Goal: Transaction & Acquisition: Purchase product/service

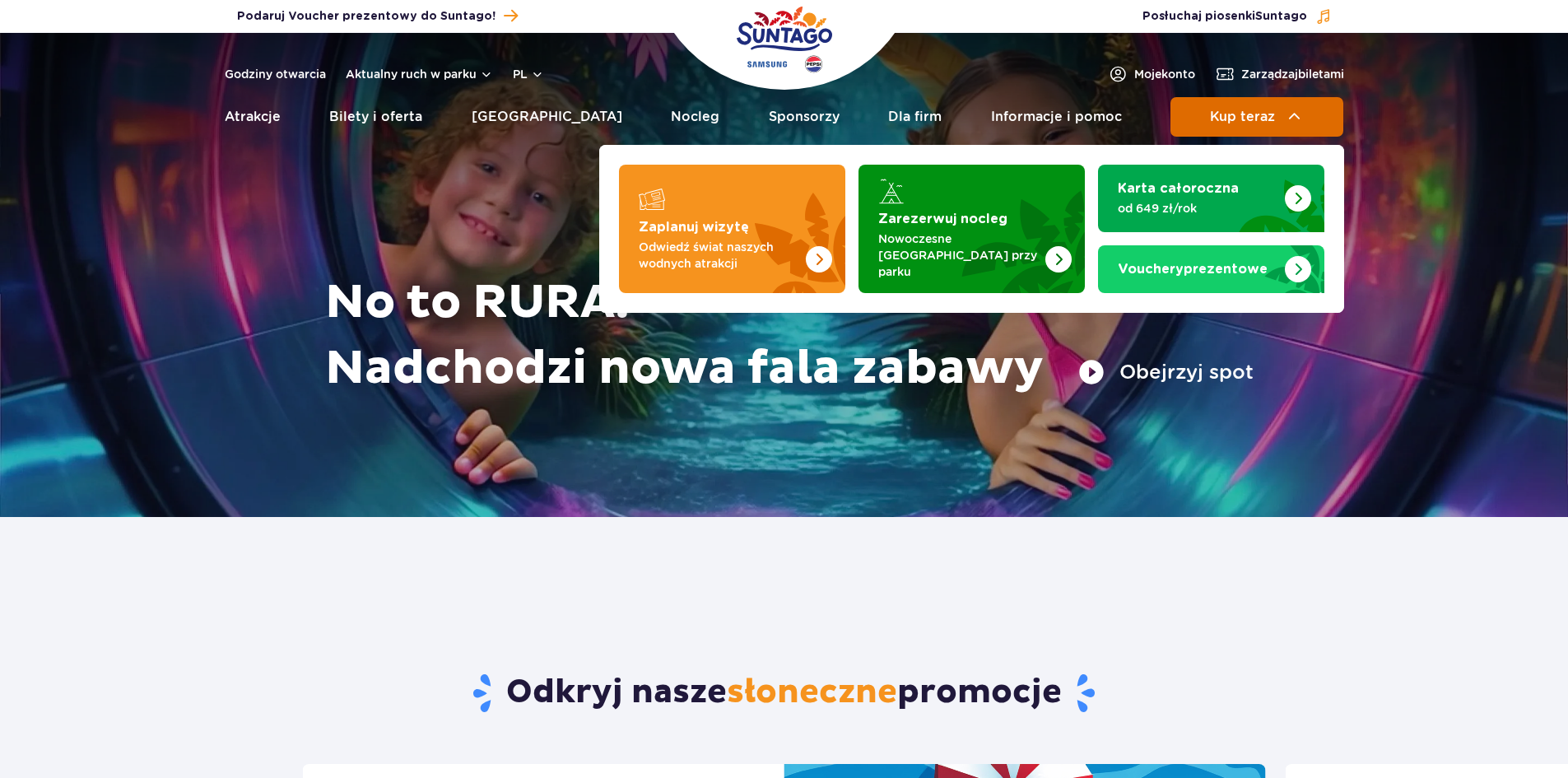
click at [1242, 107] on button "Kup teraz" at bounding box center [1256, 117] width 172 height 40
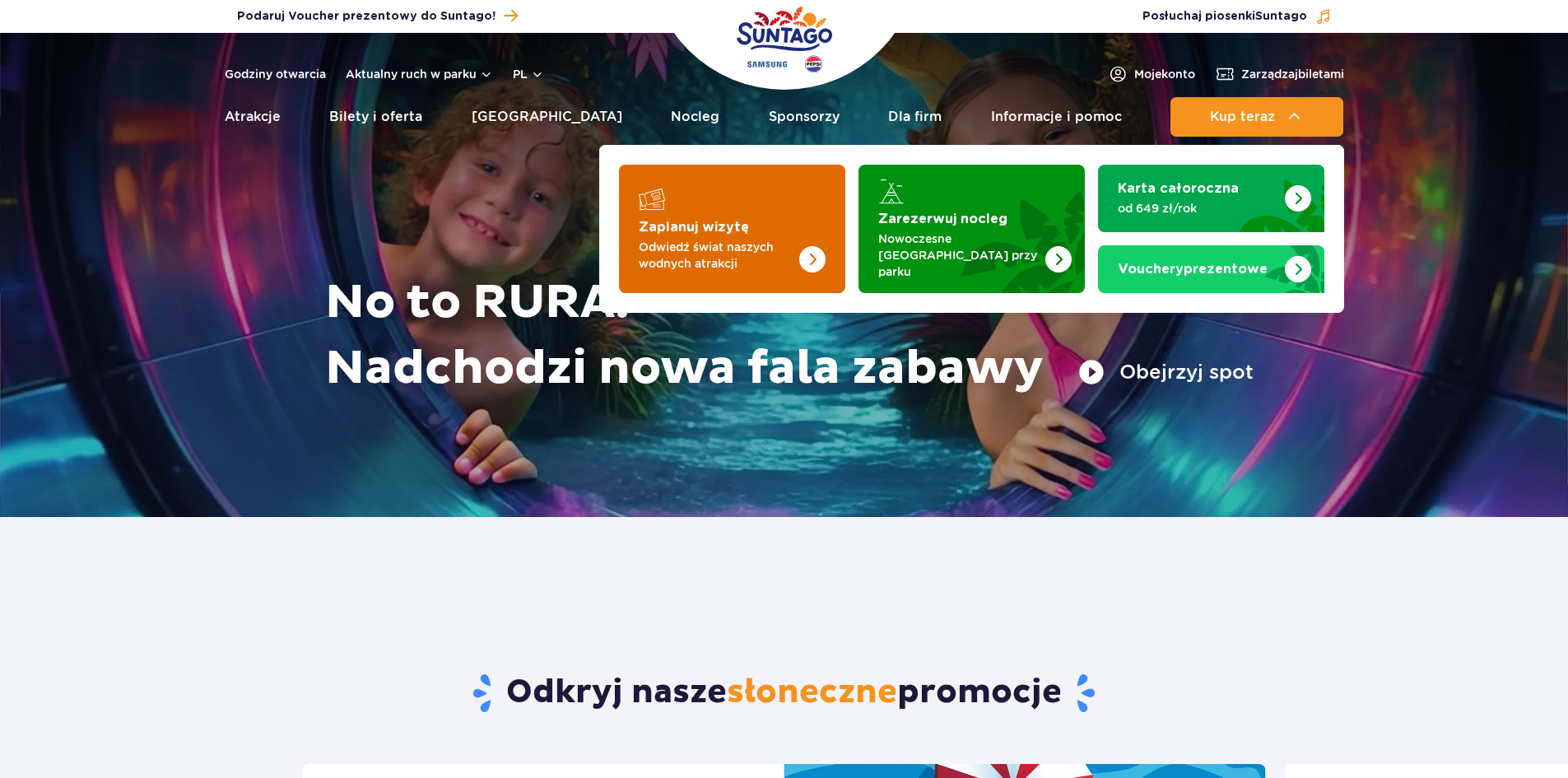
click at [711, 226] on strong "Zaplanuj wizytę" at bounding box center [693, 226] width 111 height 13
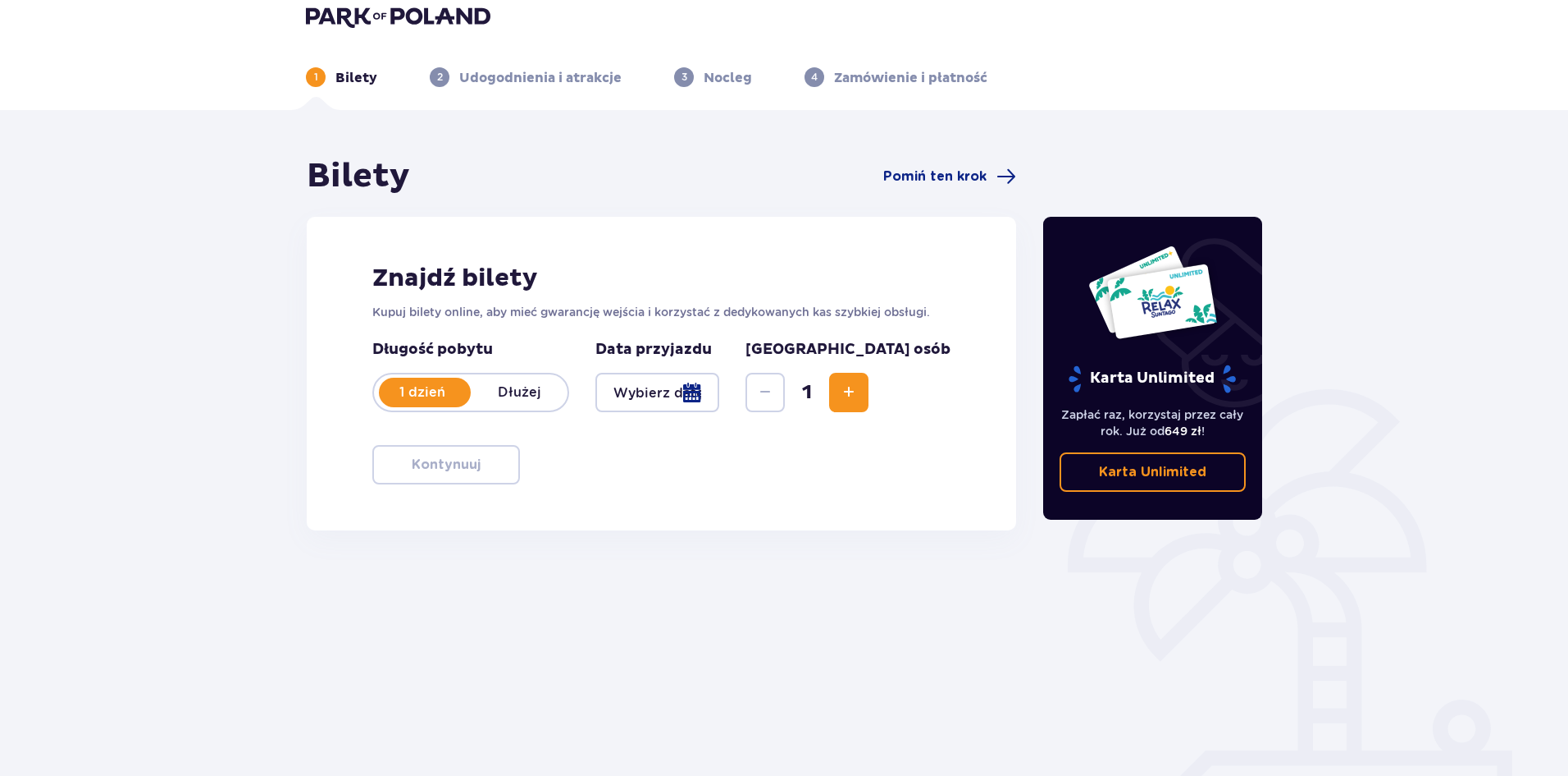
scroll to position [61, 0]
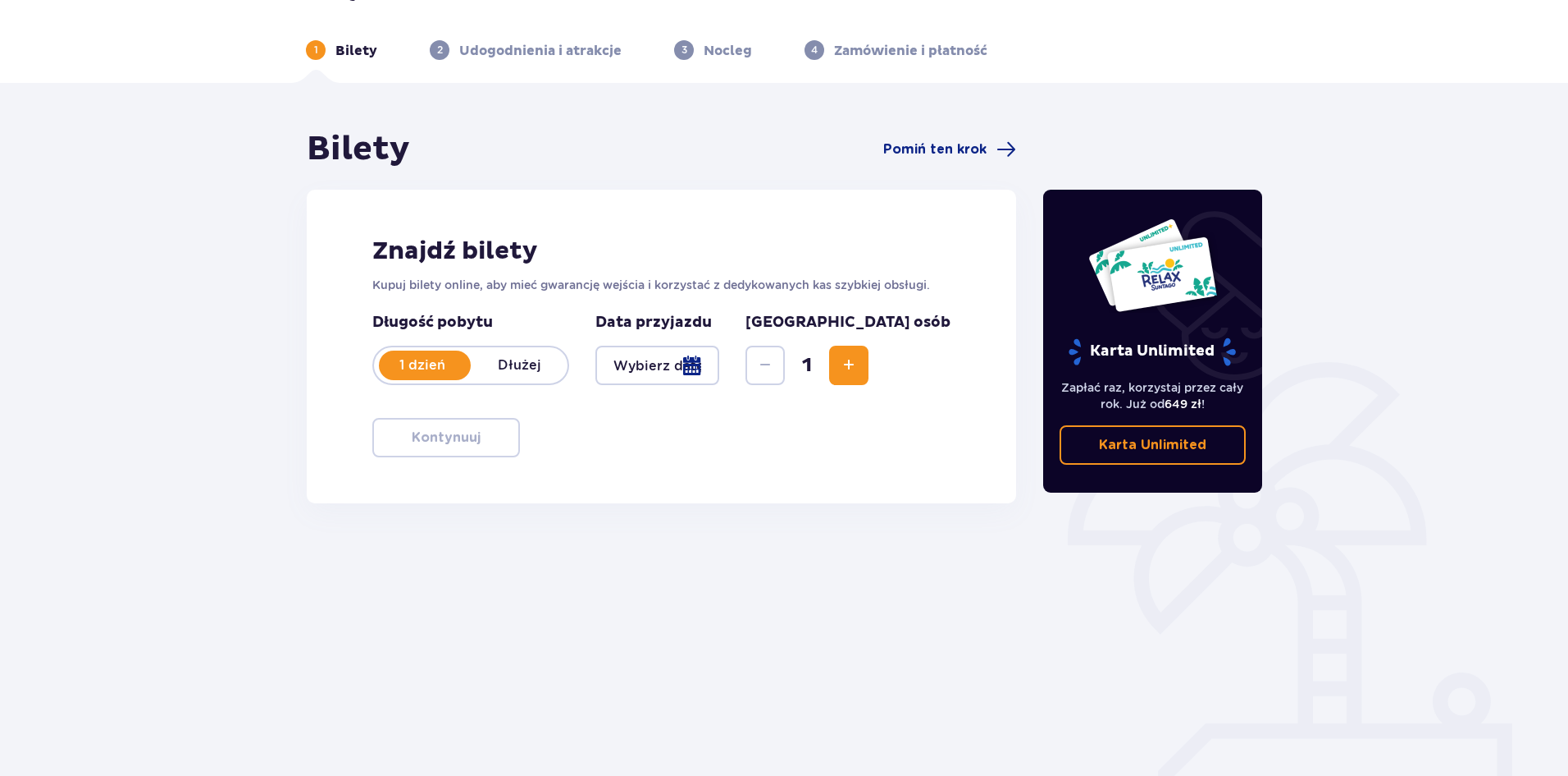
click at [869, 346] on button "Increase" at bounding box center [849, 366] width 40 height 40
click at [693, 346] on div at bounding box center [657, 366] width 124 height 40
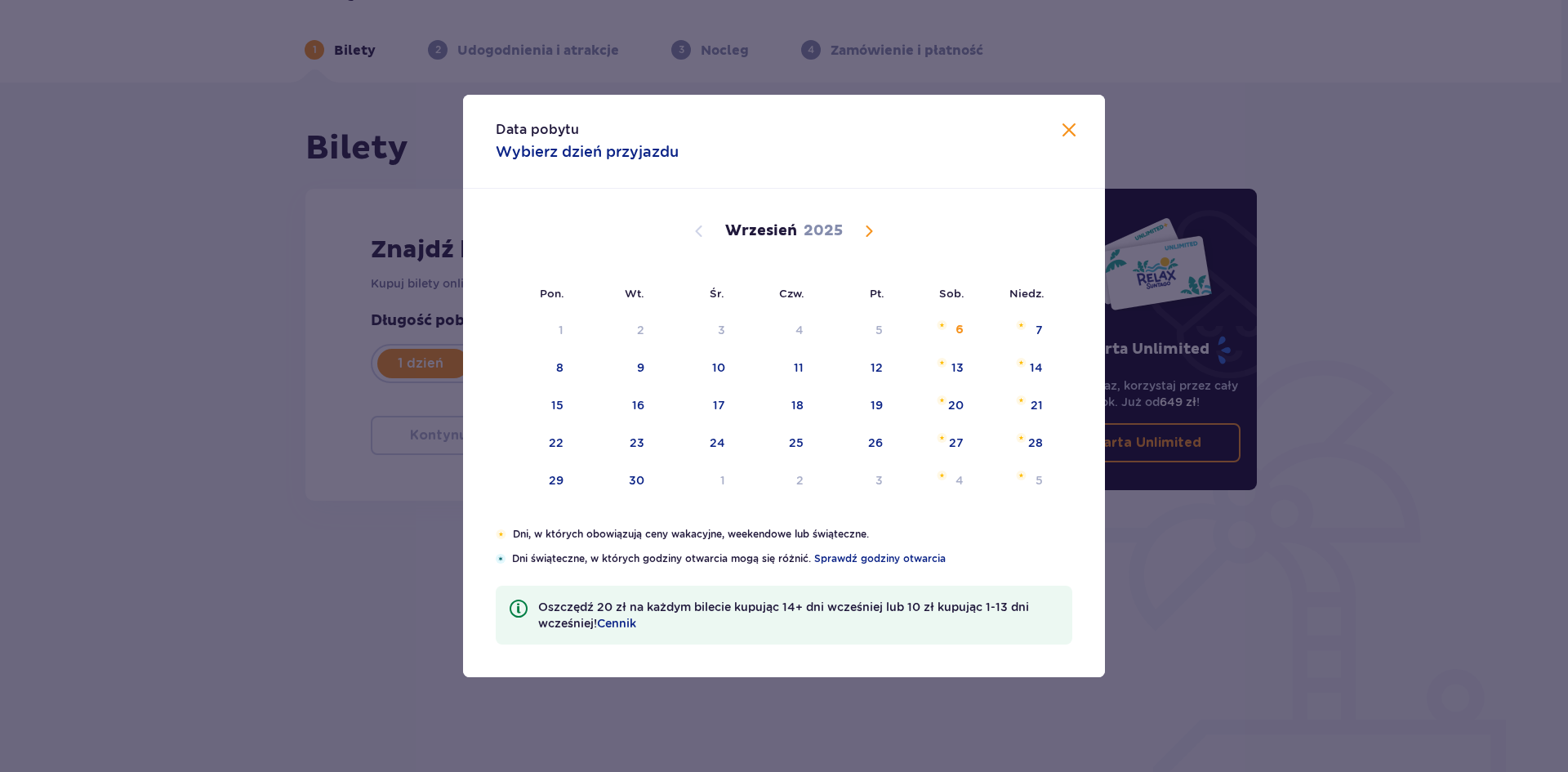
click at [960, 350] on table "1 2 3 4 5 6 7 8 9 10 11 12 13 14 15 16 17 18 19 20 21 22 23 24 25 26 27 28 29 3…" at bounding box center [774, 406] width 559 height 190
click at [947, 370] on div "13" at bounding box center [934, 368] width 81 height 36
type input "[DATE]"
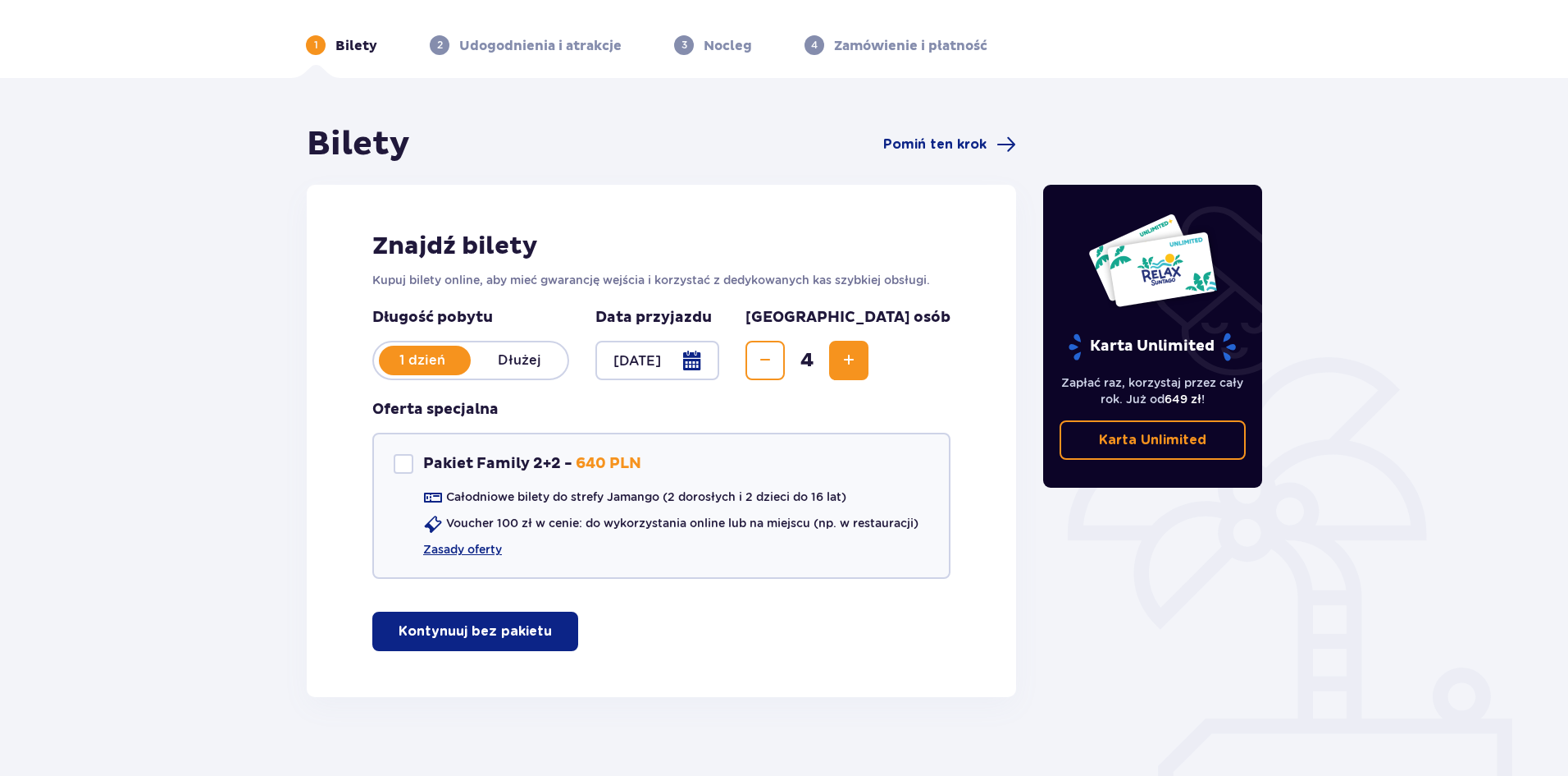
scroll to position [70, 0]
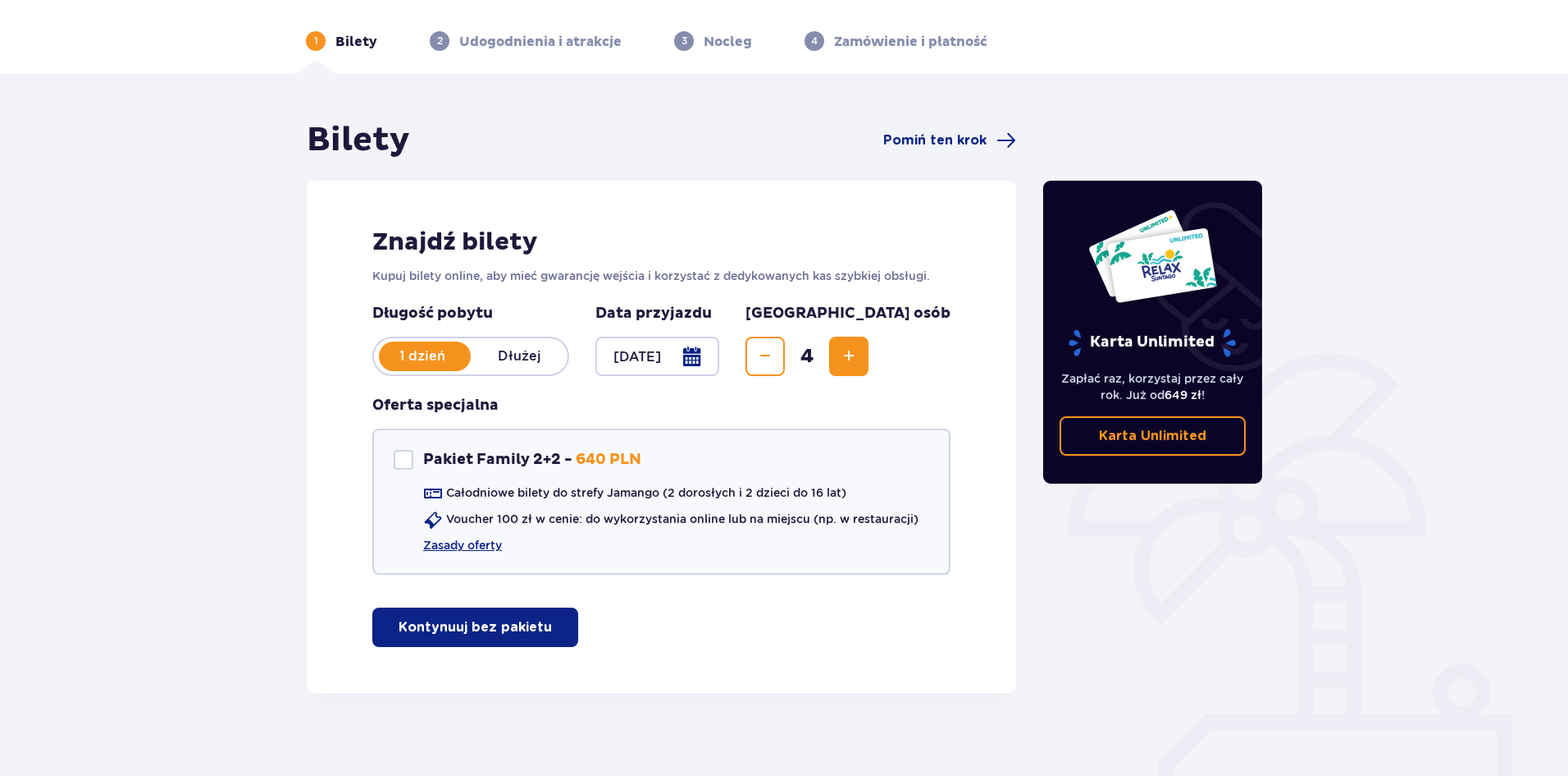
click at [547, 347] on p "Dłużej" at bounding box center [518, 356] width 96 height 18
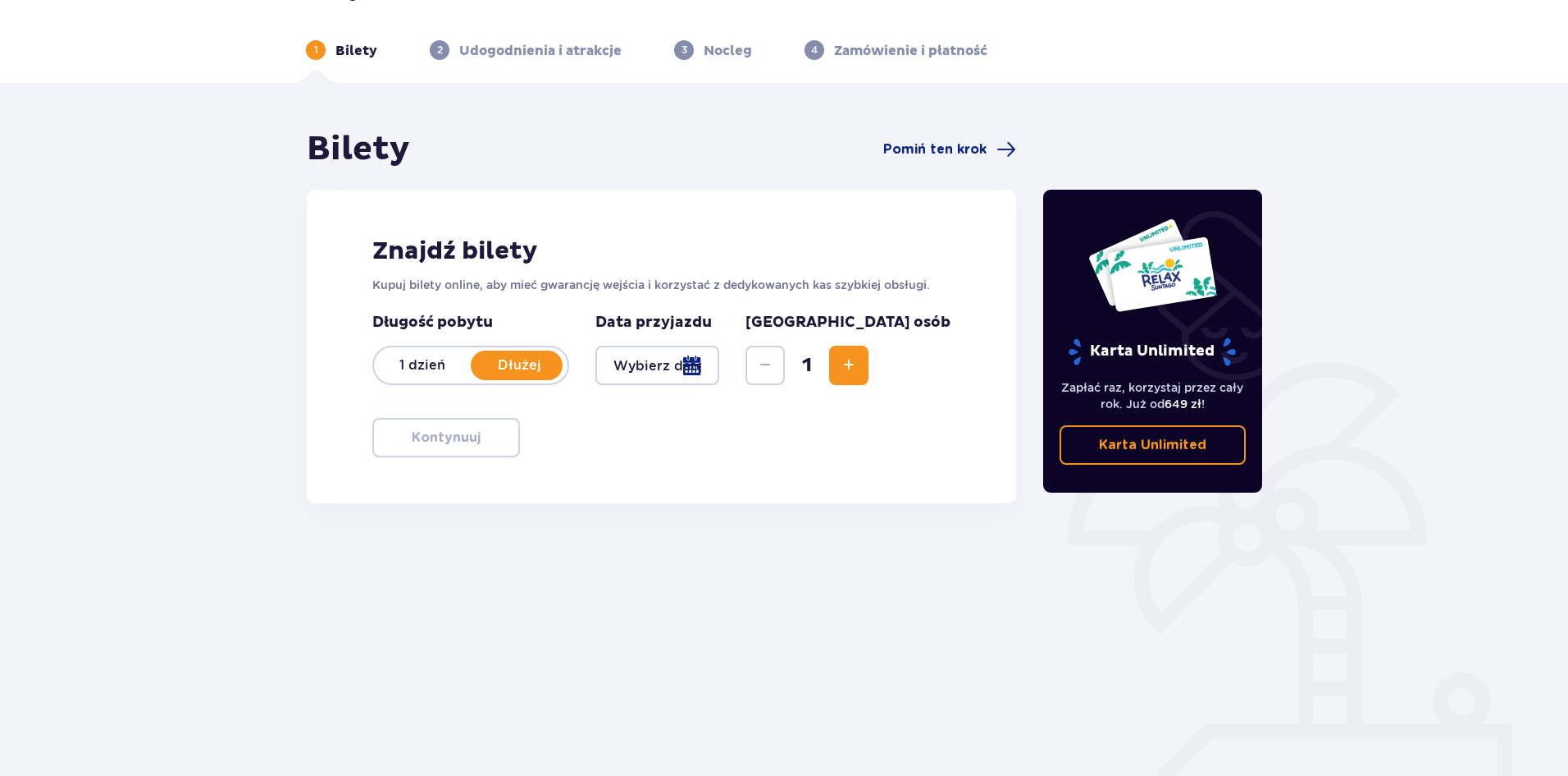
click at [422, 356] on p "1 dzień" at bounding box center [422, 365] width 96 height 18
click at [869, 347] on button "Increase" at bounding box center [849, 366] width 40 height 40
click at [859, 356] on span "Increase" at bounding box center [849, 366] width 20 height 20
click at [659, 361] on div at bounding box center [657, 366] width 124 height 40
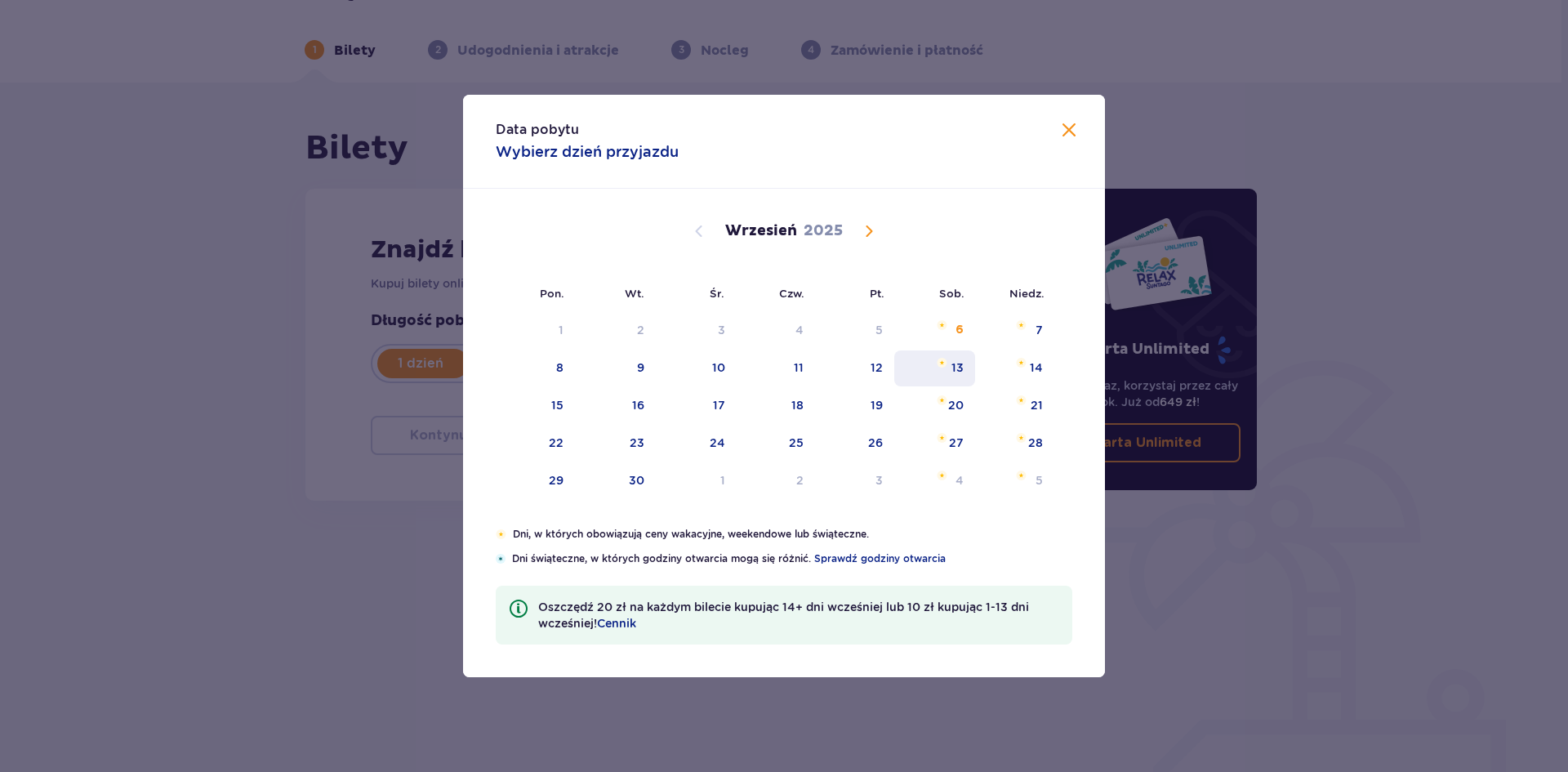
click at [957, 360] on div "13" at bounding box center [957, 367] width 12 height 17
type input "[DATE]"
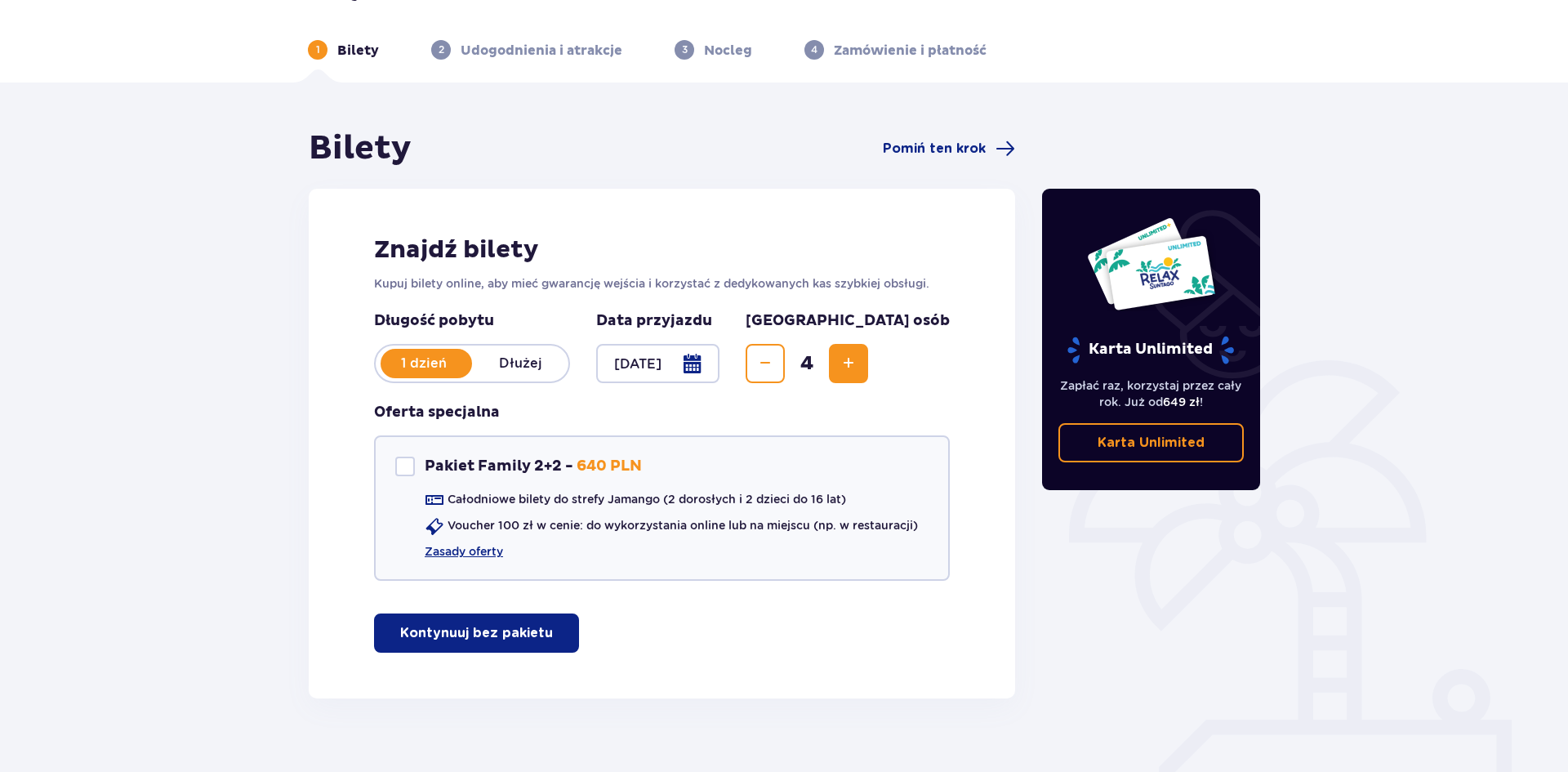
click at [195, 348] on div "Bilety Pomiń ten krok Znajdź bilety Kupuj bilety online, aby mieć gwarancję wej…" at bounding box center [784, 439] width 1568 height 714
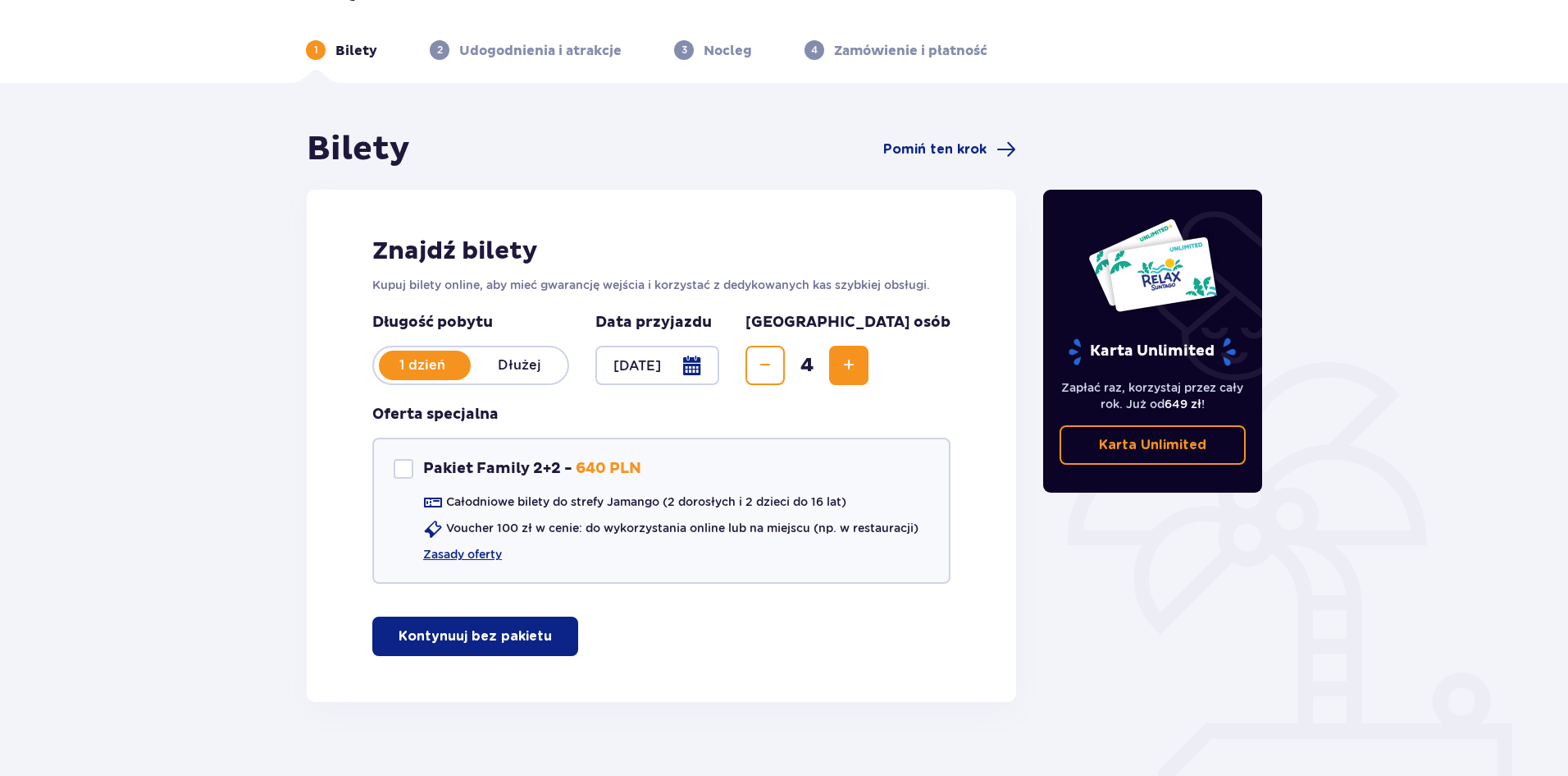
click at [523, 616] on button "Kontynuuj bez pakietu" at bounding box center [475, 636] width 206 height 40
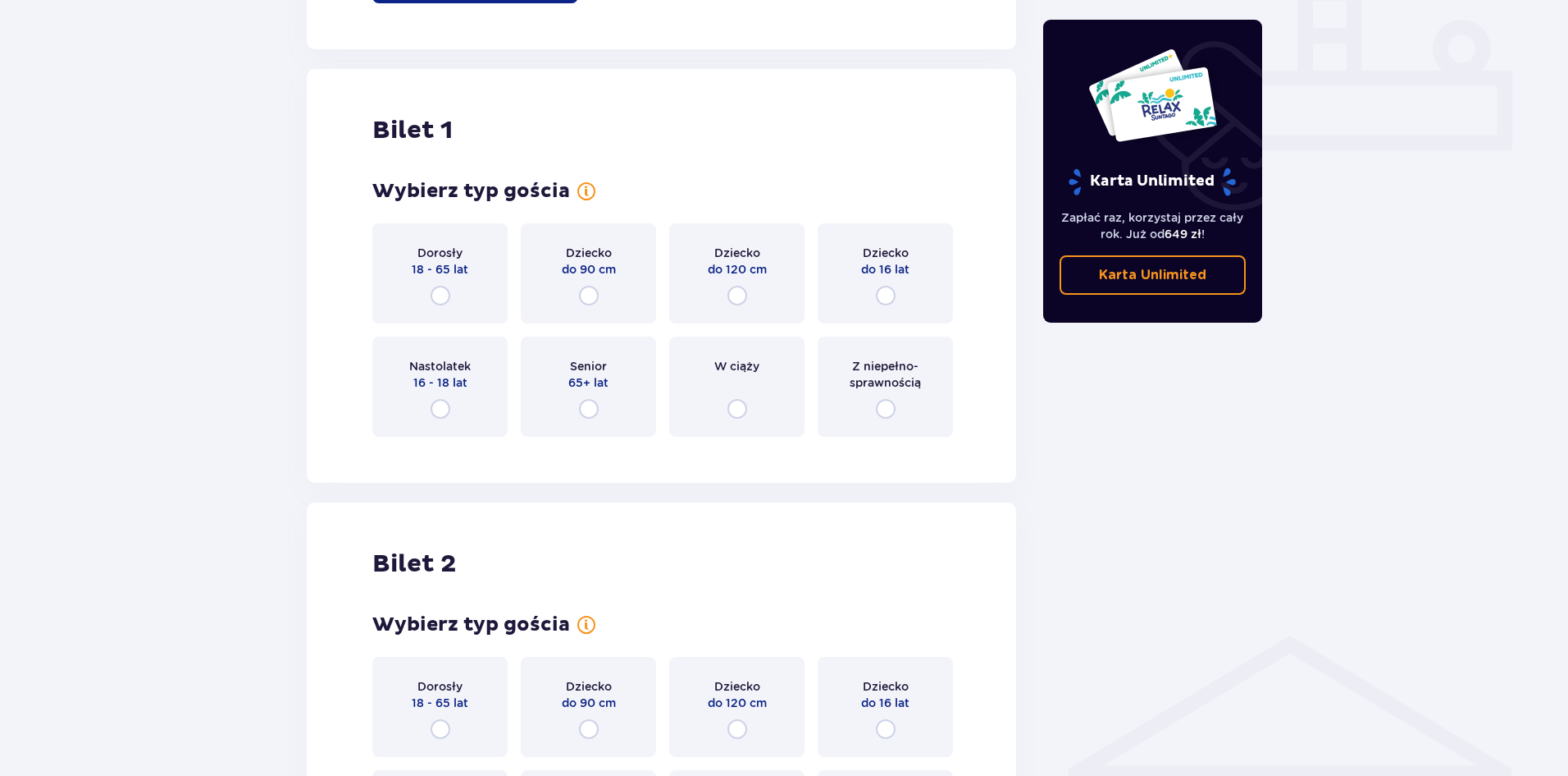
scroll to position [747, 0]
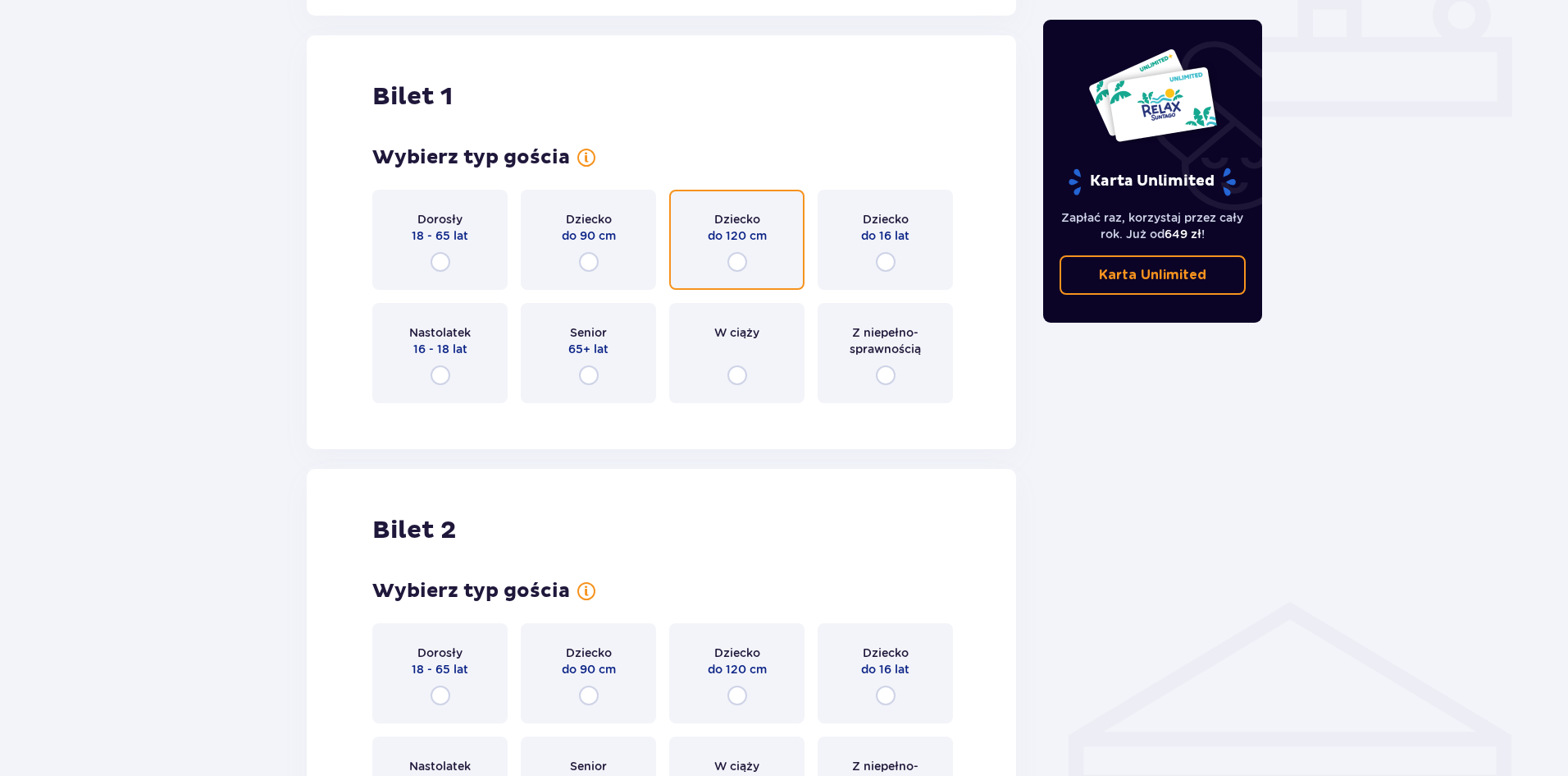
drag, startPoint x: 733, startPoint y: 245, endPoint x: 625, endPoint y: 261, distance: 109.2
click at [732, 252] on input "radio" at bounding box center [738, 262] width 20 height 20
radio input "true"
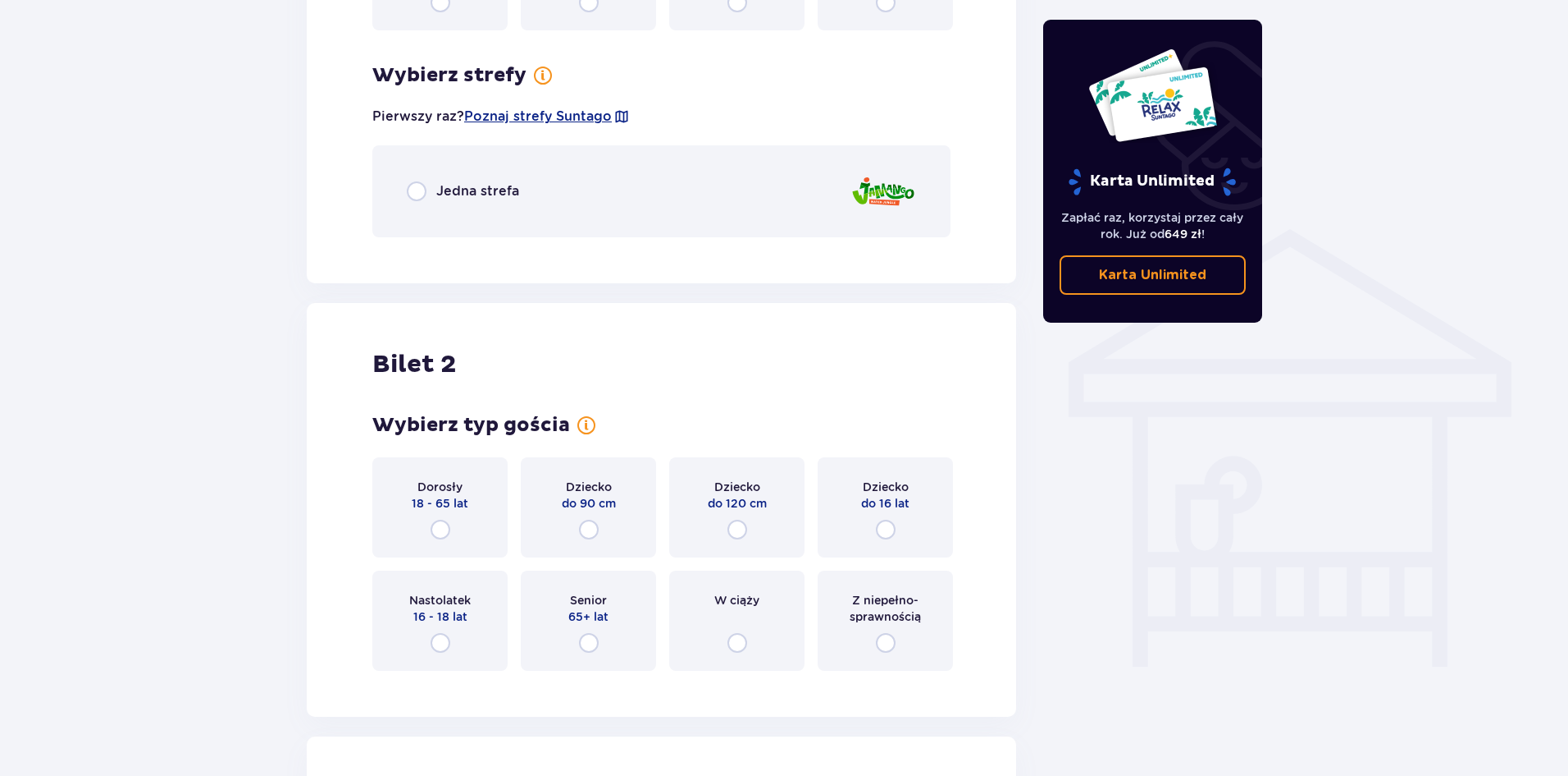
scroll to position [984, 0]
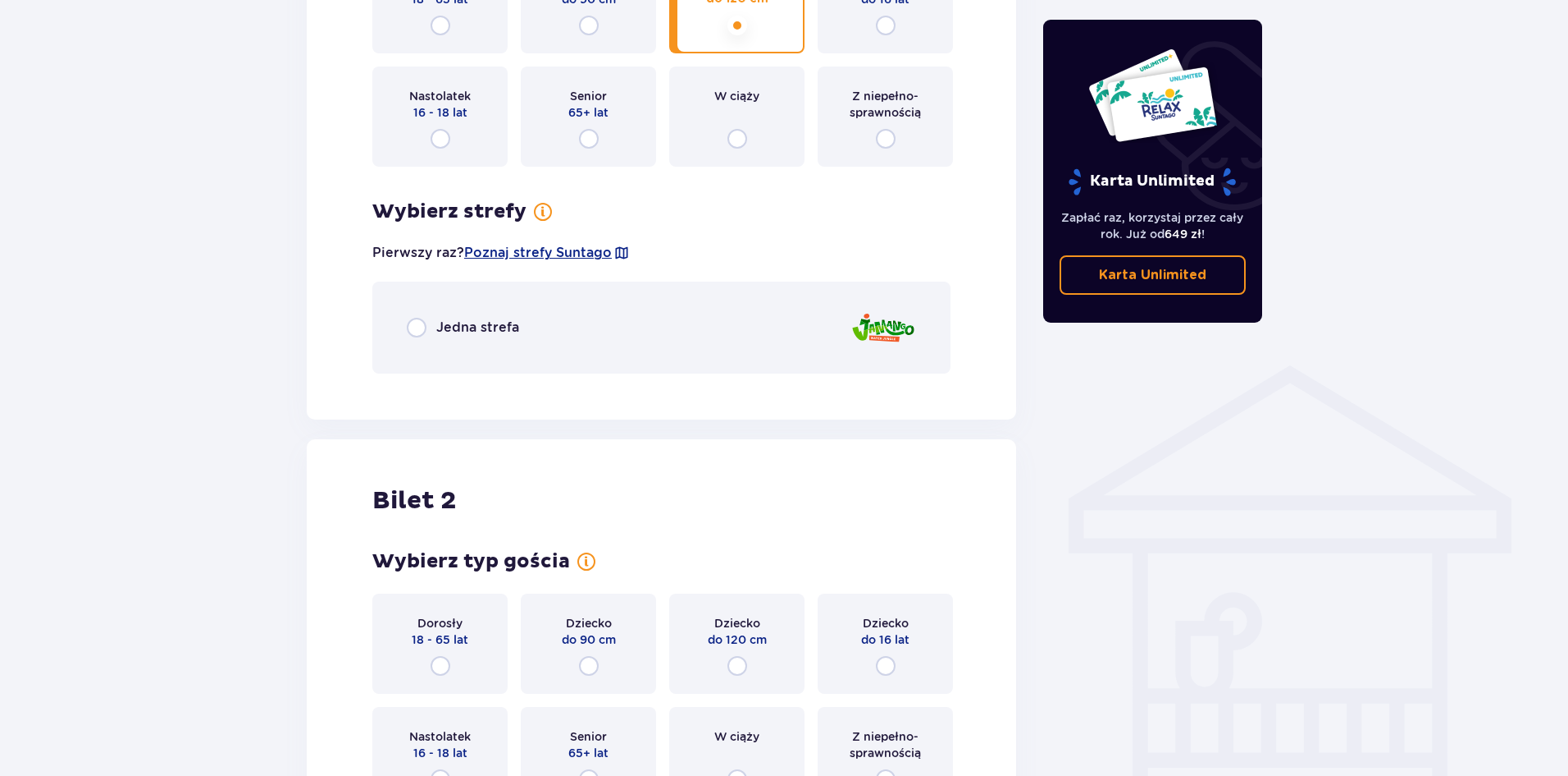
click at [446, 318] on div "Jedna strefa" at bounding box center [463, 328] width 112 height 20
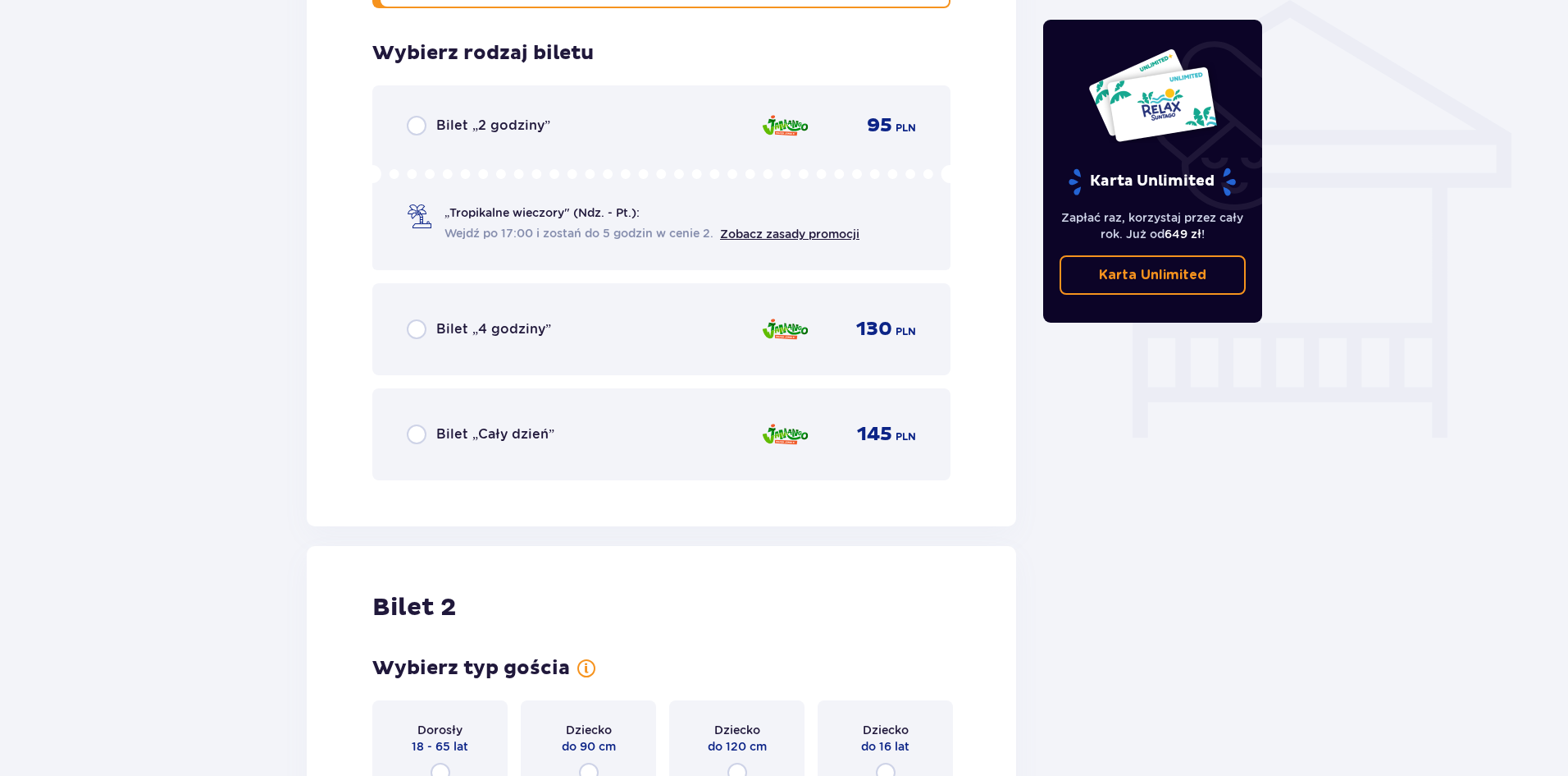
scroll to position [1354, 0]
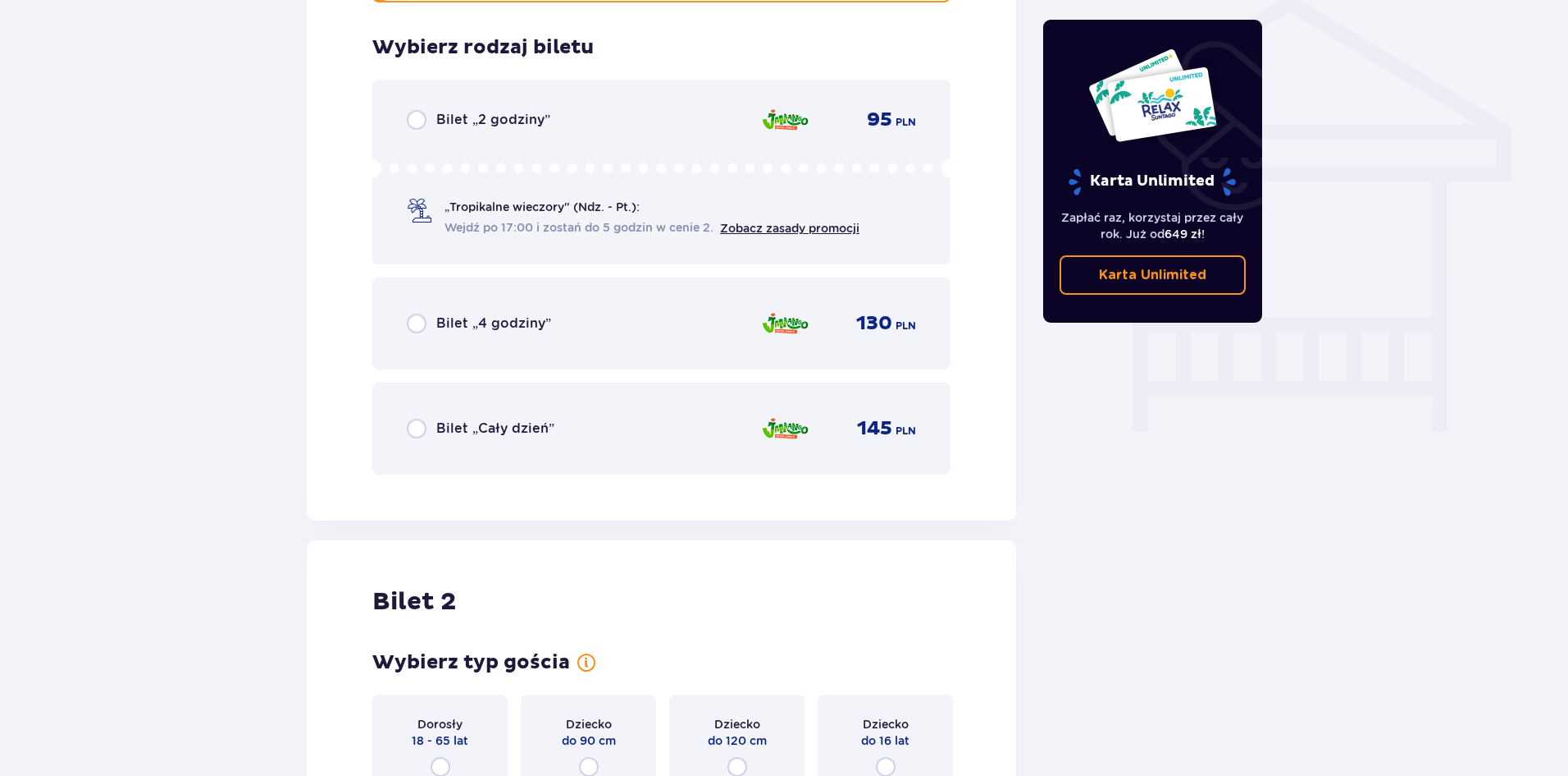
click at [502, 411] on div "Bilet „Cały dzień” 145 PLN" at bounding box center [661, 428] width 509 height 35
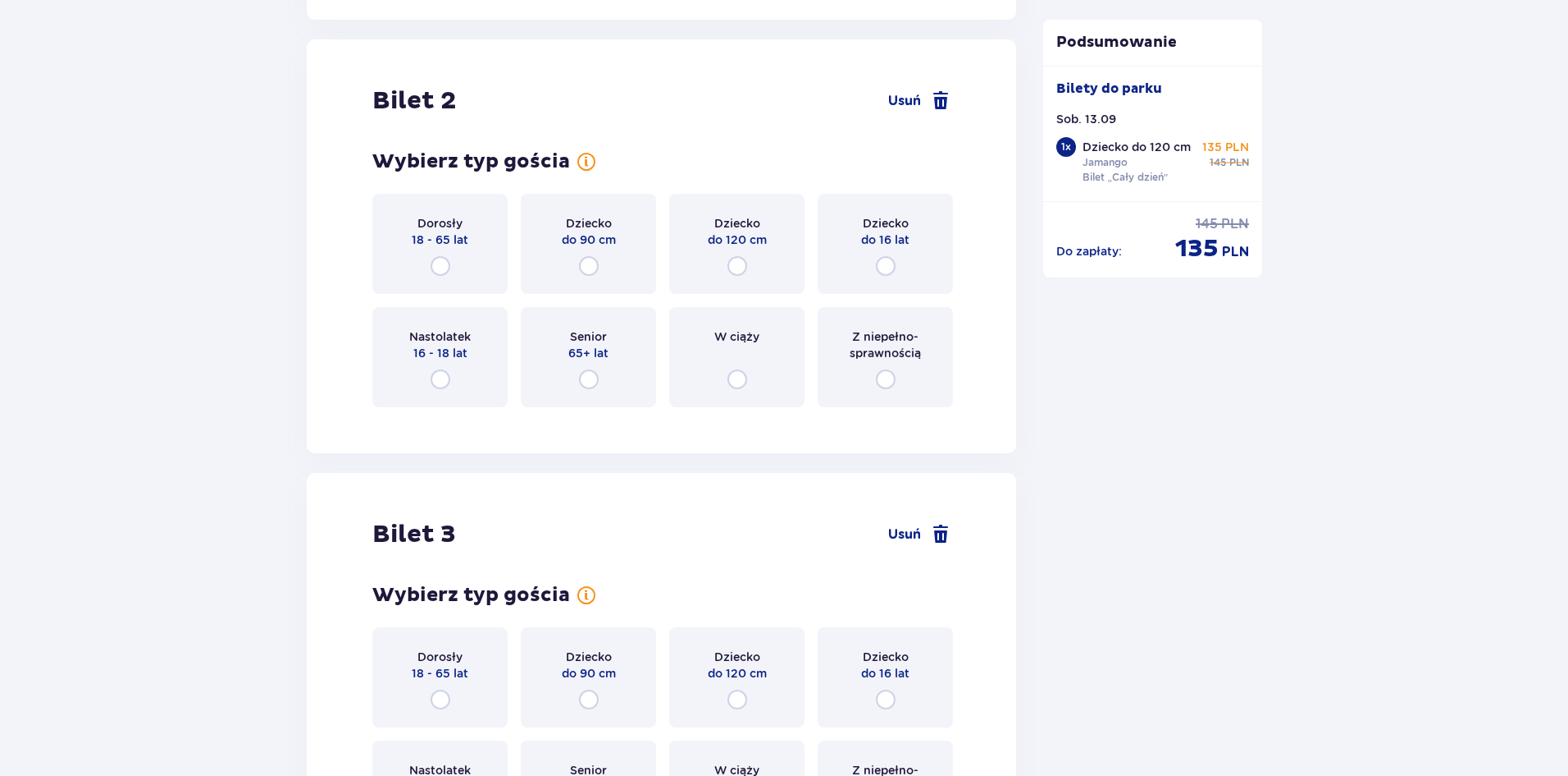
scroll to position [1859, 0]
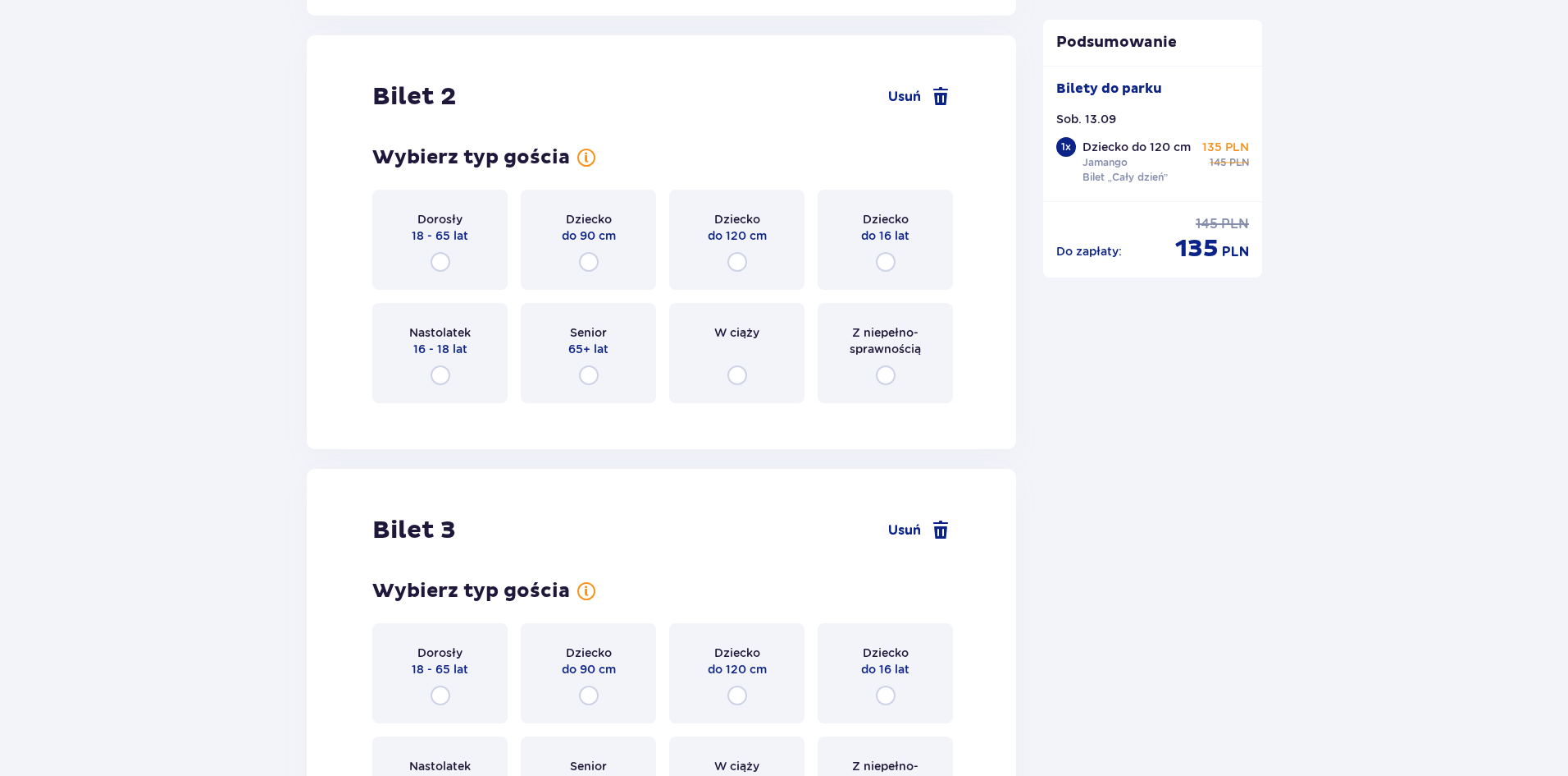
click at [577, 234] on div "Dziecko do 90 cm" at bounding box center [589, 239] width 135 height 100
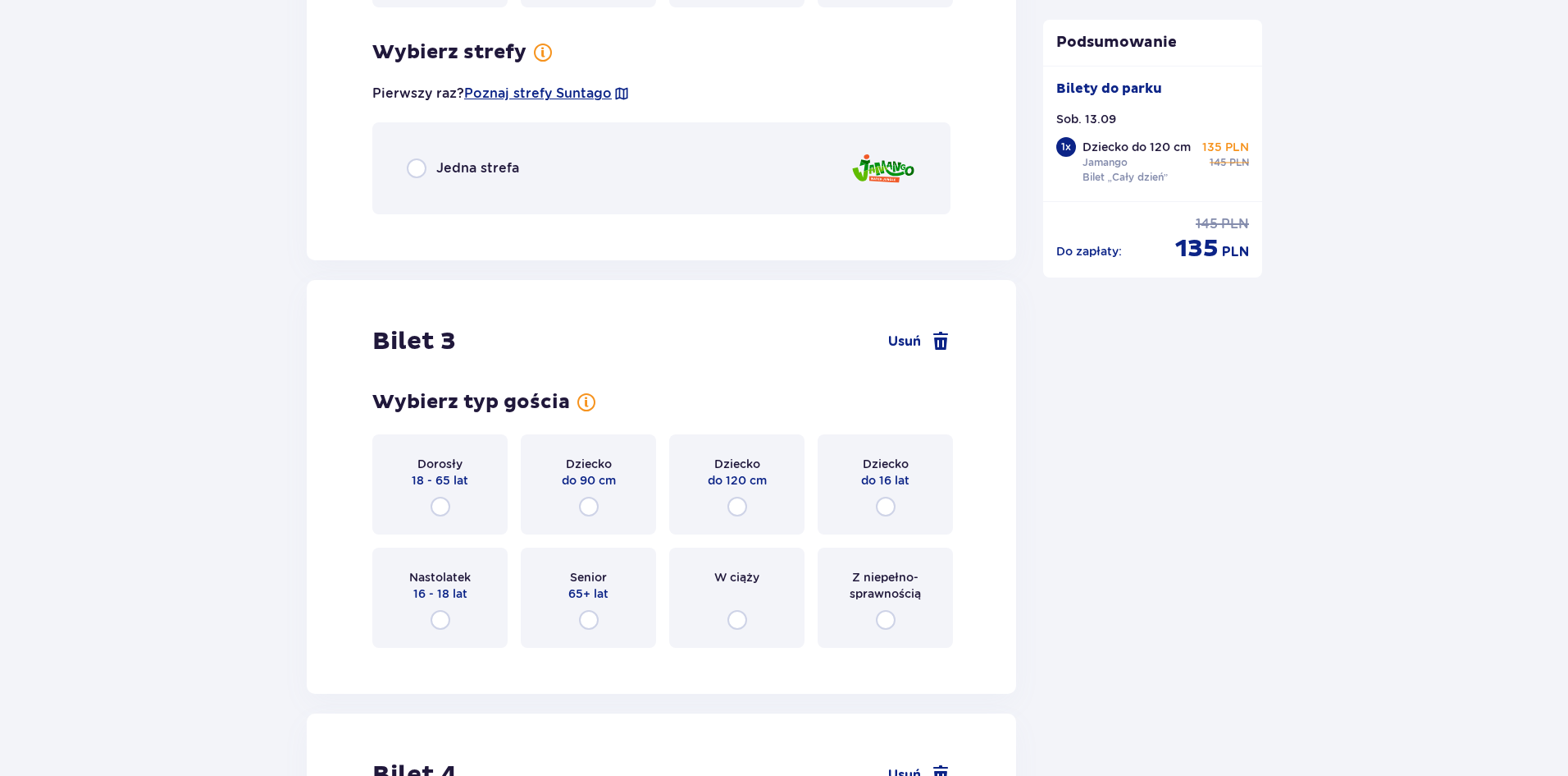
scroll to position [2259, 0]
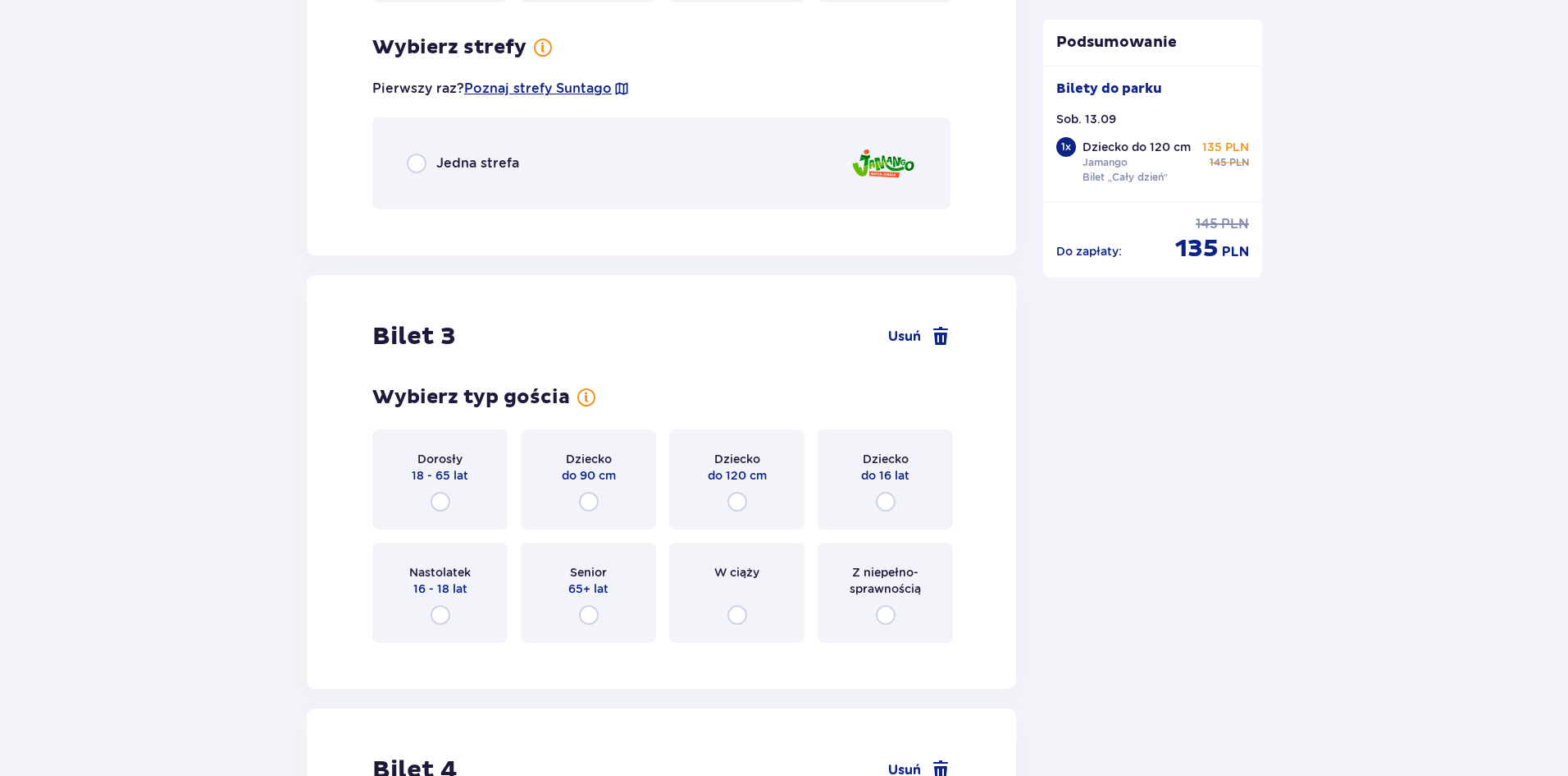
click at [447, 158] on div "Jedna strefa" at bounding box center [661, 163] width 578 height 92
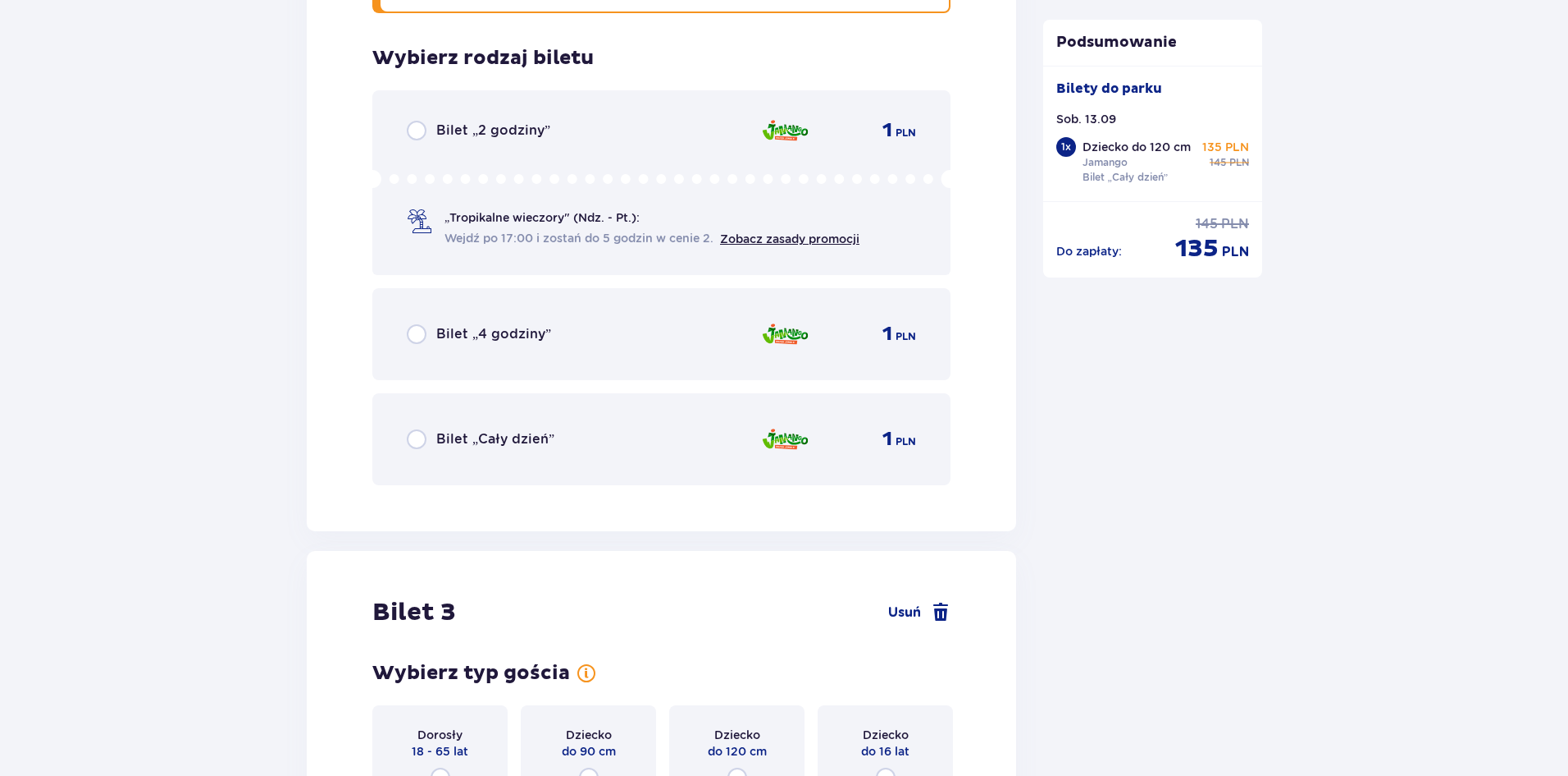
scroll to position [2466, 0]
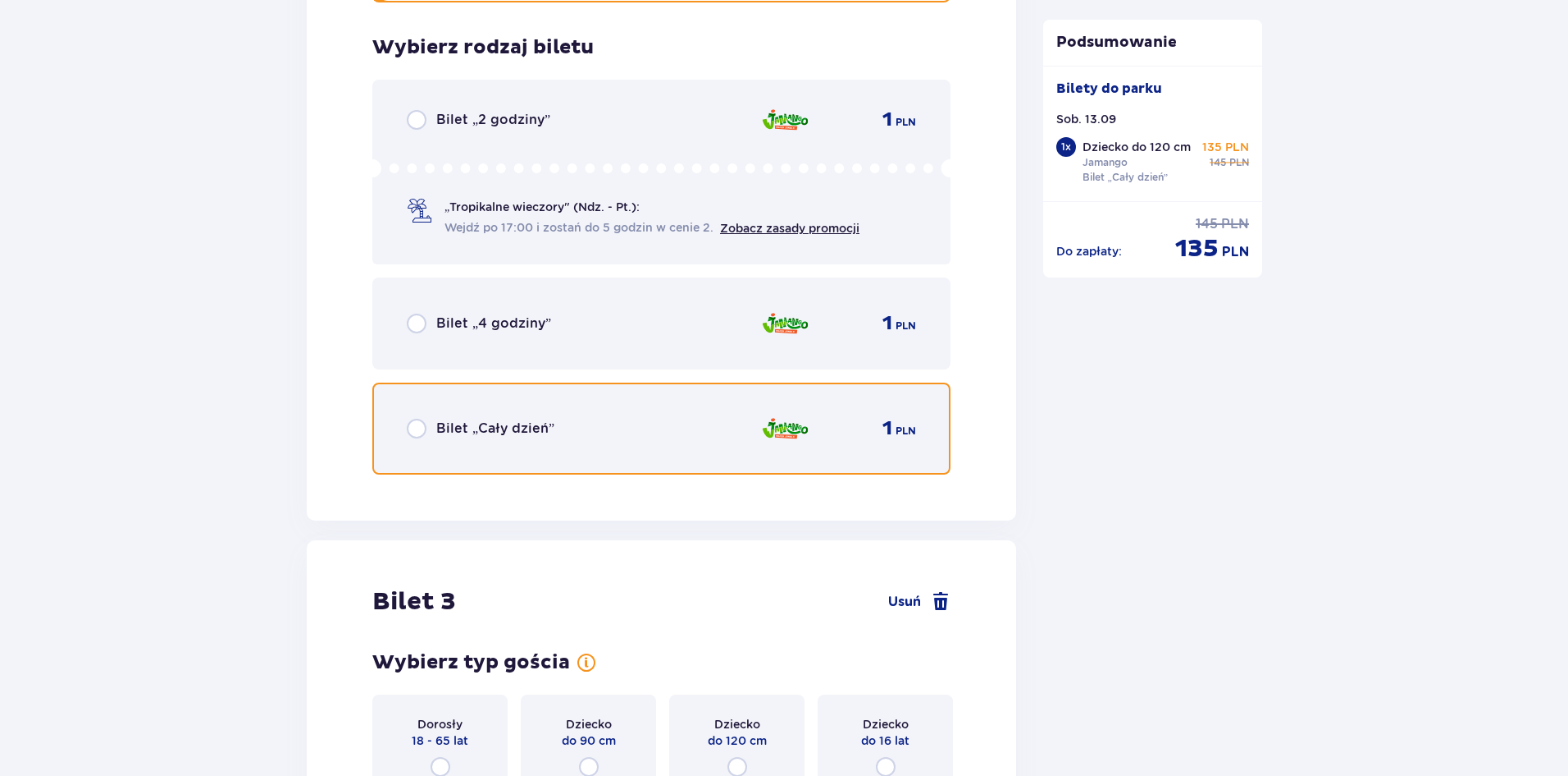
click at [419, 418] on input "radio" at bounding box center [417, 428] width 20 height 20
radio input "true"
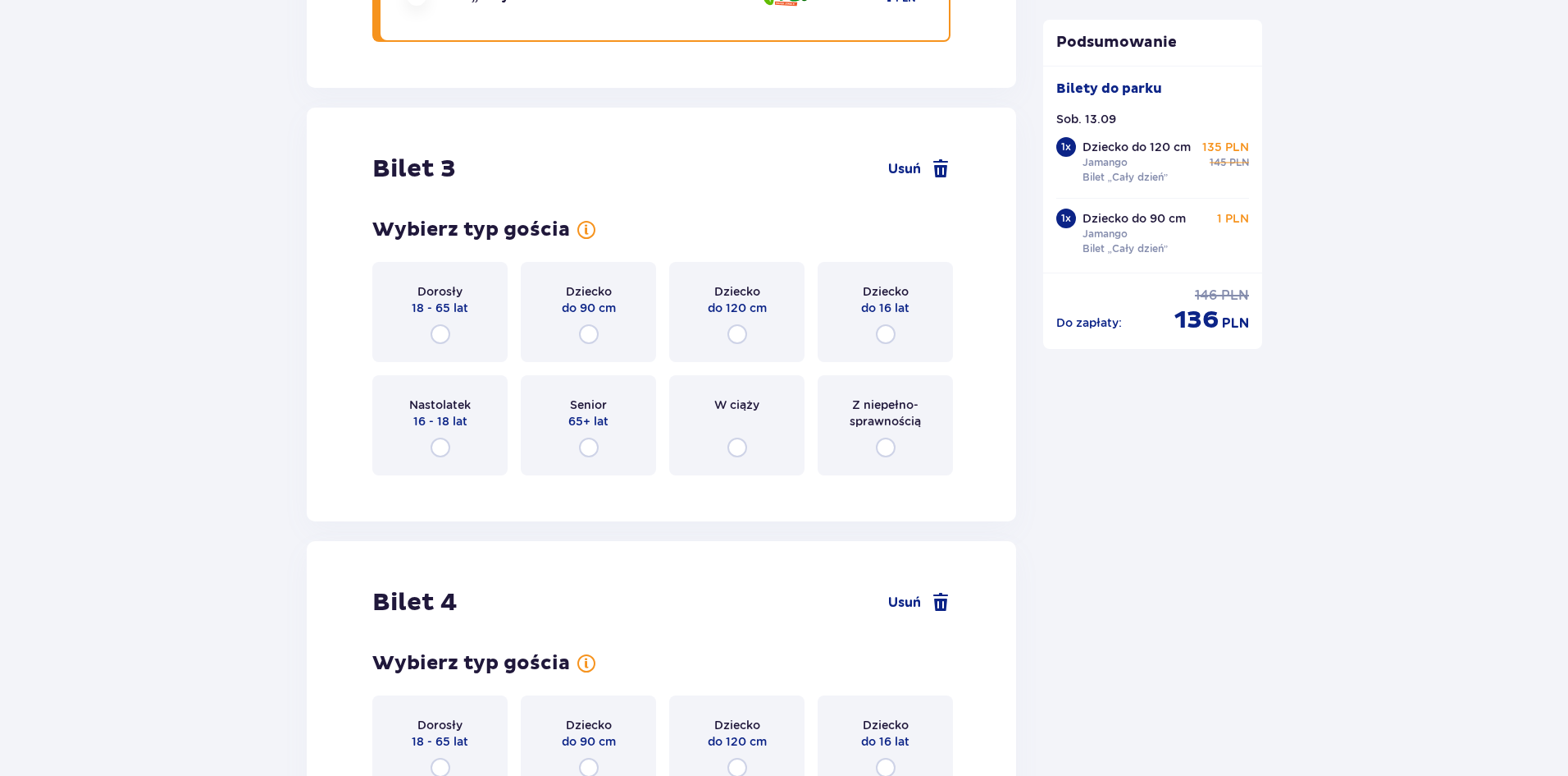
scroll to position [2971, 0]
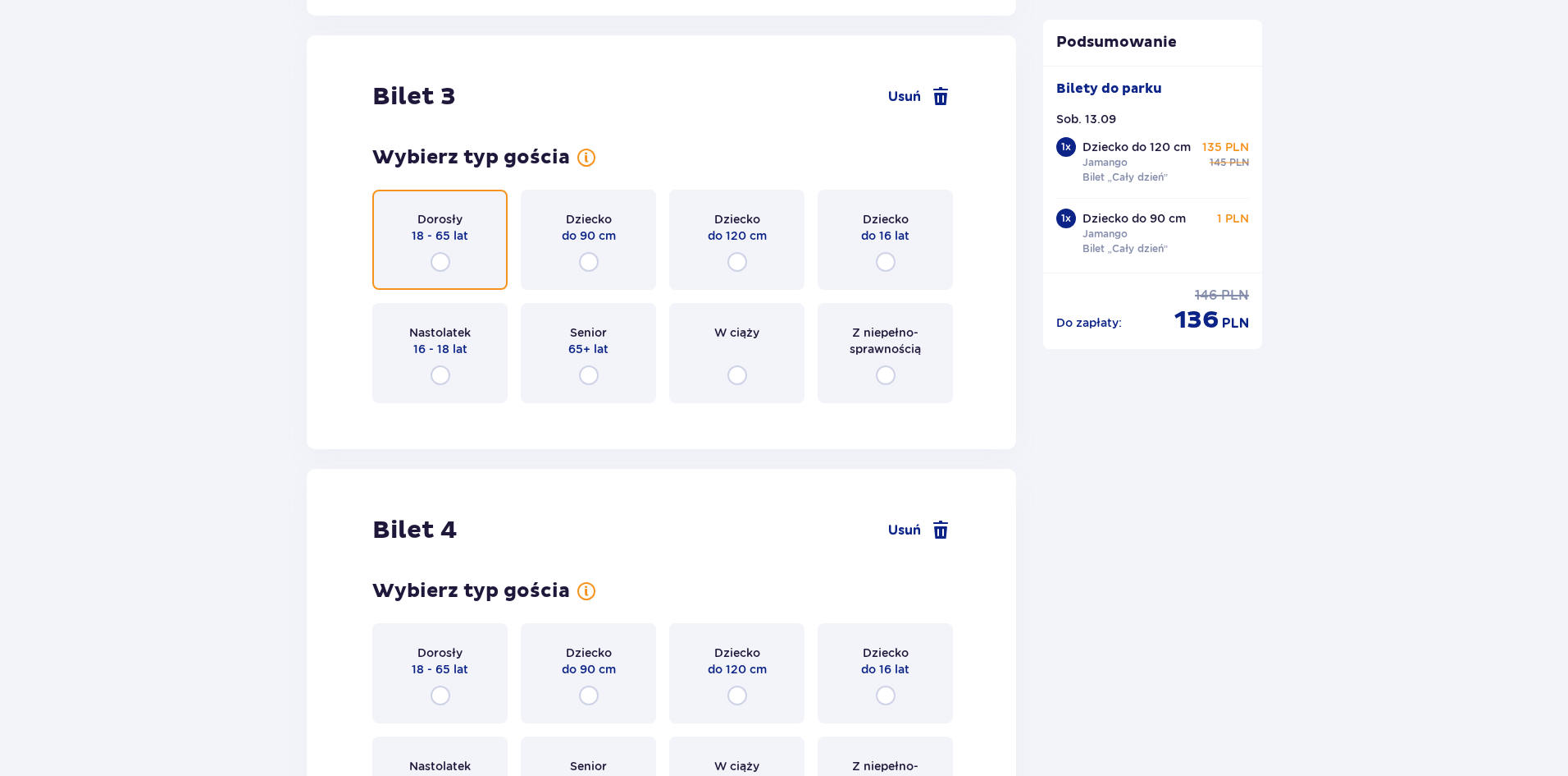
click at [440, 252] on input "radio" at bounding box center [441, 262] width 20 height 20
radio input "true"
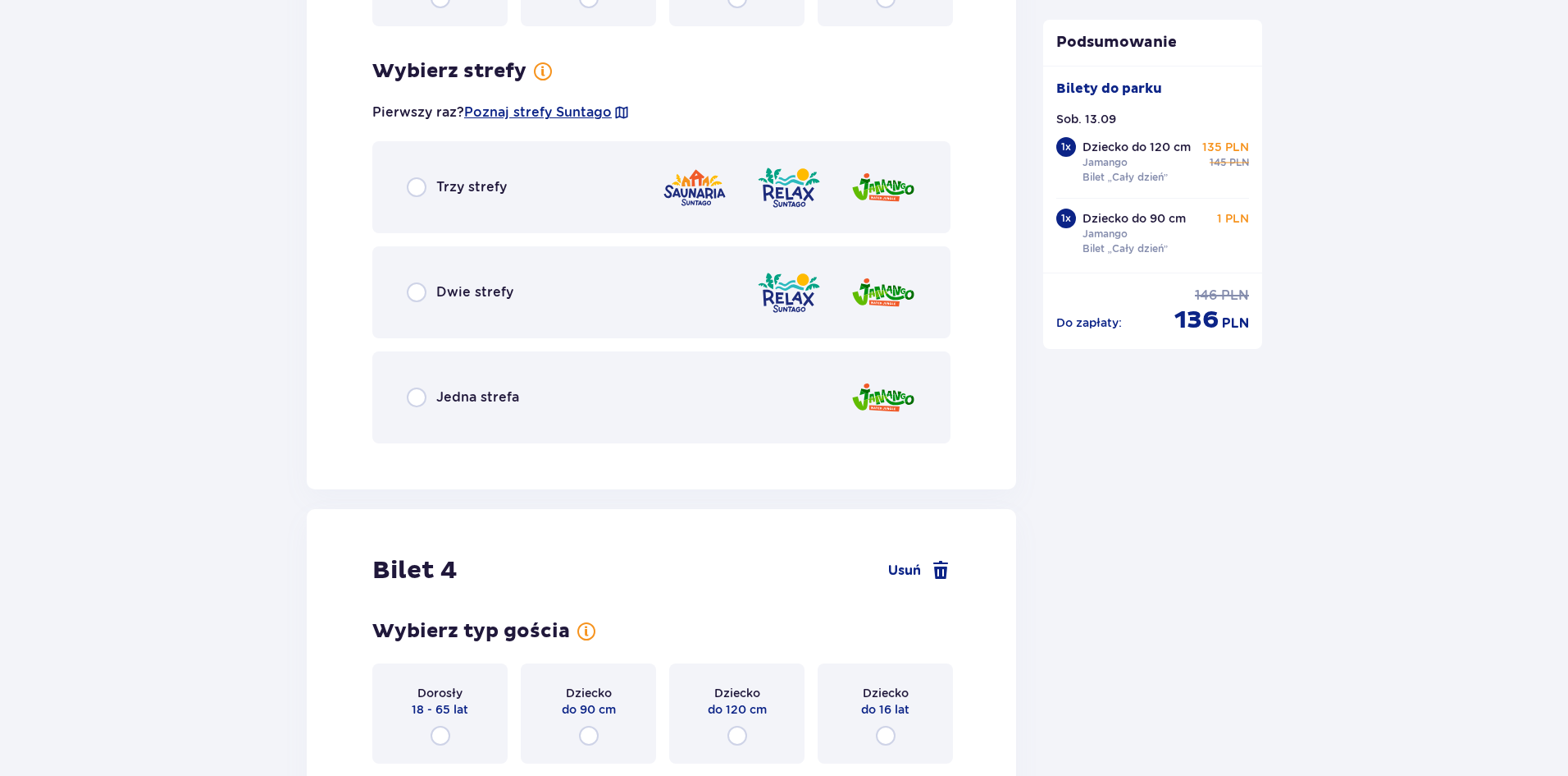
scroll to position [3371, 0]
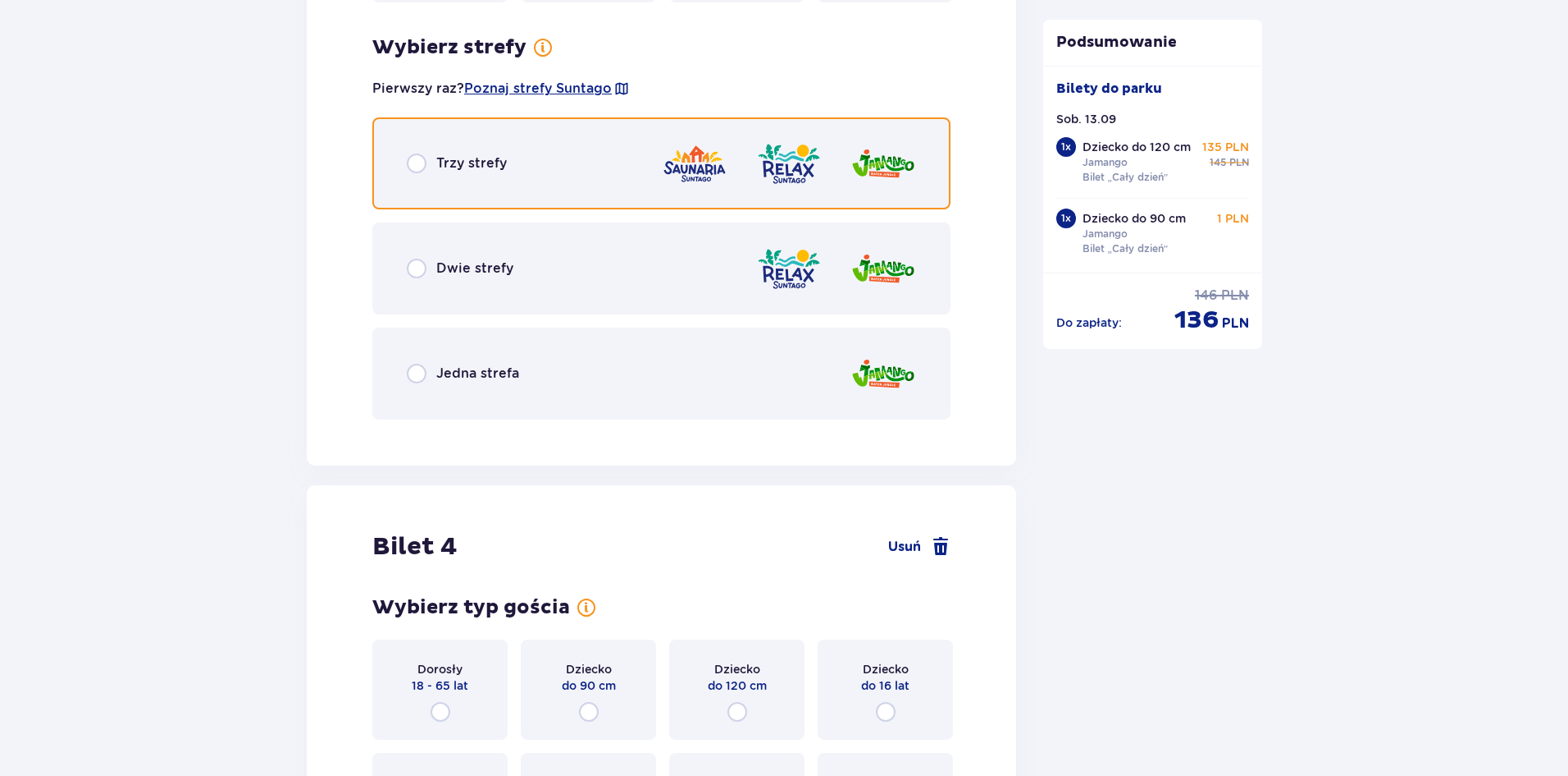
click at [415, 153] on input "radio" at bounding box center [417, 163] width 20 height 20
radio input "true"
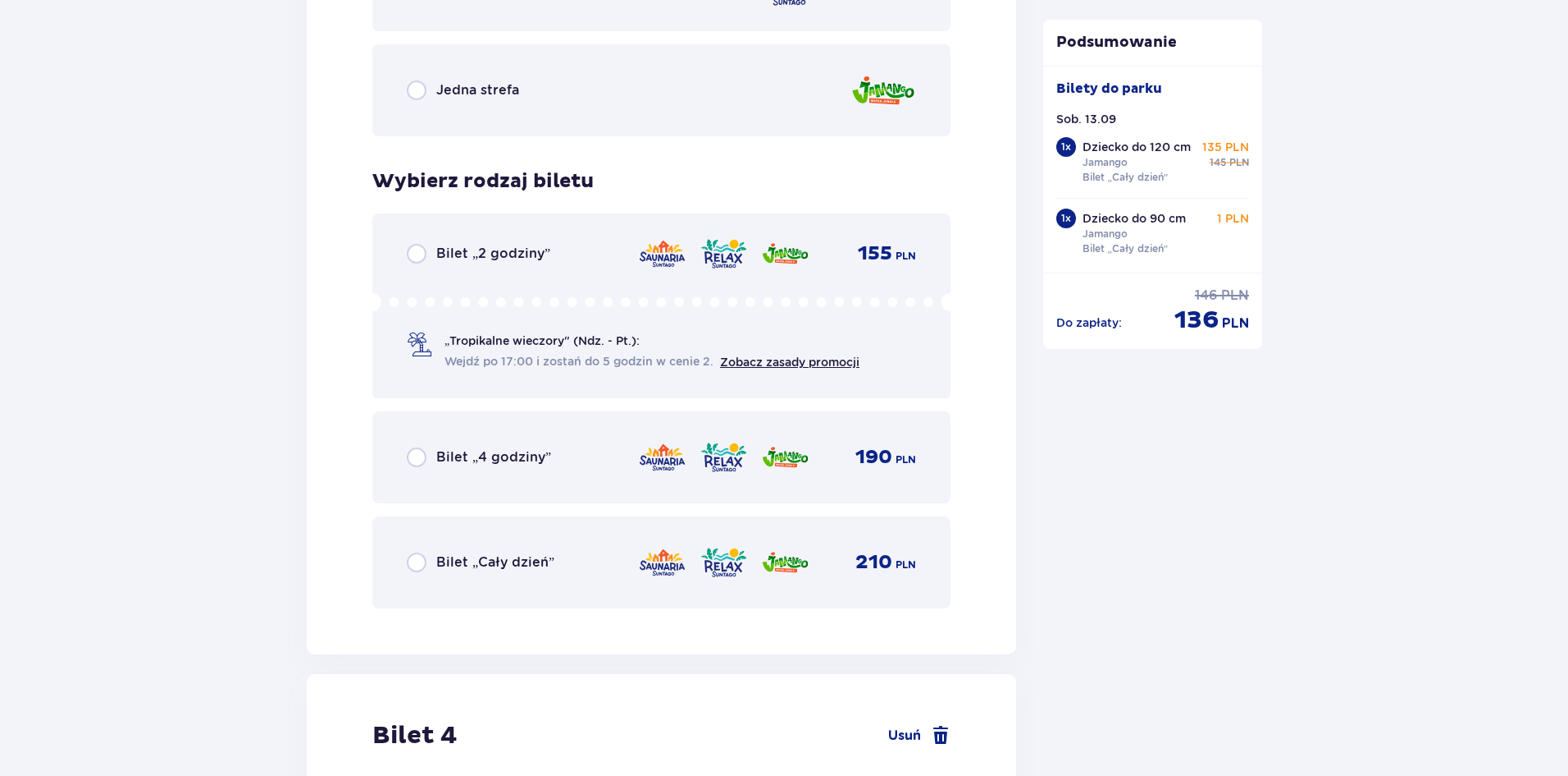
scroll to position [3706, 0]
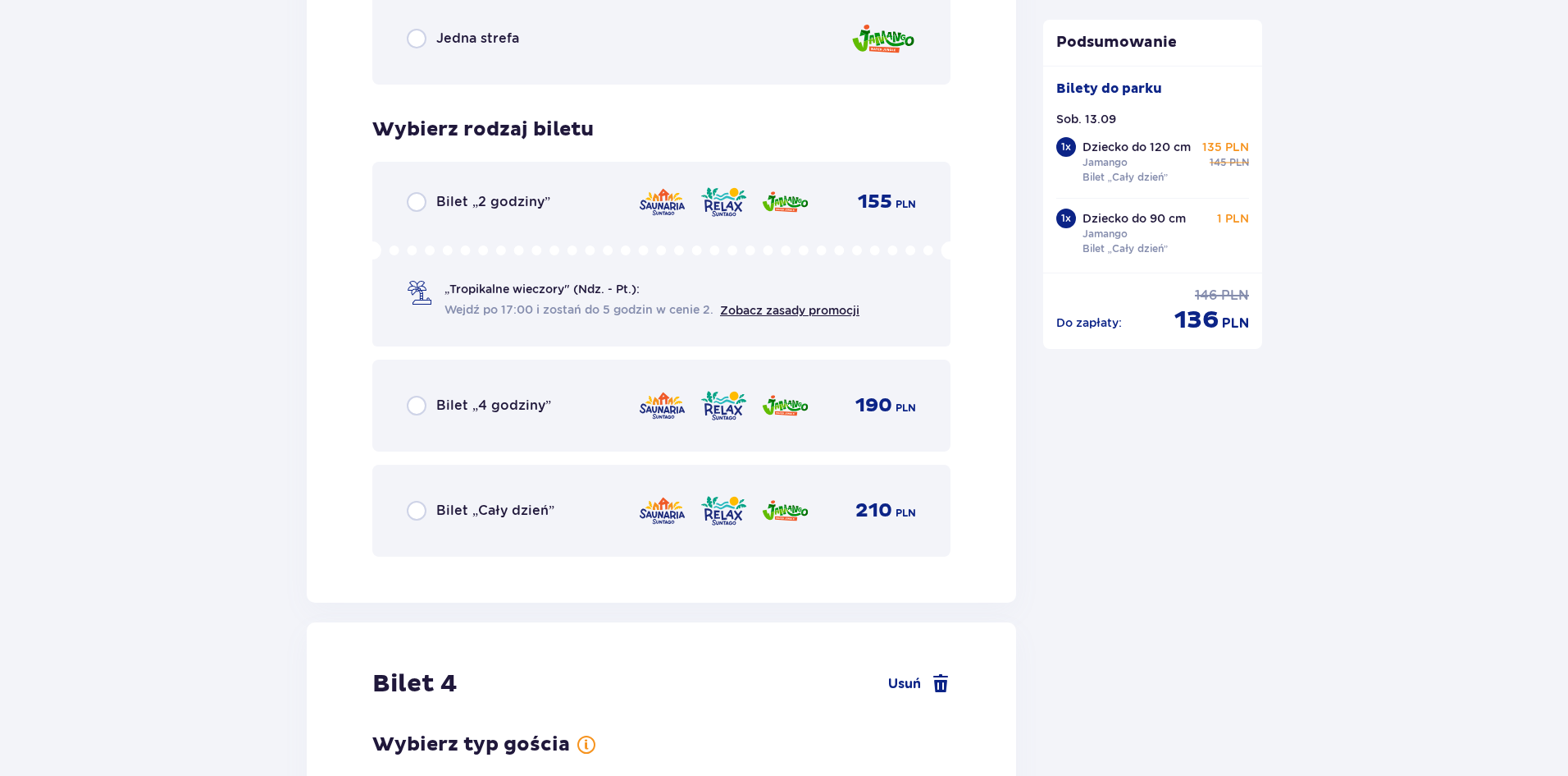
click at [441, 493] on div "Bilet „Cały dzień” 210 PLN" at bounding box center [661, 510] width 509 height 35
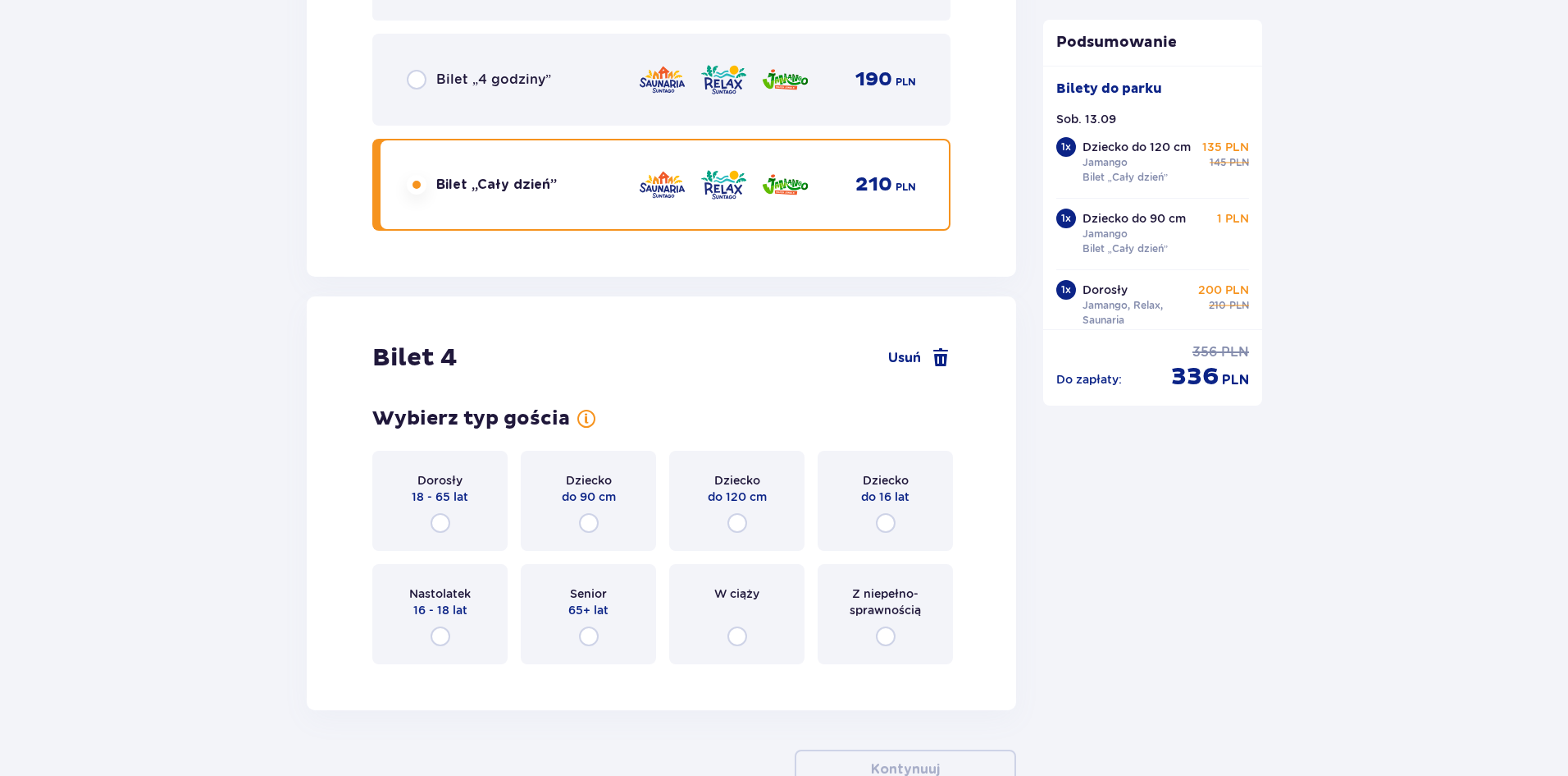
scroll to position [4128, 0]
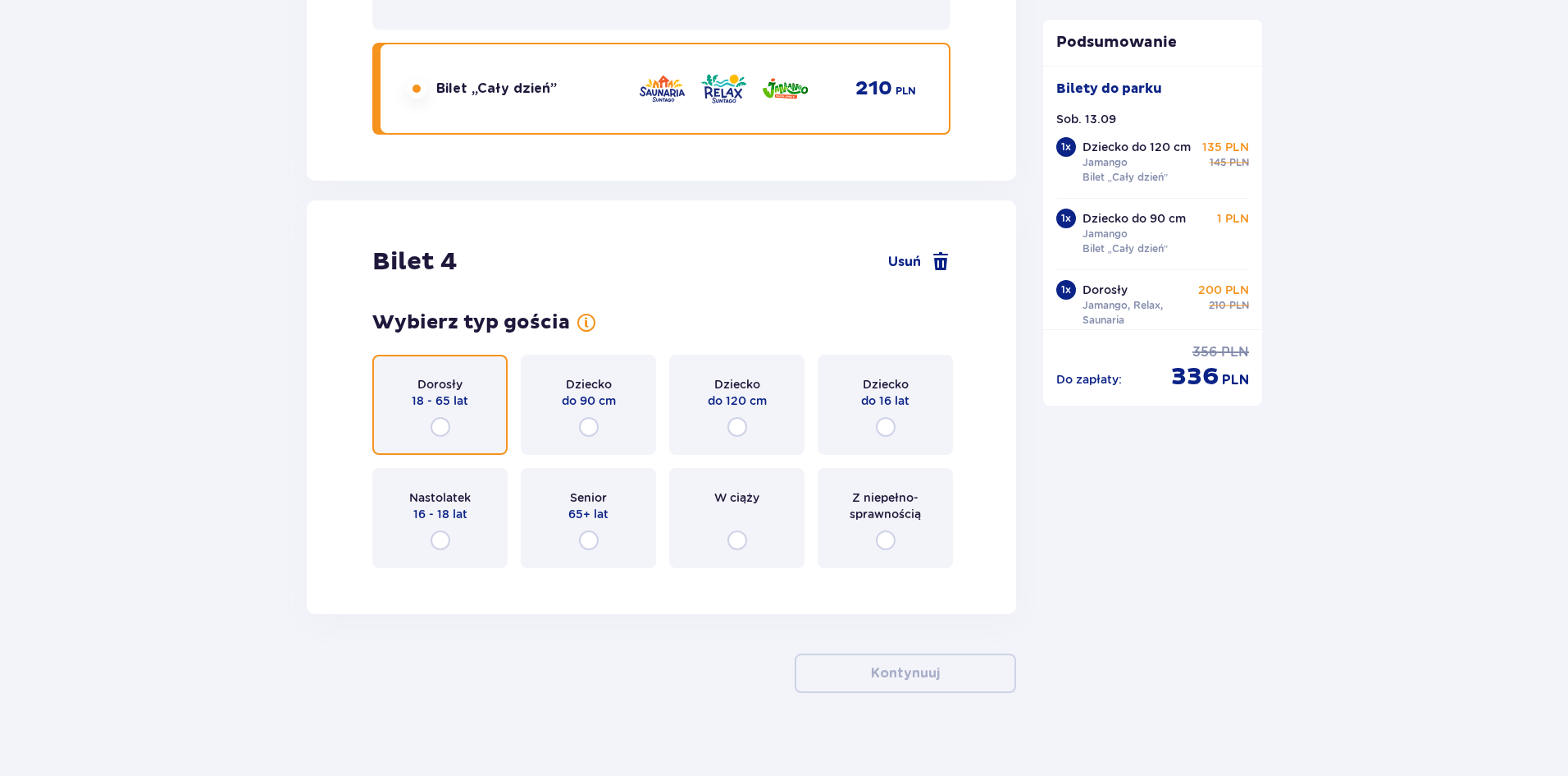
drag, startPoint x: 433, startPoint y: 403, endPoint x: 355, endPoint y: 378, distance: 81.9
click at [432, 417] on input "radio" at bounding box center [441, 427] width 20 height 20
radio input "true"
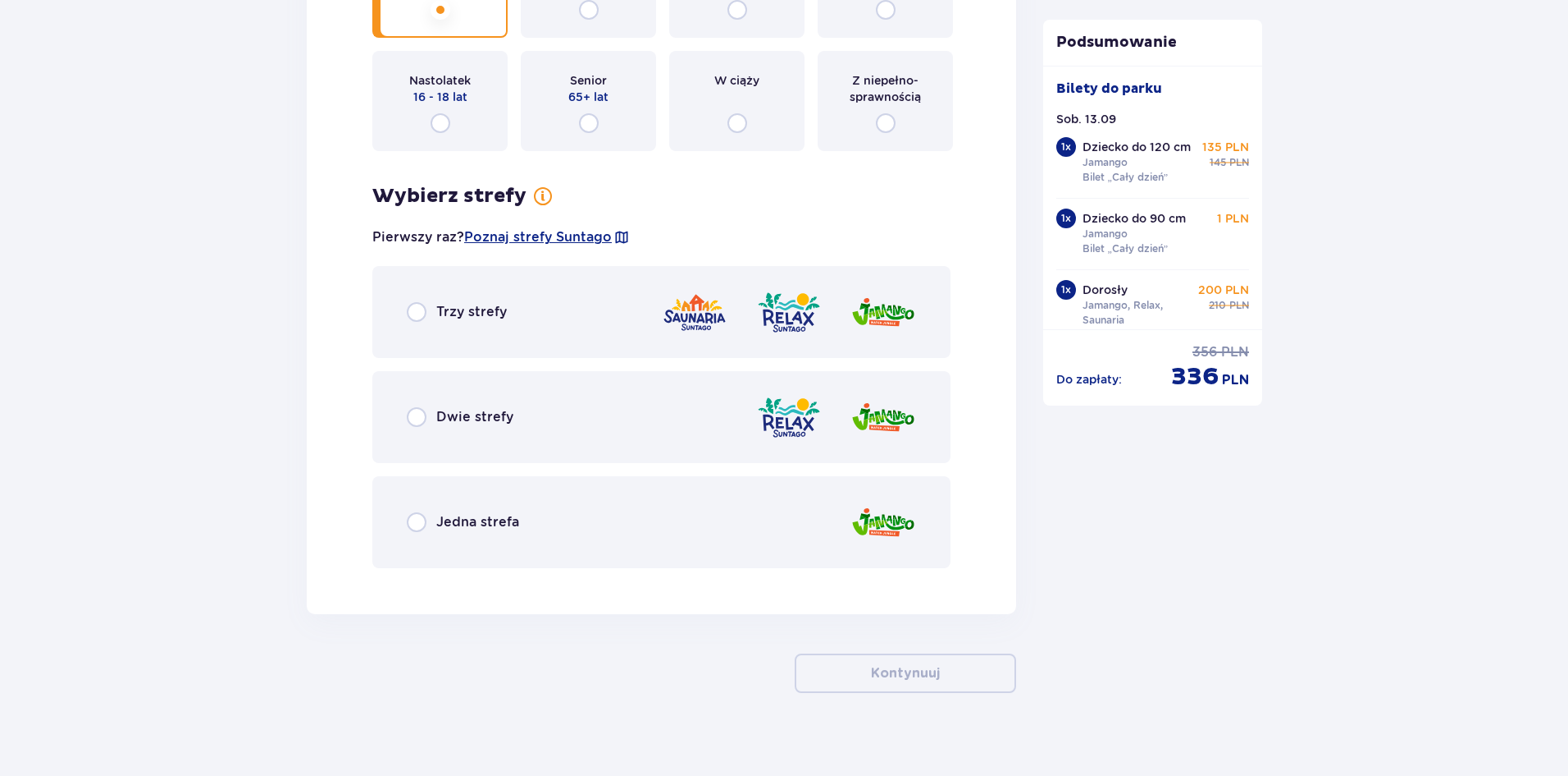
click at [421, 280] on div "Trzy strefy" at bounding box center [661, 312] width 578 height 92
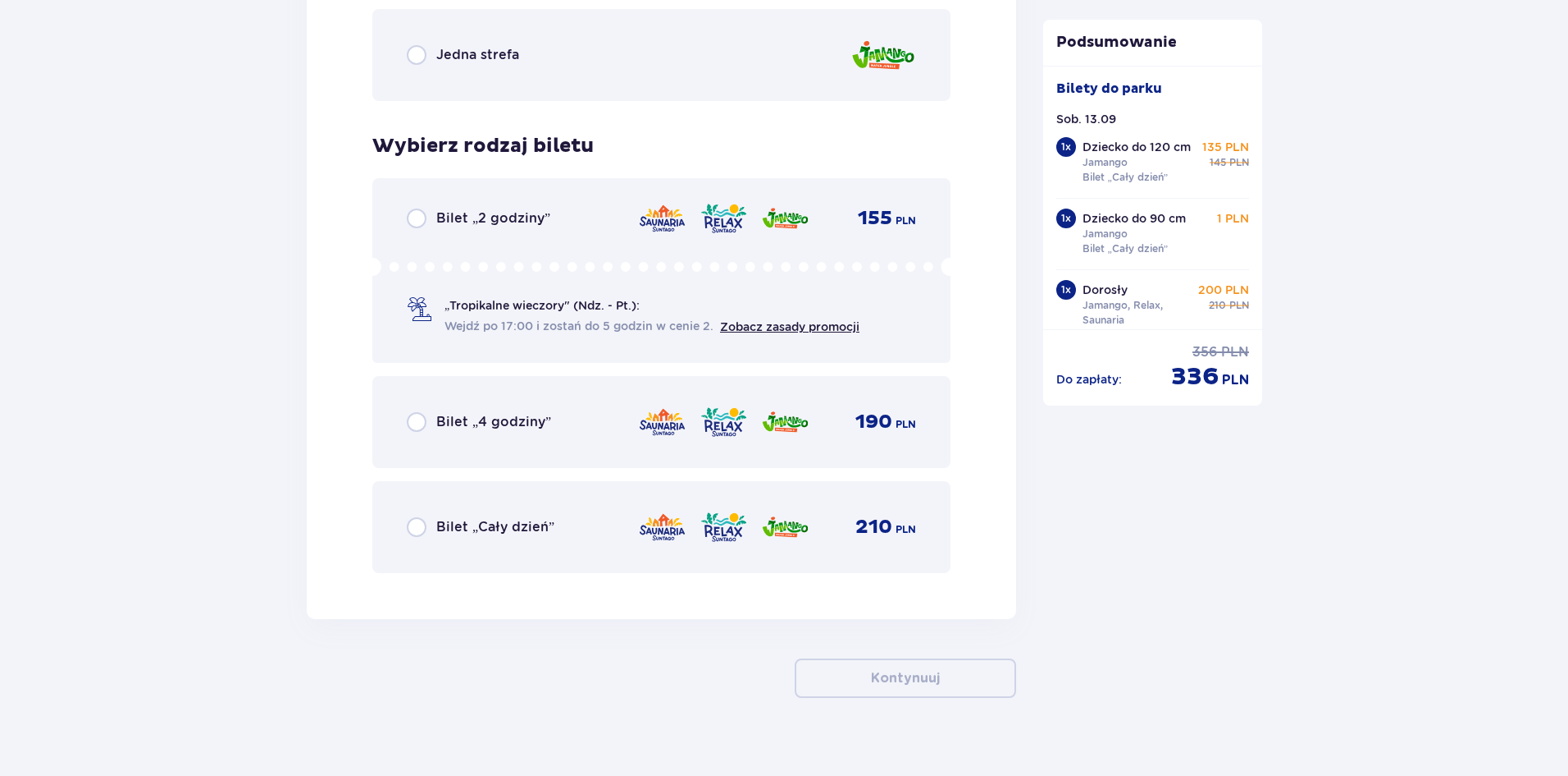
scroll to position [5017, 0]
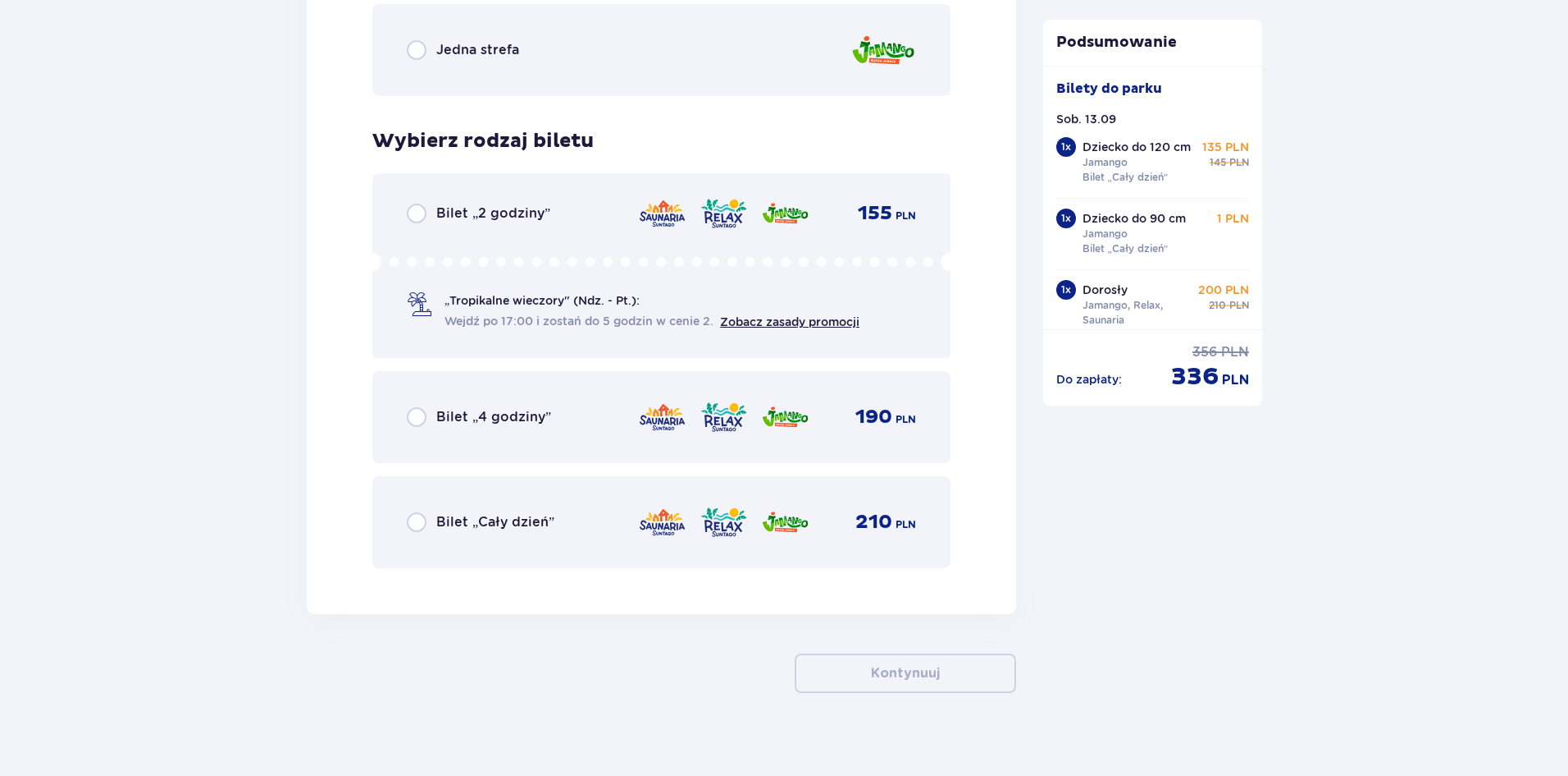
click at [522, 513] on p "Bilet „Cały dzień”" at bounding box center [495, 522] width 118 height 18
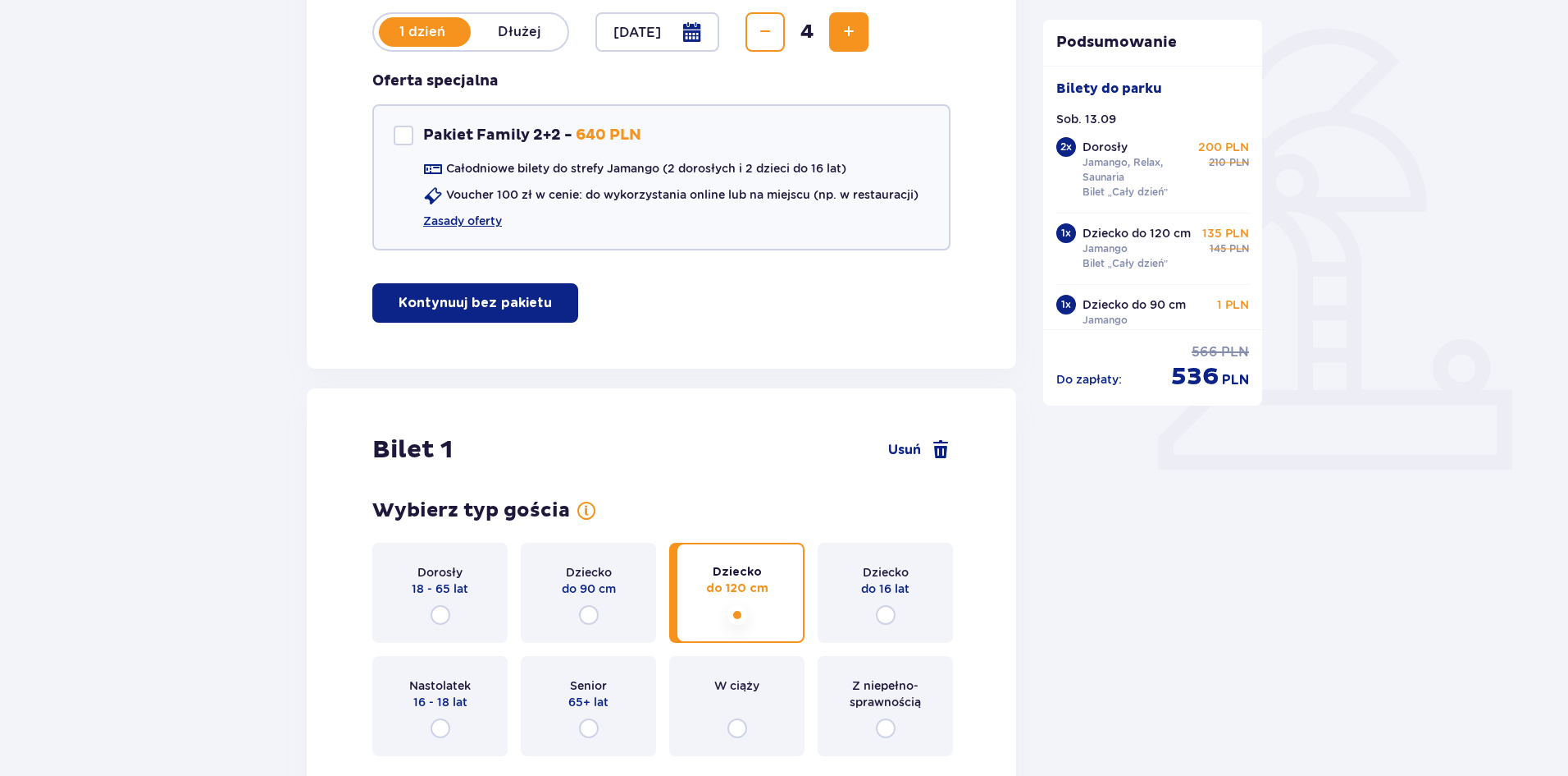
scroll to position [260, 0]
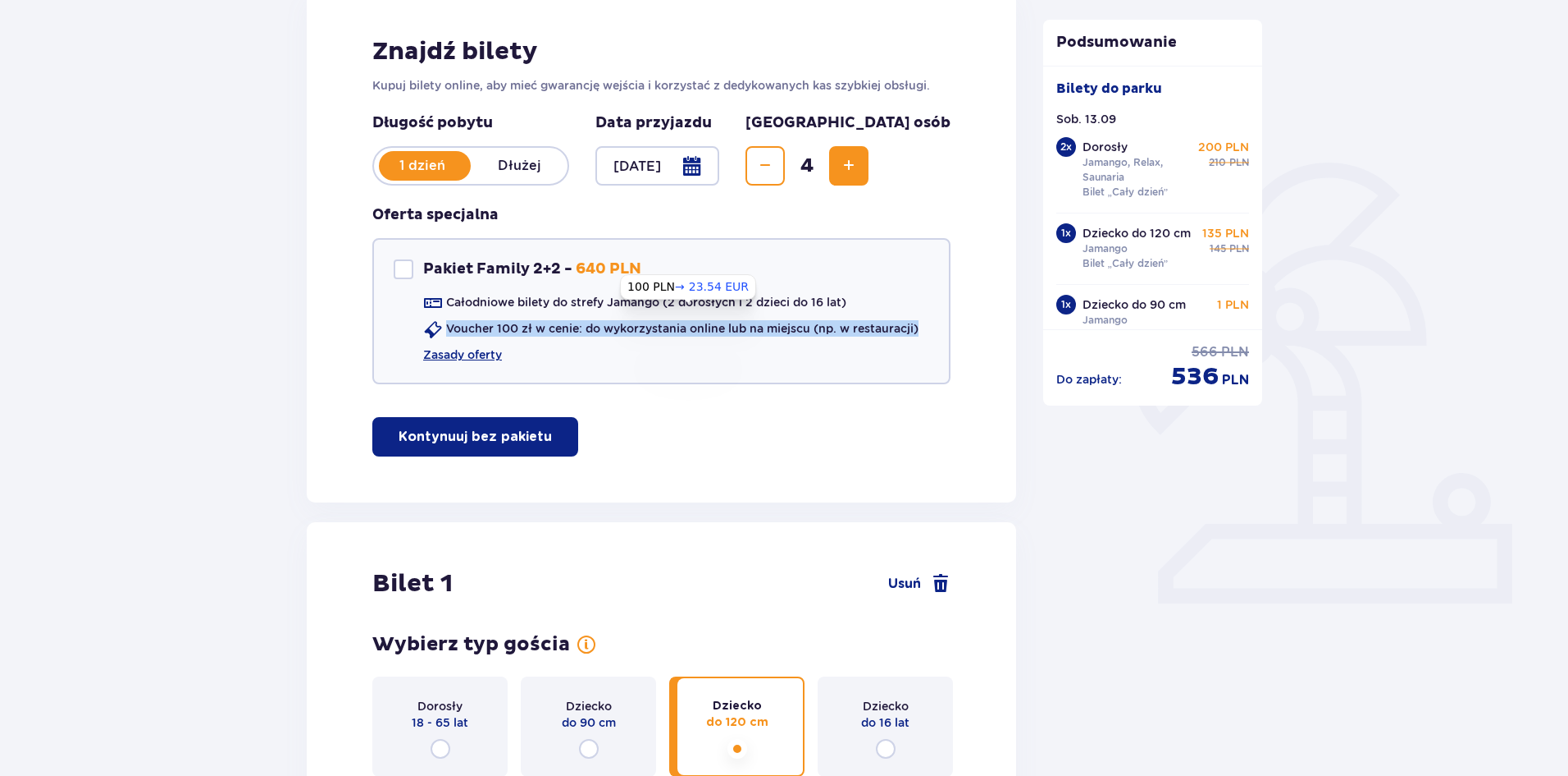
drag, startPoint x: 447, startPoint y: 308, endPoint x: 952, endPoint y: 314, distance: 505.0
click at [952, 314] on div "Znajdź bilety Kupuj bilety online, aby mieć gwarancję wejścia i korzystać z ded…" at bounding box center [661, 245] width 709 height 512
click at [516, 342] on div "Całodniowe bilety do strefy Jamango (2 dorosłych i 2 dzieci do 16 lat) Voucher …" at bounding box center [655, 328] width 525 height 69
drag, startPoint x: 461, startPoint y: 310, endPoint x: 425, endPoint y: 298, distance: 37.9
click at [445, 320] on div "Voucher 100 zł w cenie: do wykorzystania online lub na miejscu (np. w restaurac…" at bounding box center [670, 330] width 496 height 20
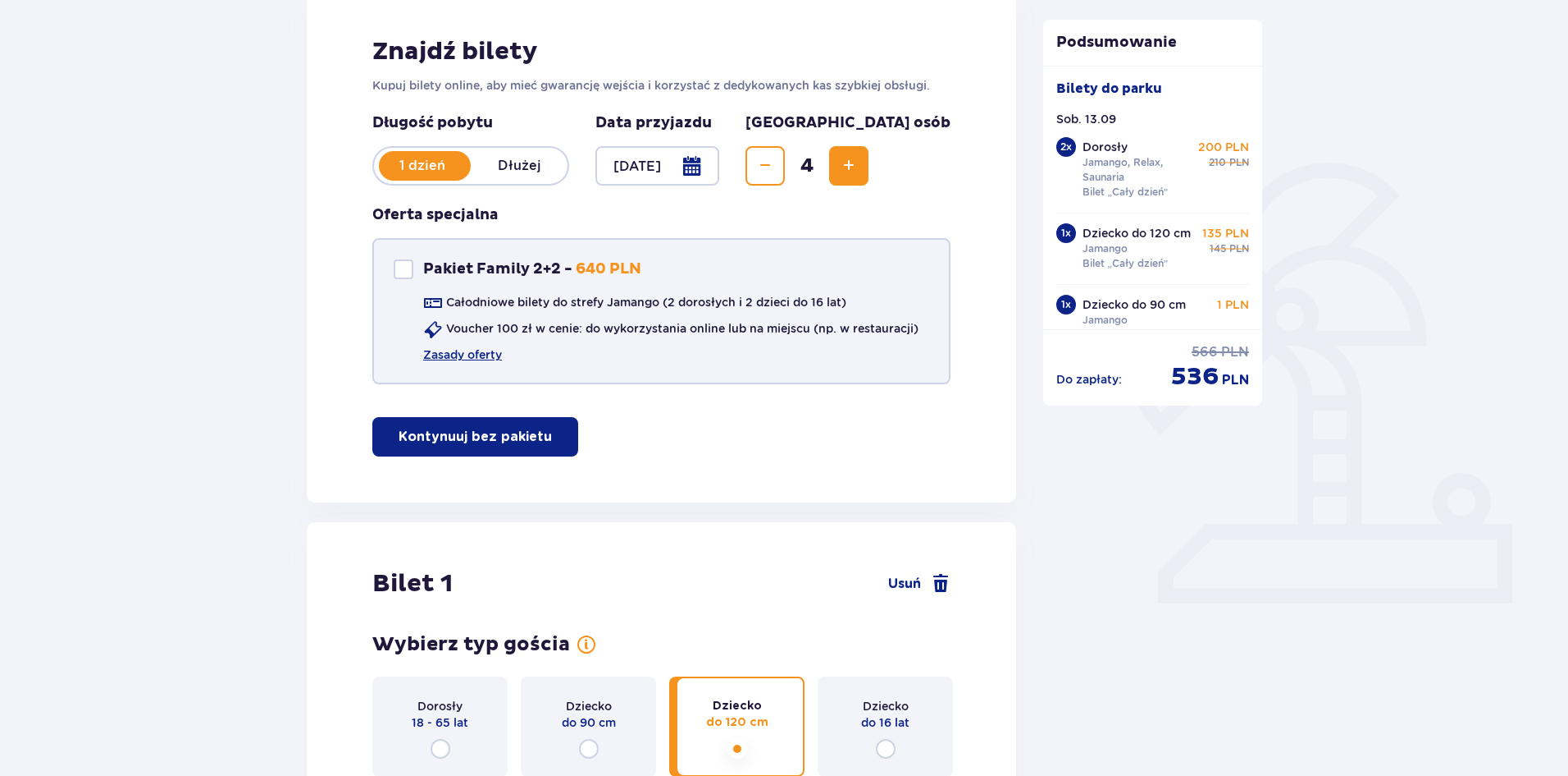
click at [441, 259] on p "Pakiet Family 2+2 -" at bounding box center [498, 269] width 149 height 20
click at [404, 261] on div at bounding box center [403, 269] width 20 height 20
drag, startPoint x: 493, startPoint y: 311, endPoint x: 538, endPoint y: 315, distance: 45.2
click at [538, 320] on p "Voucher 100 zł w cenie: do wykorzystania online lub na miejscu (np. w restaurac…" at bounding box center [682, 328] width 473 height 17
click at [625, 352] on div "Pakiet Family 2+2 - 640 PLN Całodniowe bilety do strefy Jamango (2 dorosłych i …" at bounding box center [661, 311] width 578 height 146
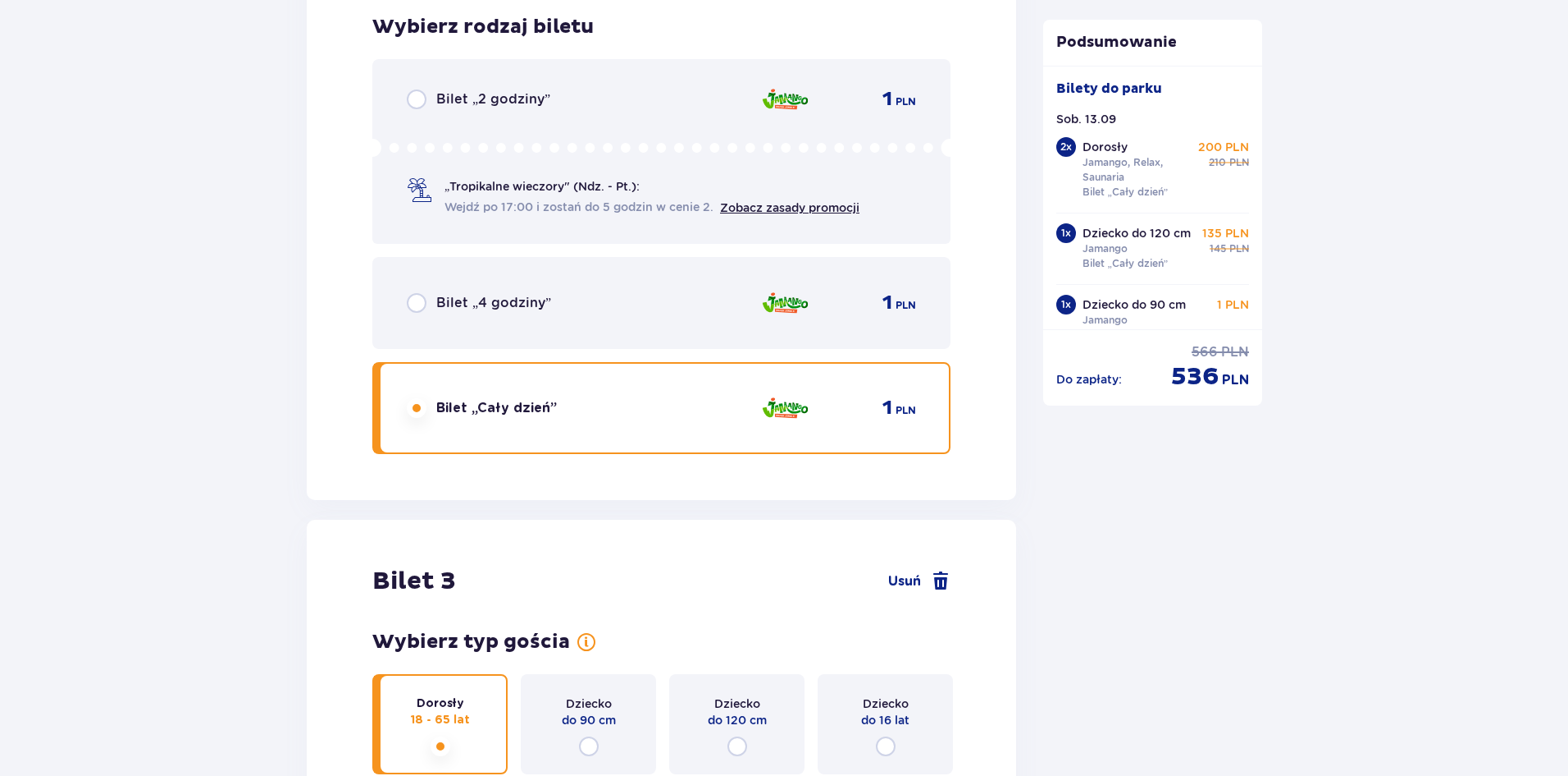
scroll to position [2476, 0]
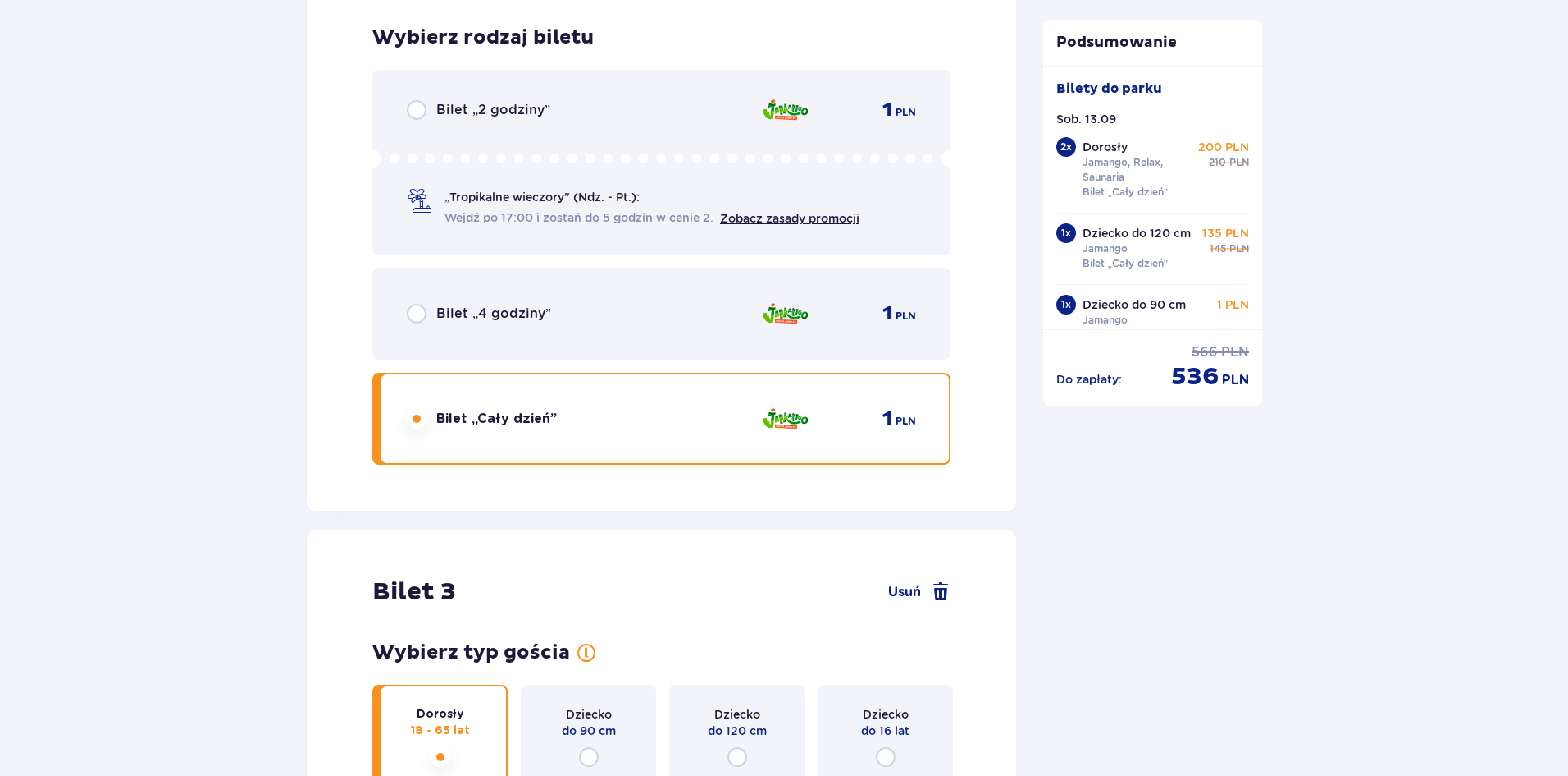
click at [547, 296] on div "Bilet „4 godziny” 1 PLN" at bounding box center [661, 313] width 509 height 35
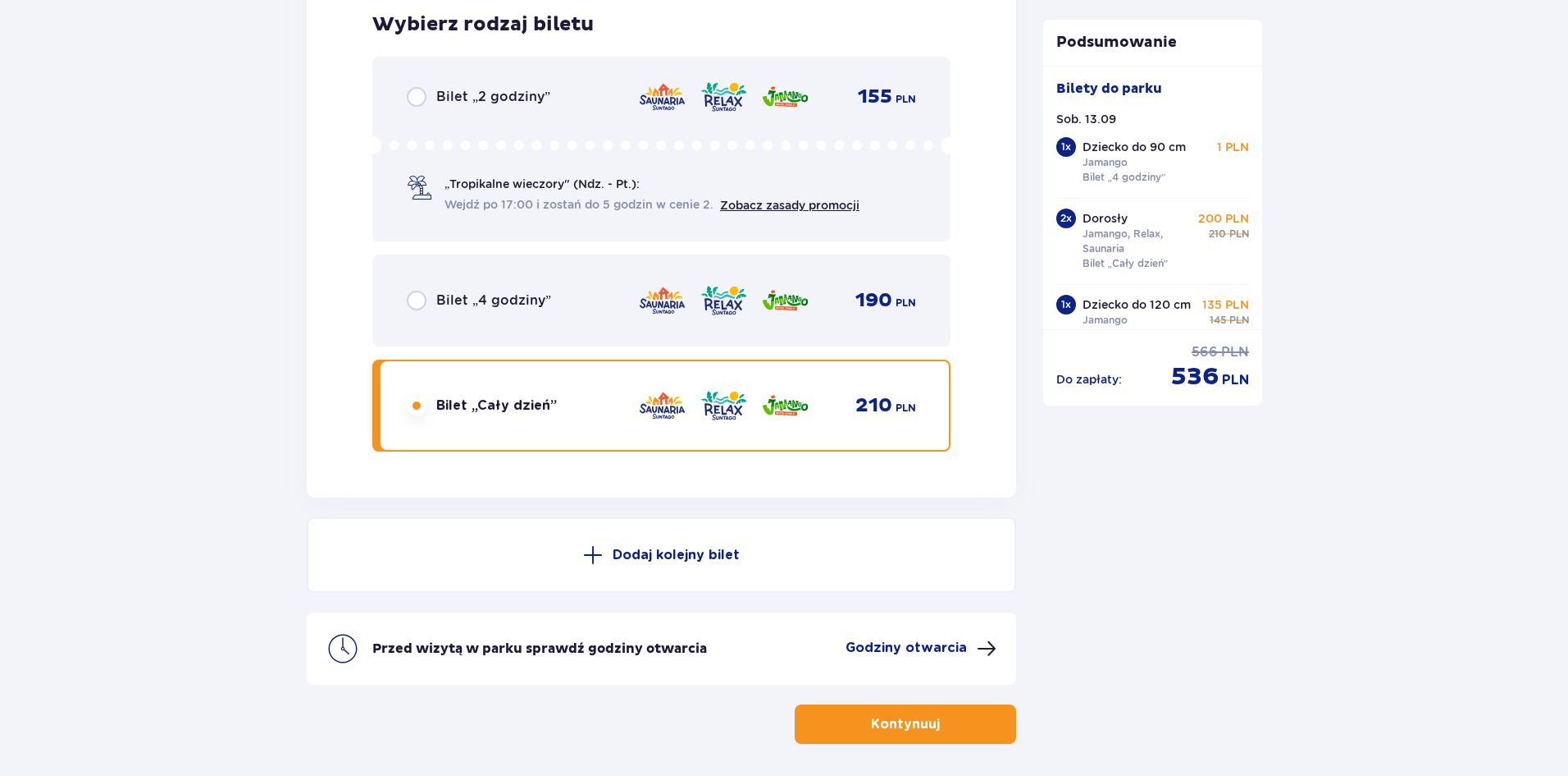
scroll to position [4938, 0]
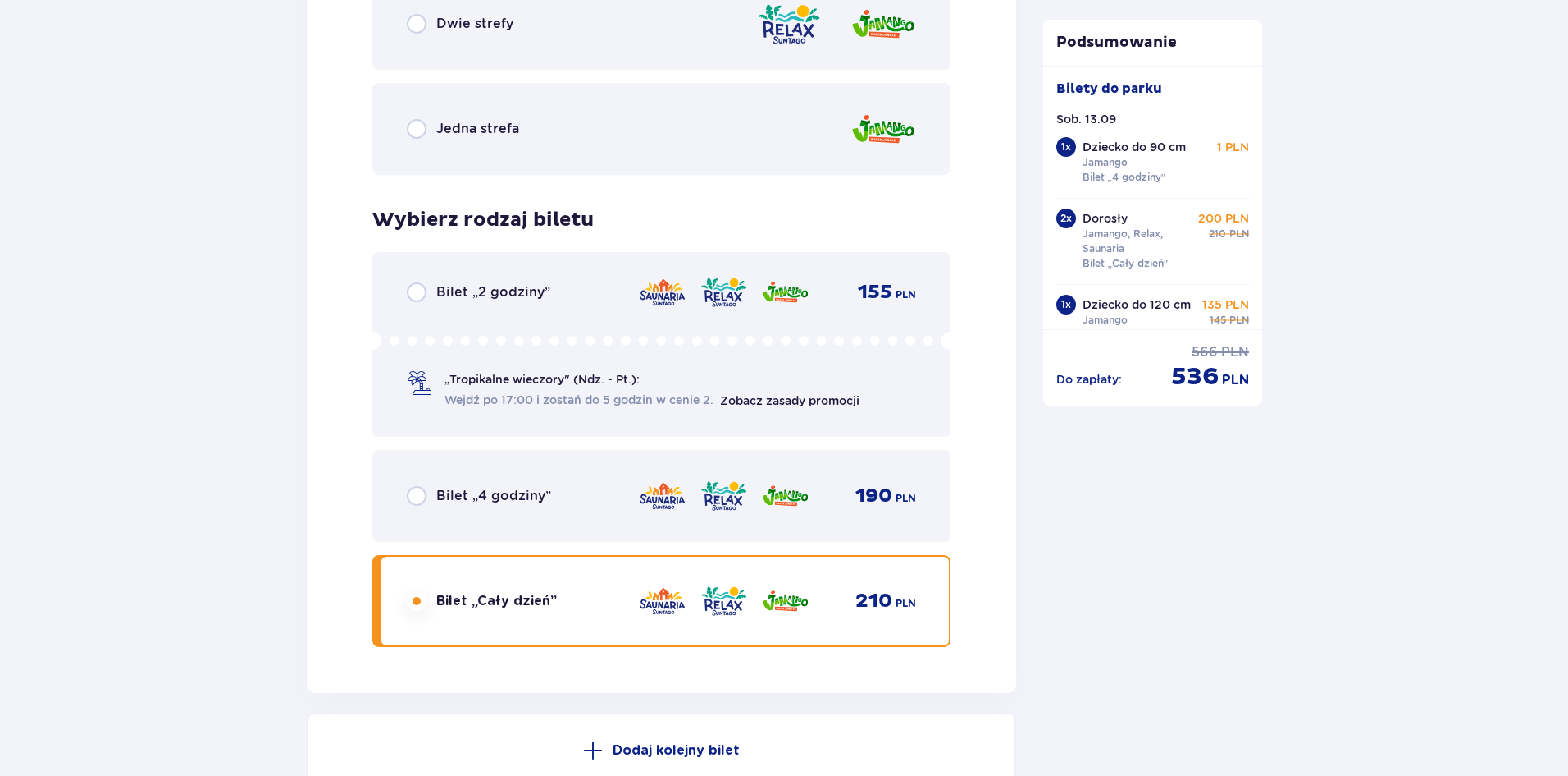
click at [534, 492] on div "Bilet „4 godziny” 190 PLN" at bounding box center [661, 496] width 509 height 35
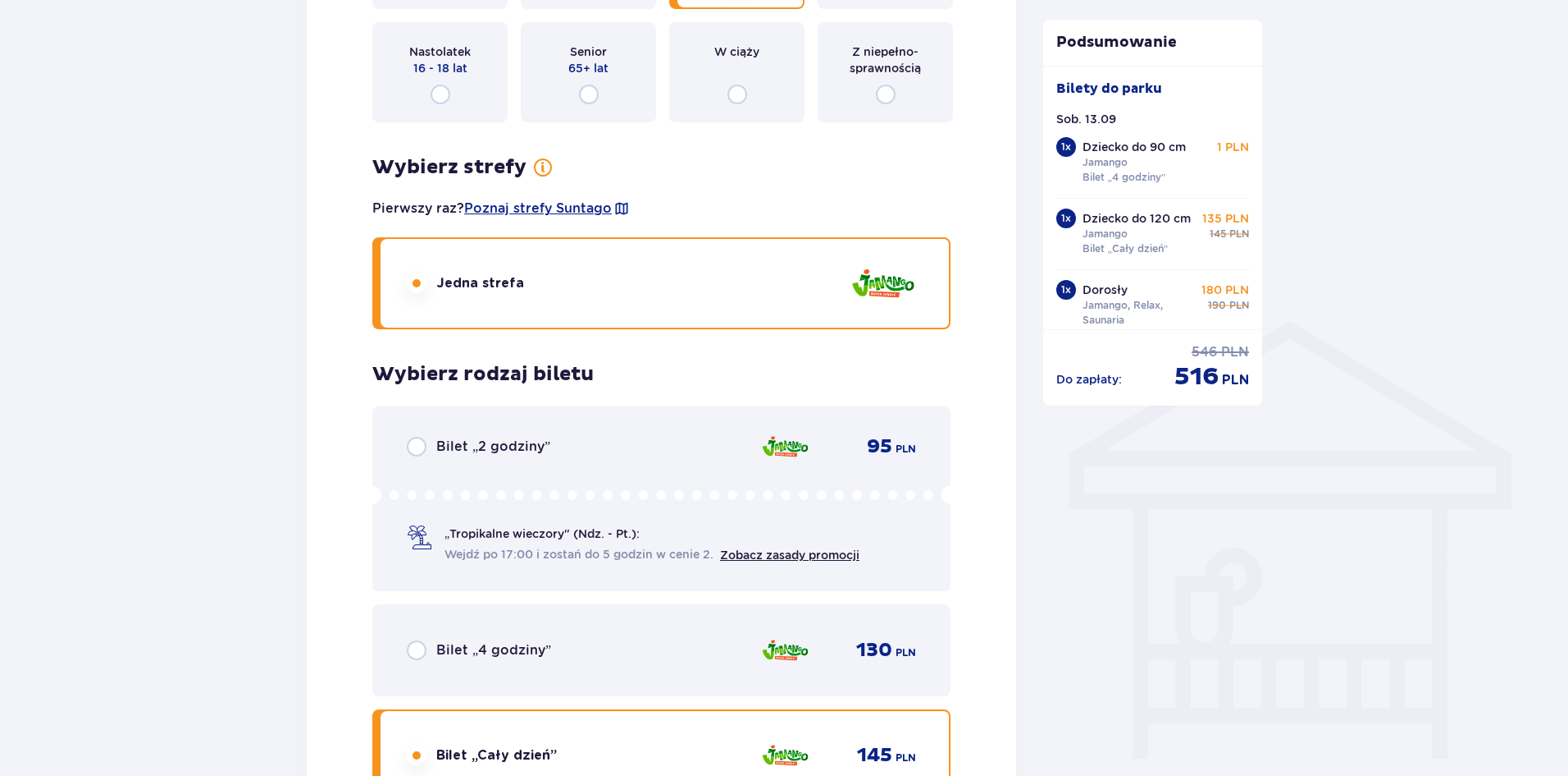
scroll to position [1409, 0]
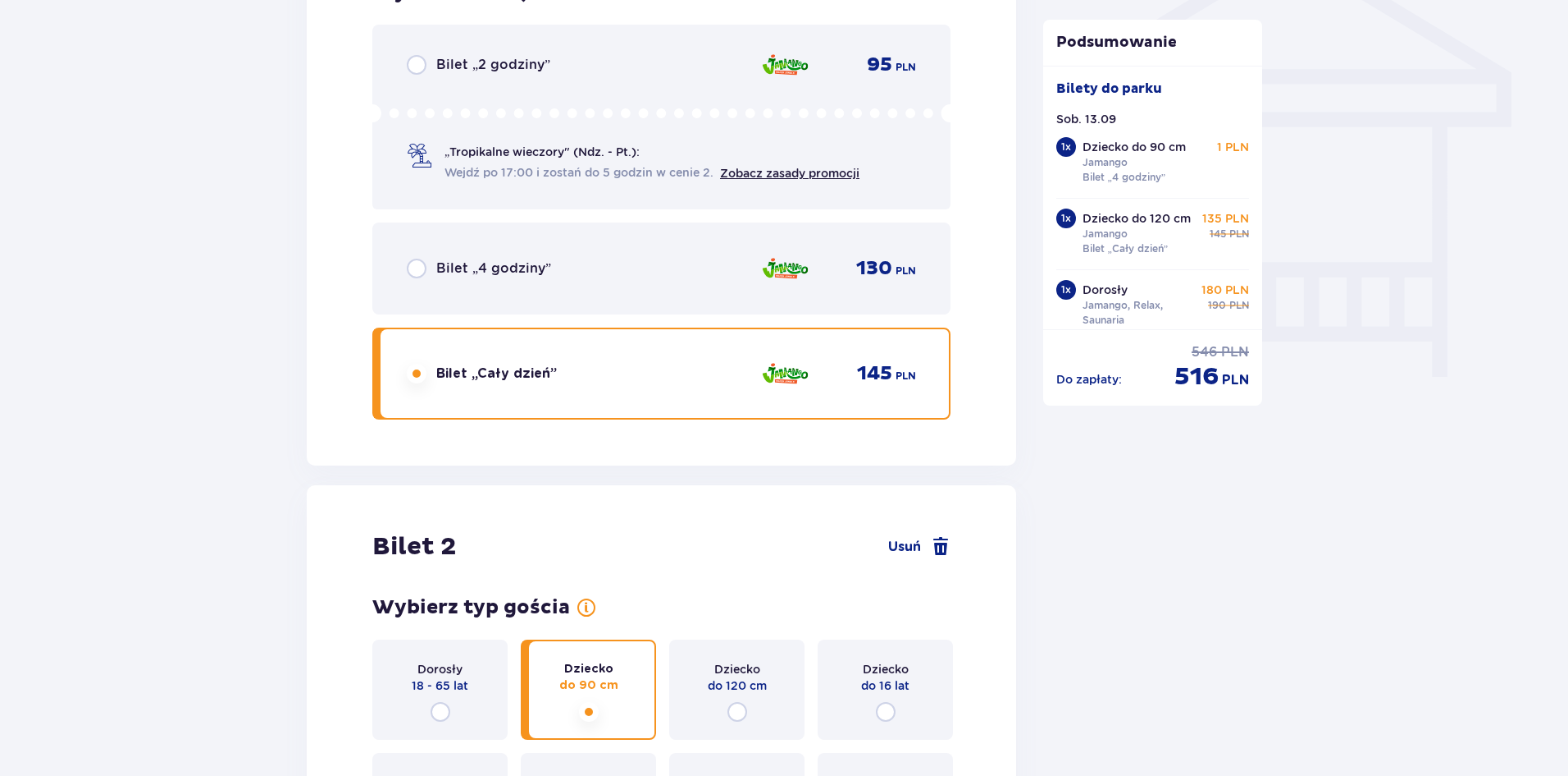
click at [502, 251] on div "Bilet „4 godziny” 130 PLN" at bounding box center [661, 268] width 509 height 35
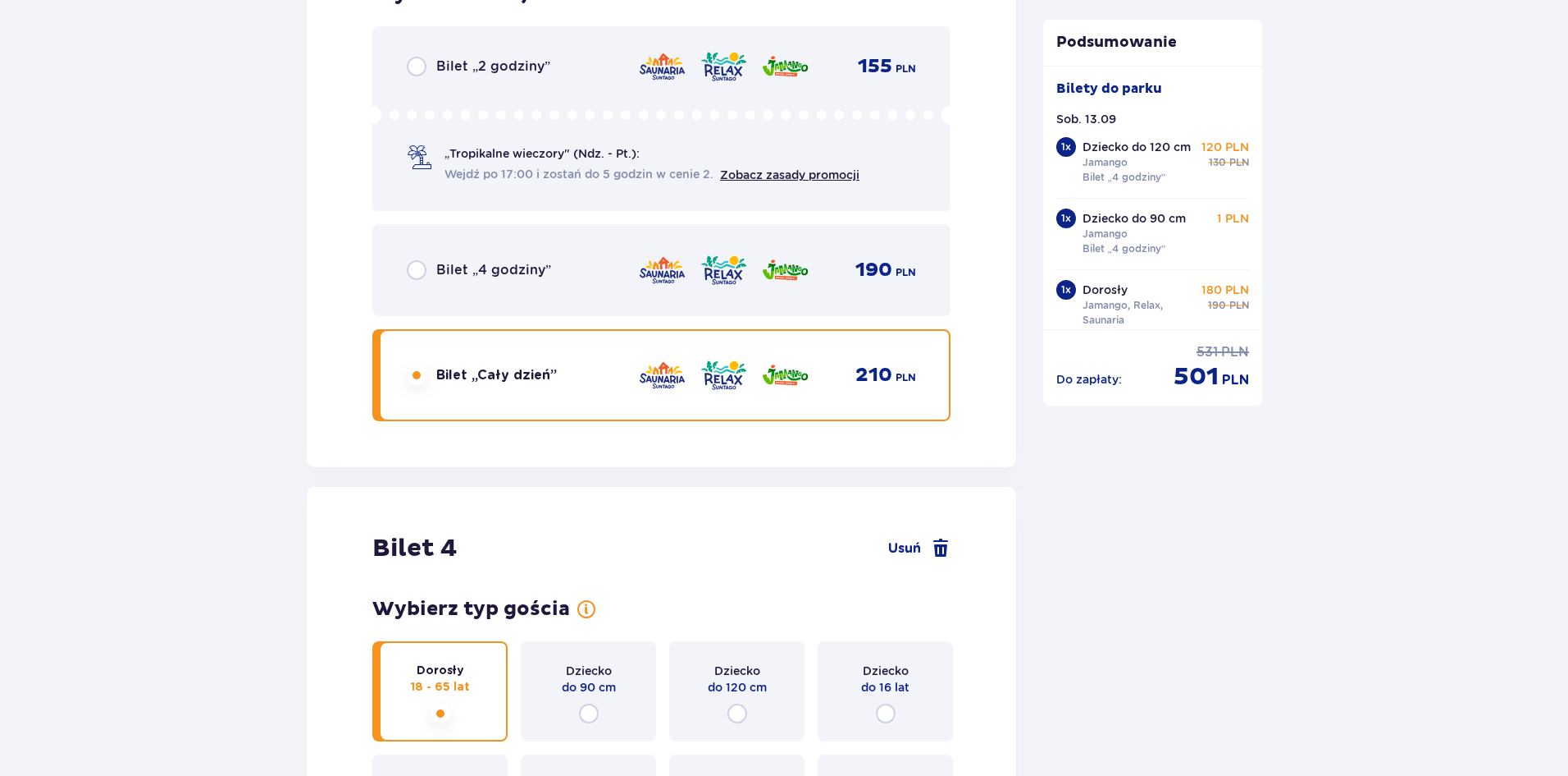
scroll to position [3543, 0]
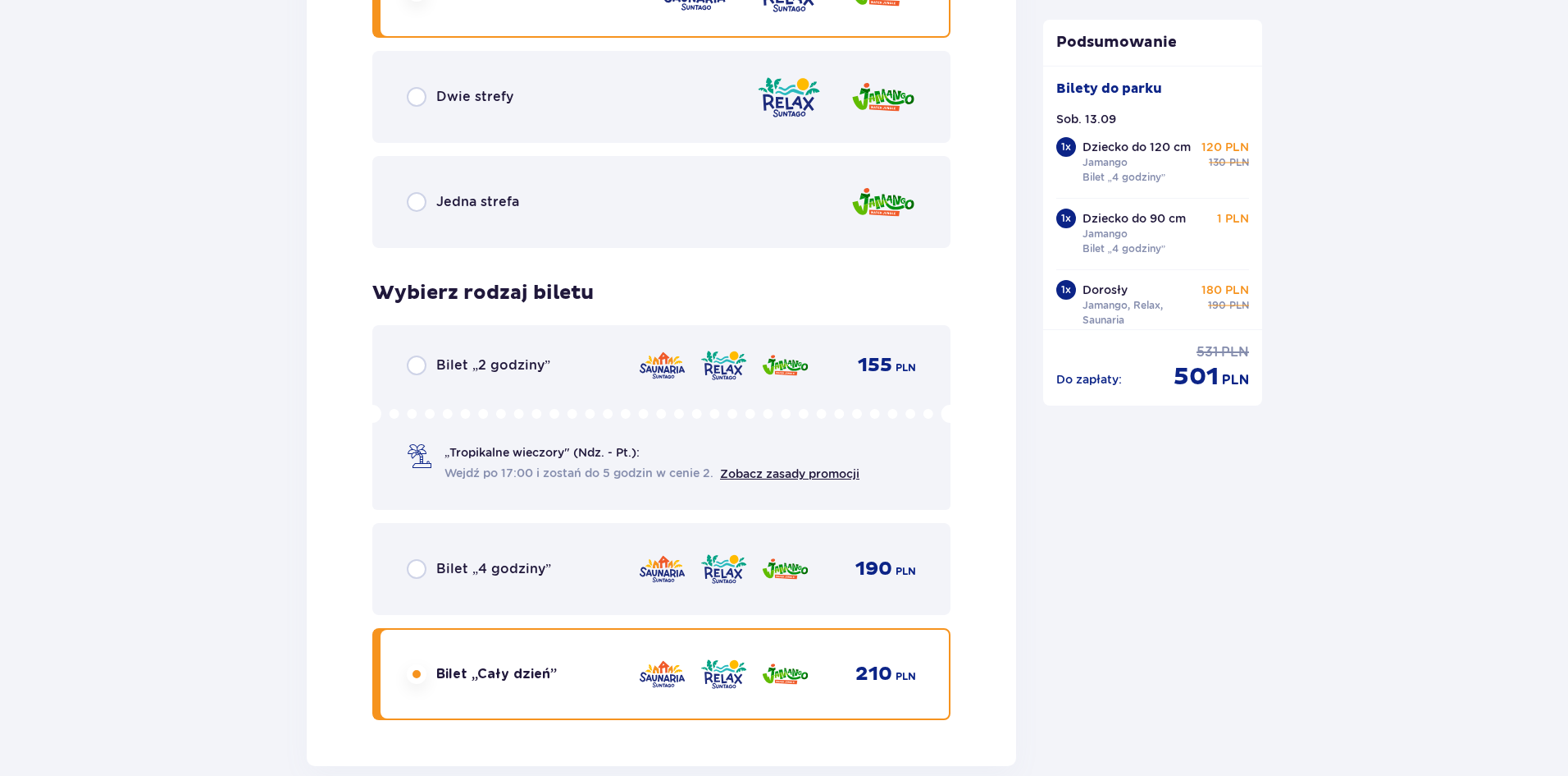
click at [539, 560] on p "Bilet „4 godziny”" at bounding box center [494, 568] width 115 height 18
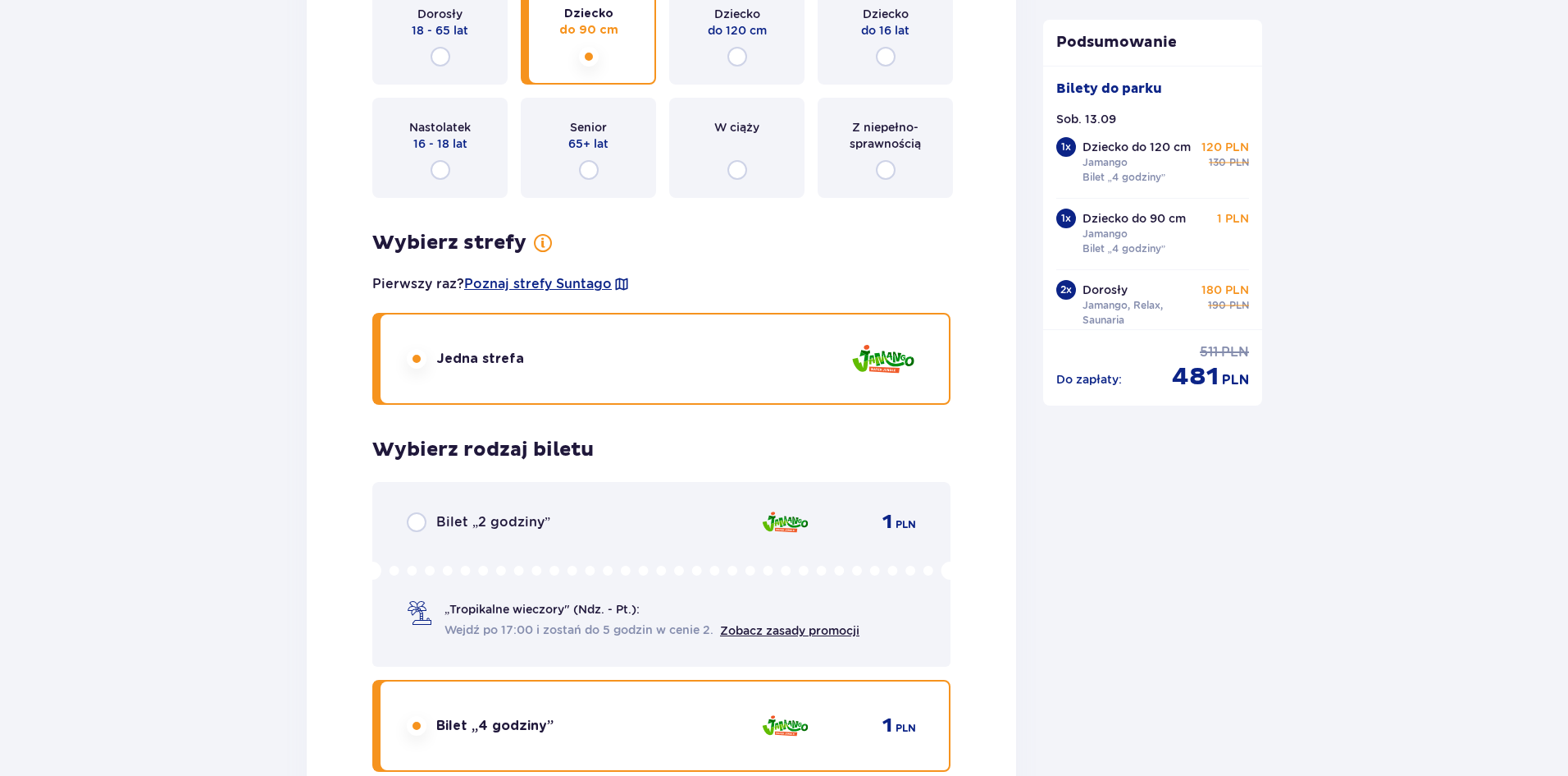
scroll to position [2066, 0]
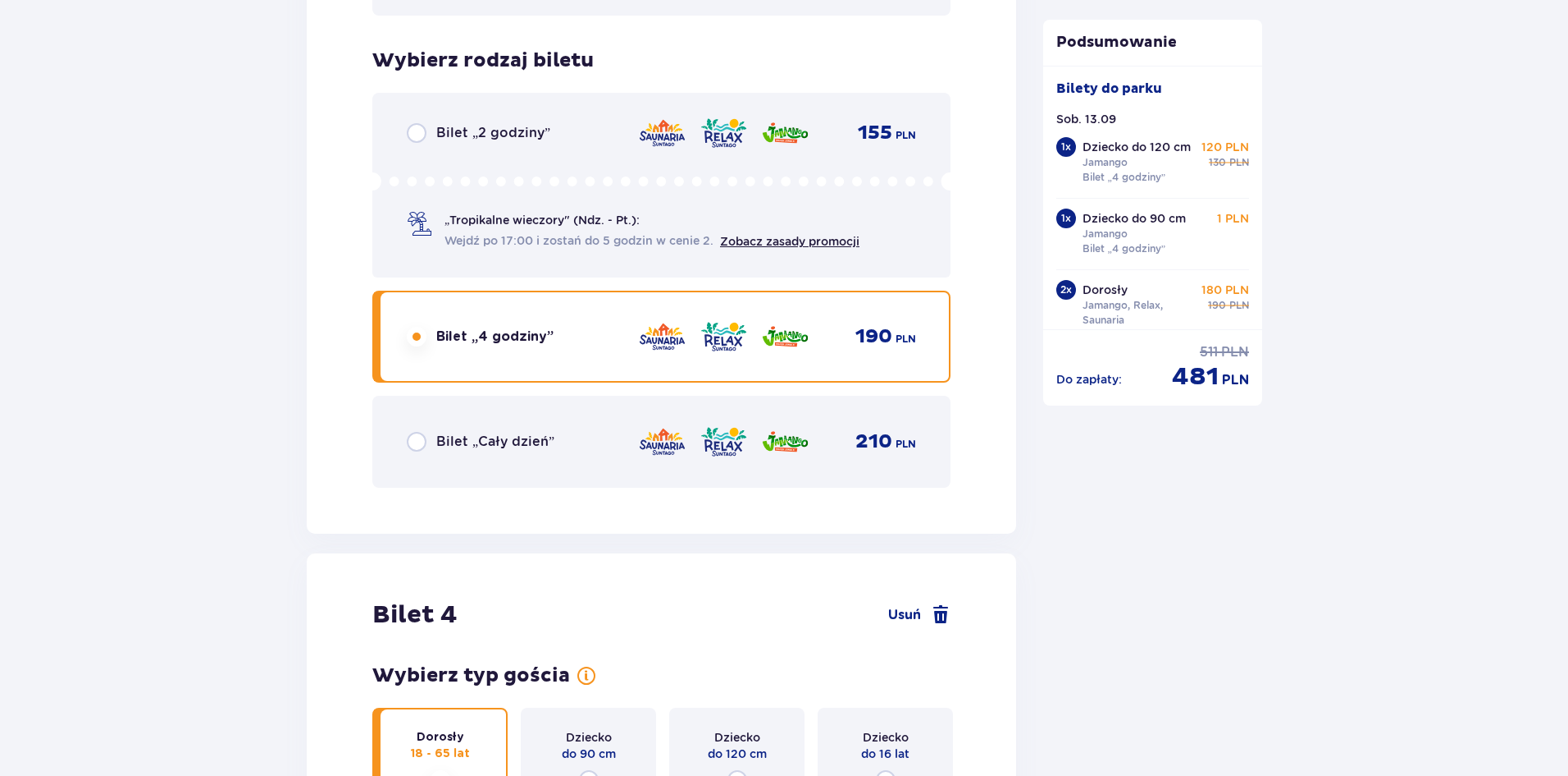
drag, startPoint x: 318, startPoint y: 303, endPoint x: 200, endPoint y: 486, distance: 217.7
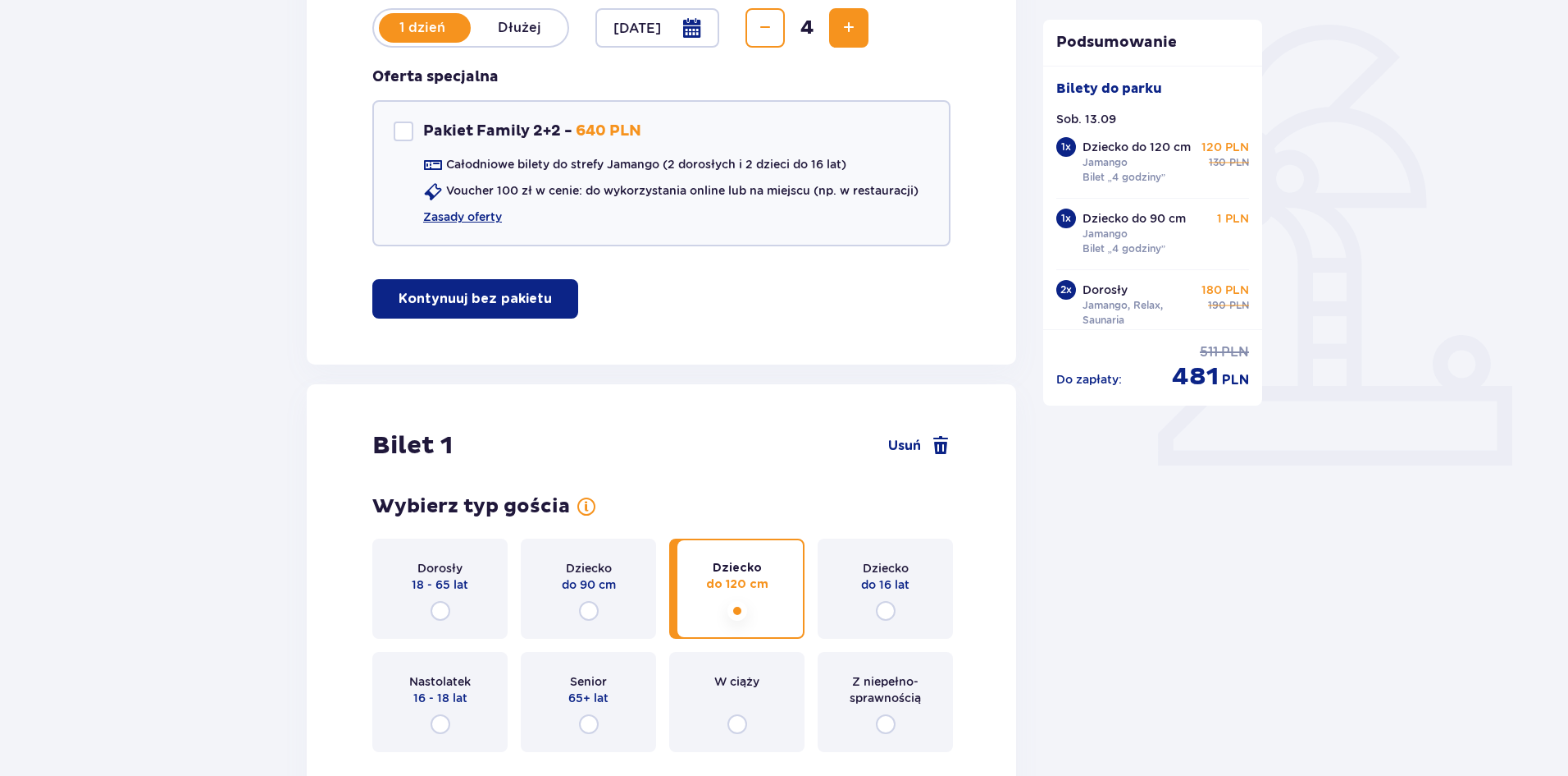
scroll to position [0, 0]
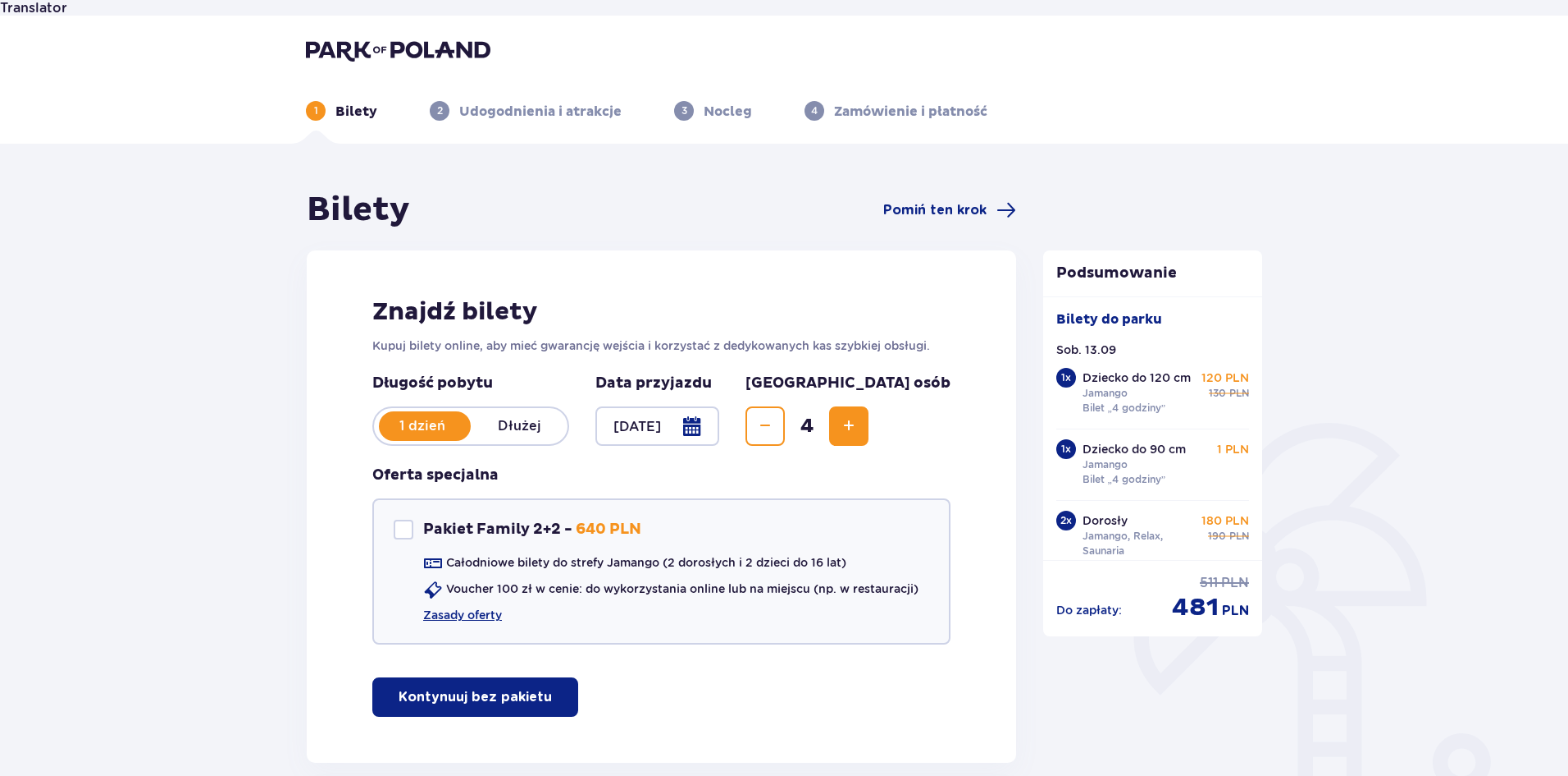
drag, startPoint x: 214, startPoint y: 415, endPoint x: 214, endPoint y: 392, distance: 23.0
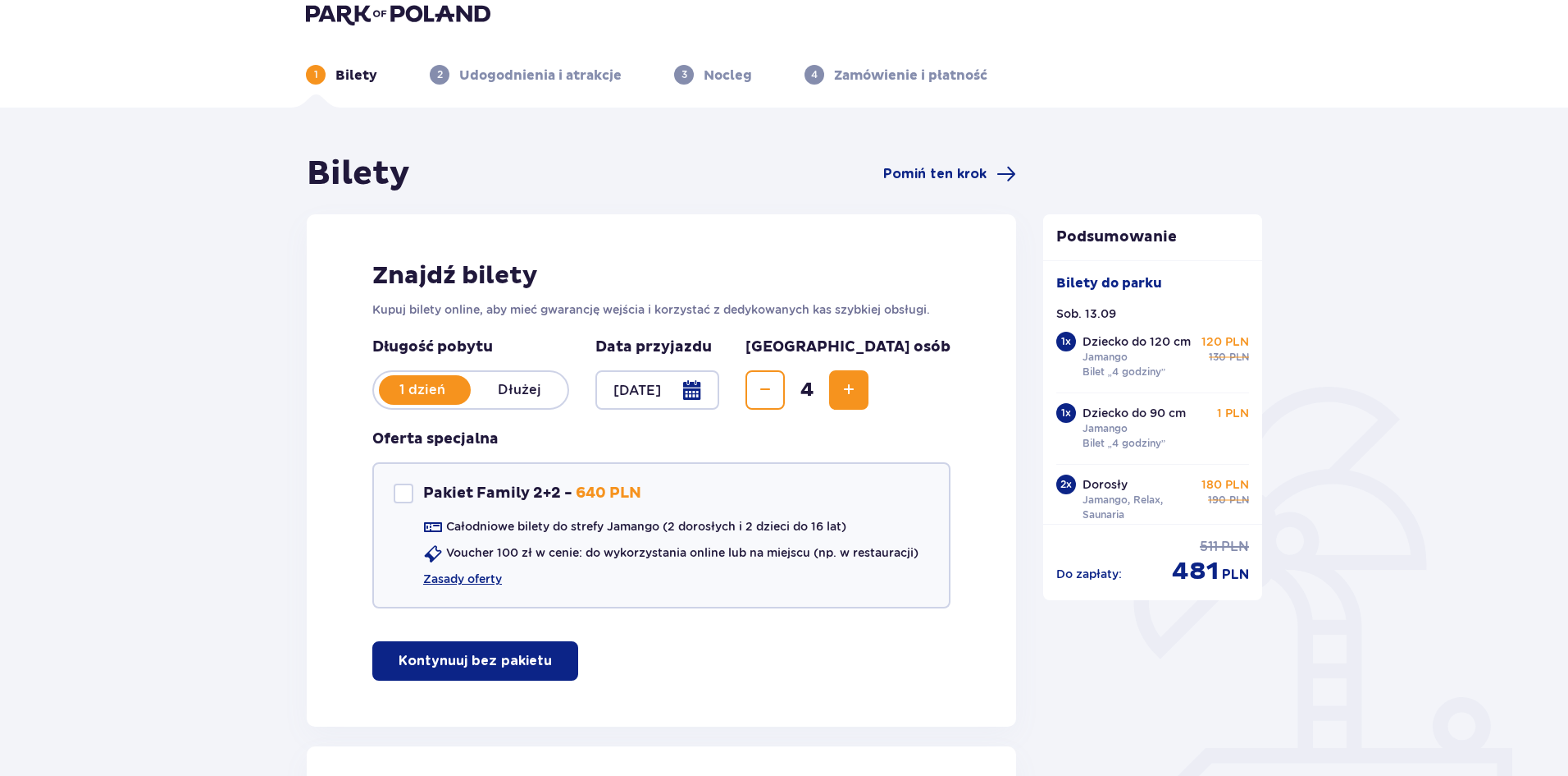
scroll to position [164, 0]
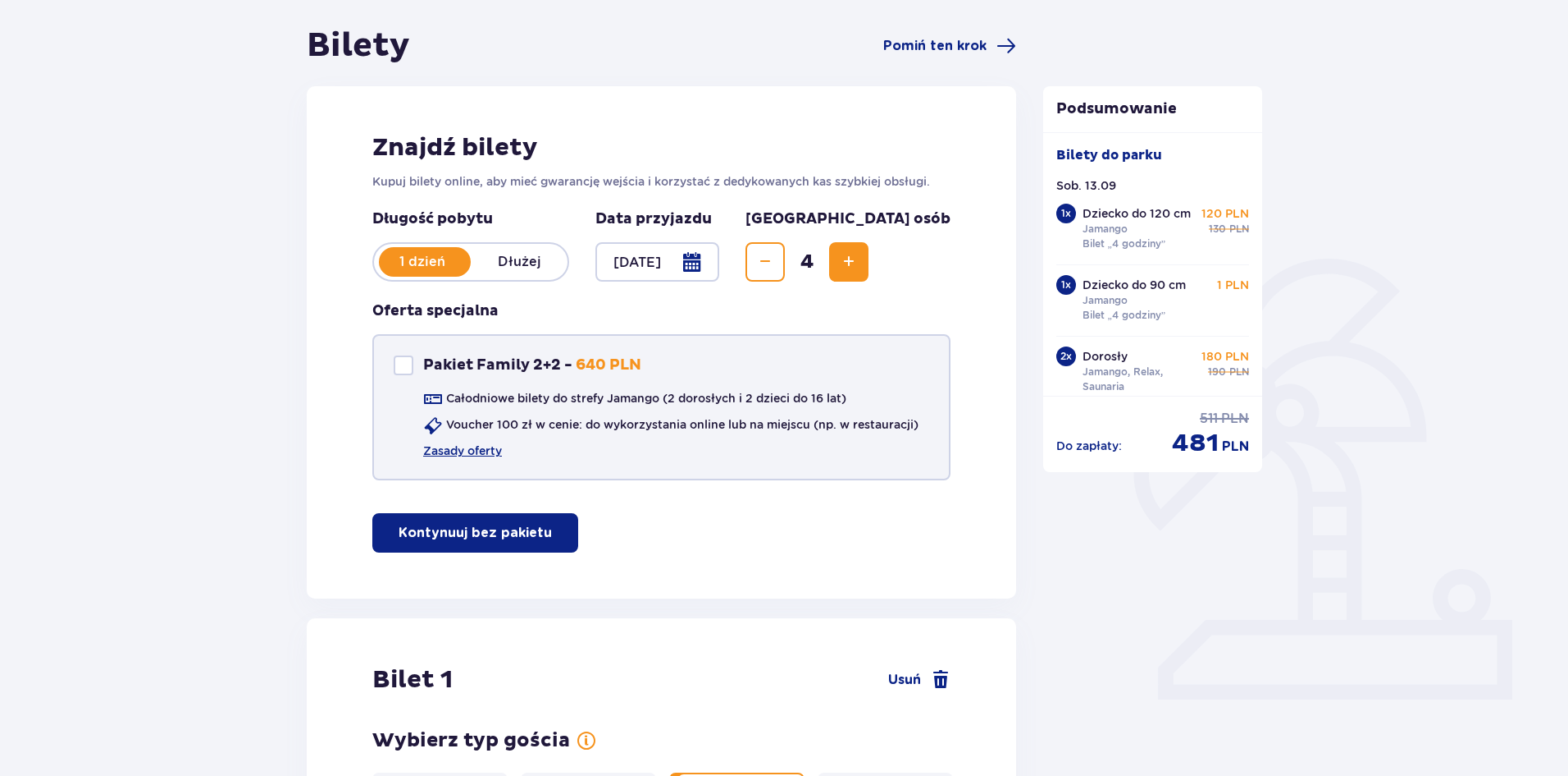
click at [484, 356] on p "Pakiet Family 2+2 -" at bounding box center [498, 366] width 149 height 20
checkbox input "true"
click at [501, 442] on link "Zasady oferty" at bounding box center [462, 450] width 78 height 17
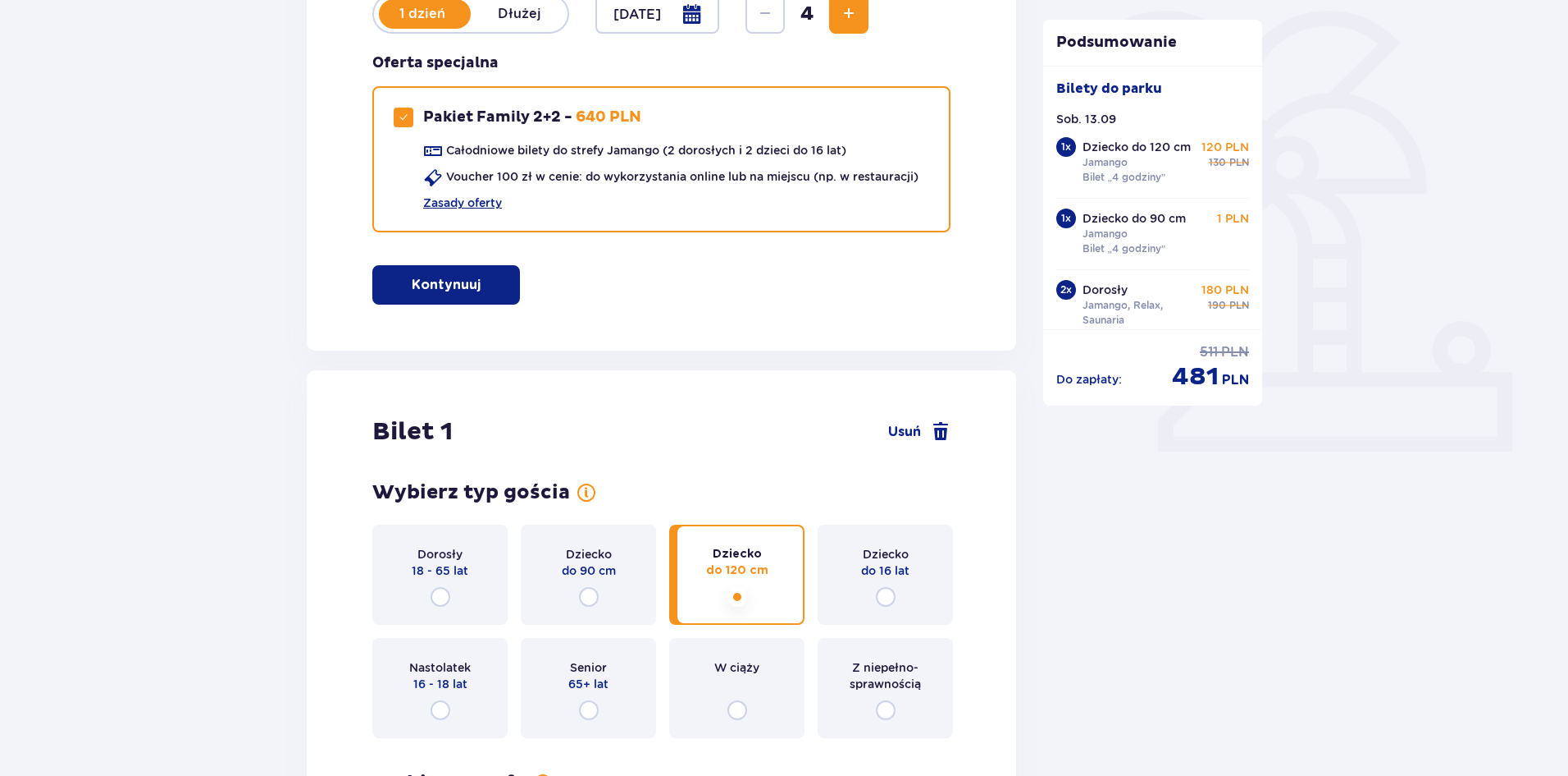
scroll to position [410, 0]
click at [932, 423] on span at bounding box center [941, 433] width 20 height 20
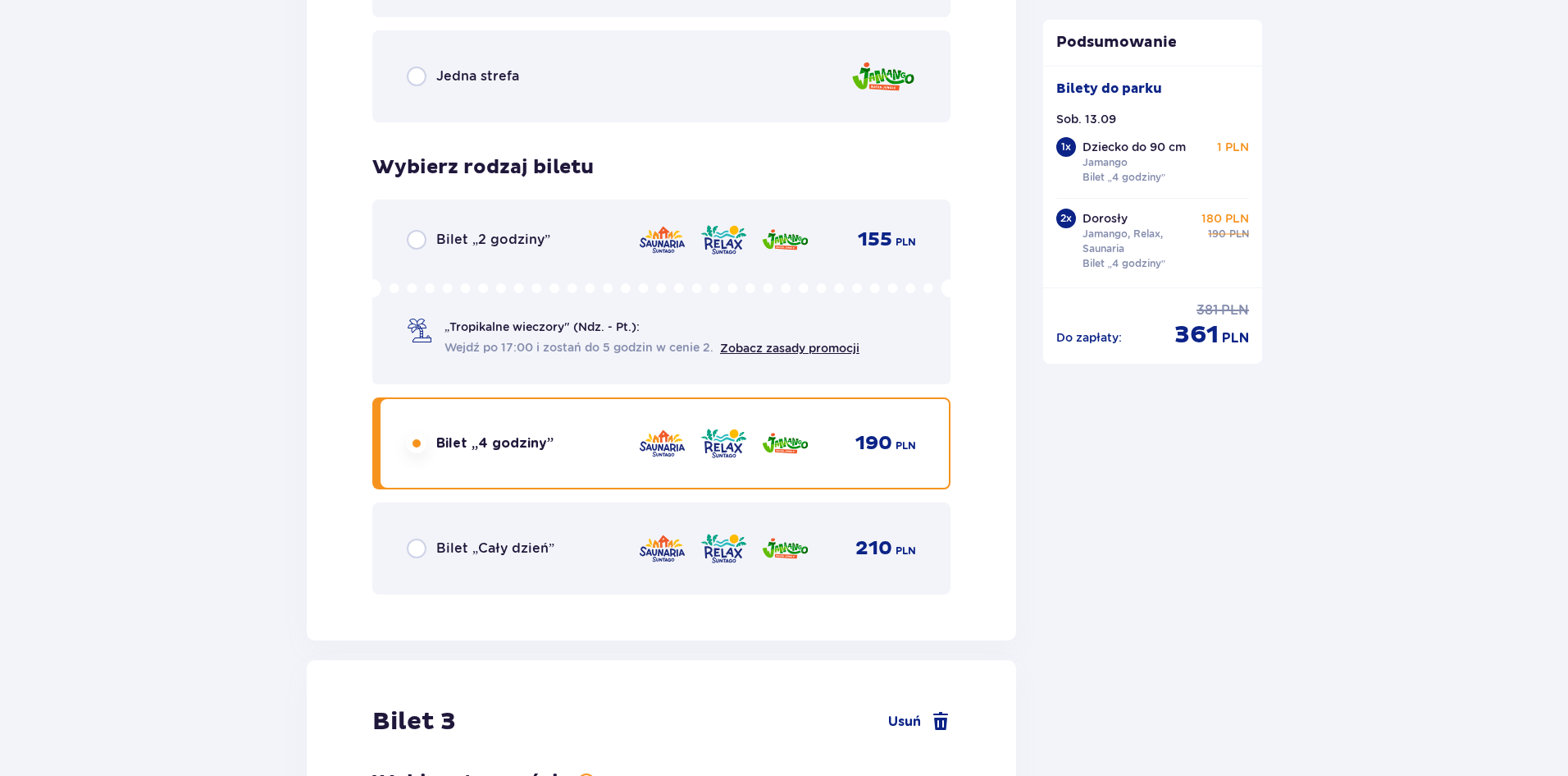
scroll to position [2431, 0]
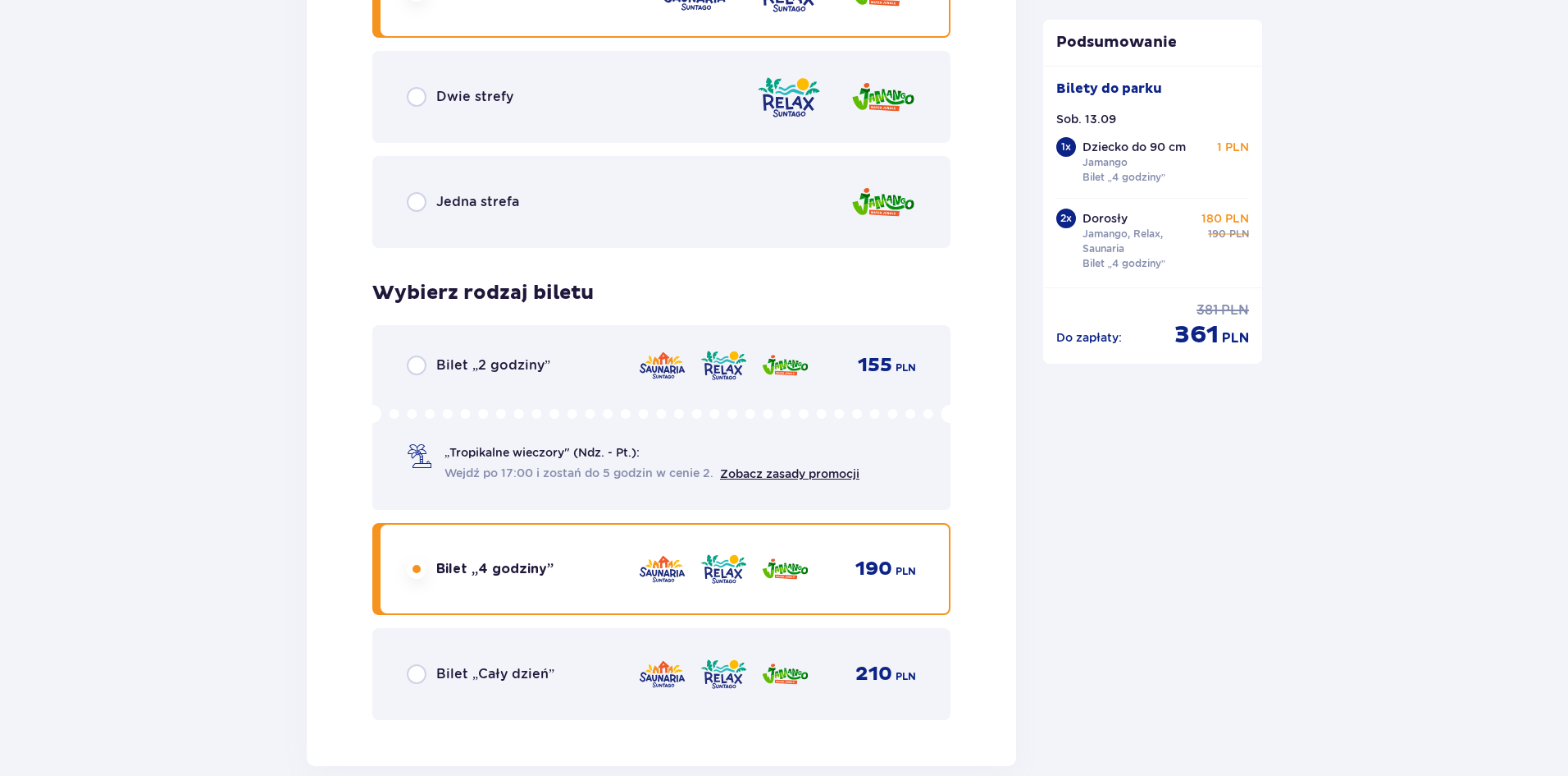
click at [504, 379] on div "Bilet „2 godziny” 155 PLN „Tropikalne wieczory" (Ndz. - Pt.): Wejdź po 17:00 i …" at bounding box center [661, 417] width 578 height 185
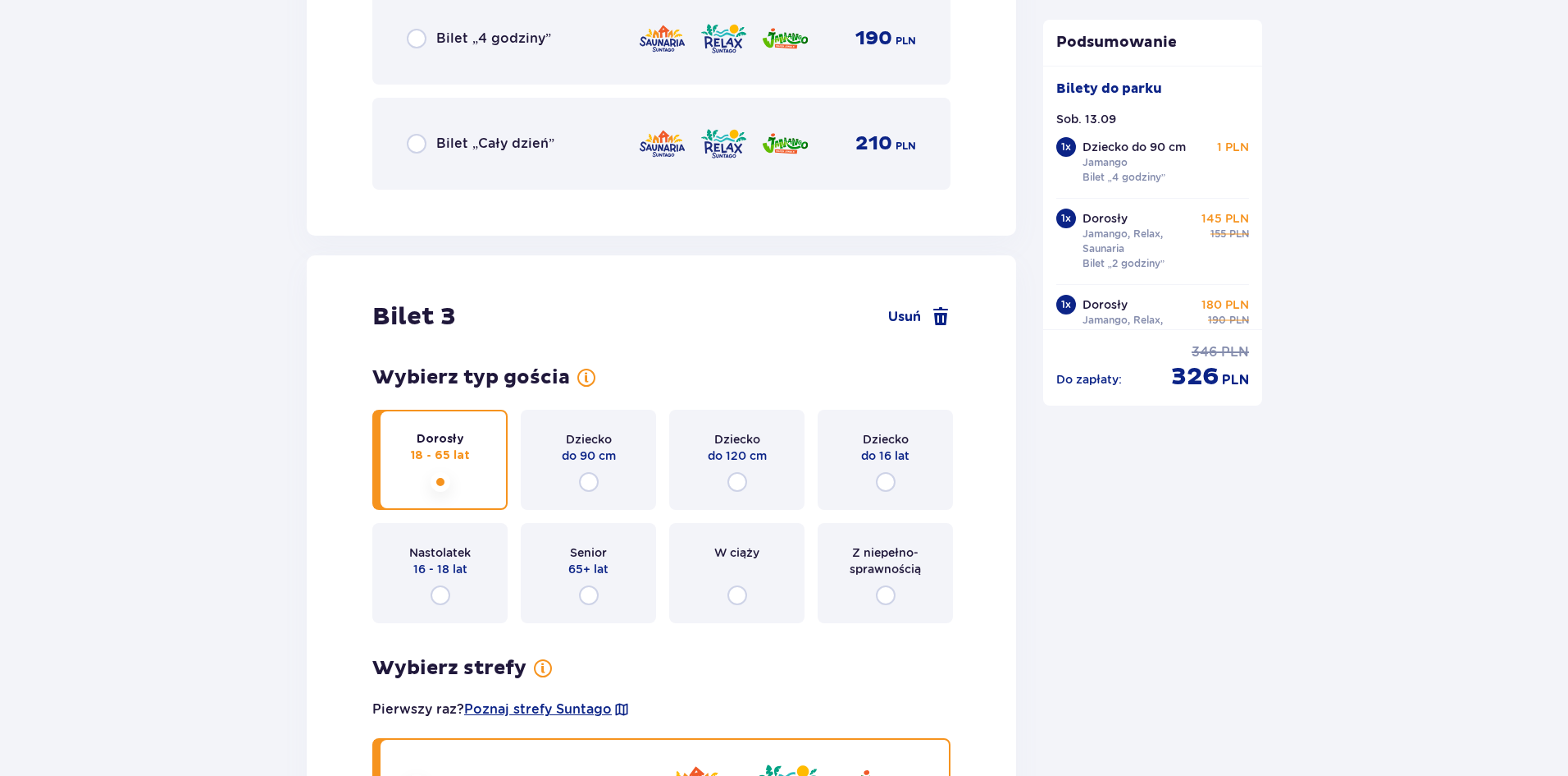
scroll to position [2923, 0]
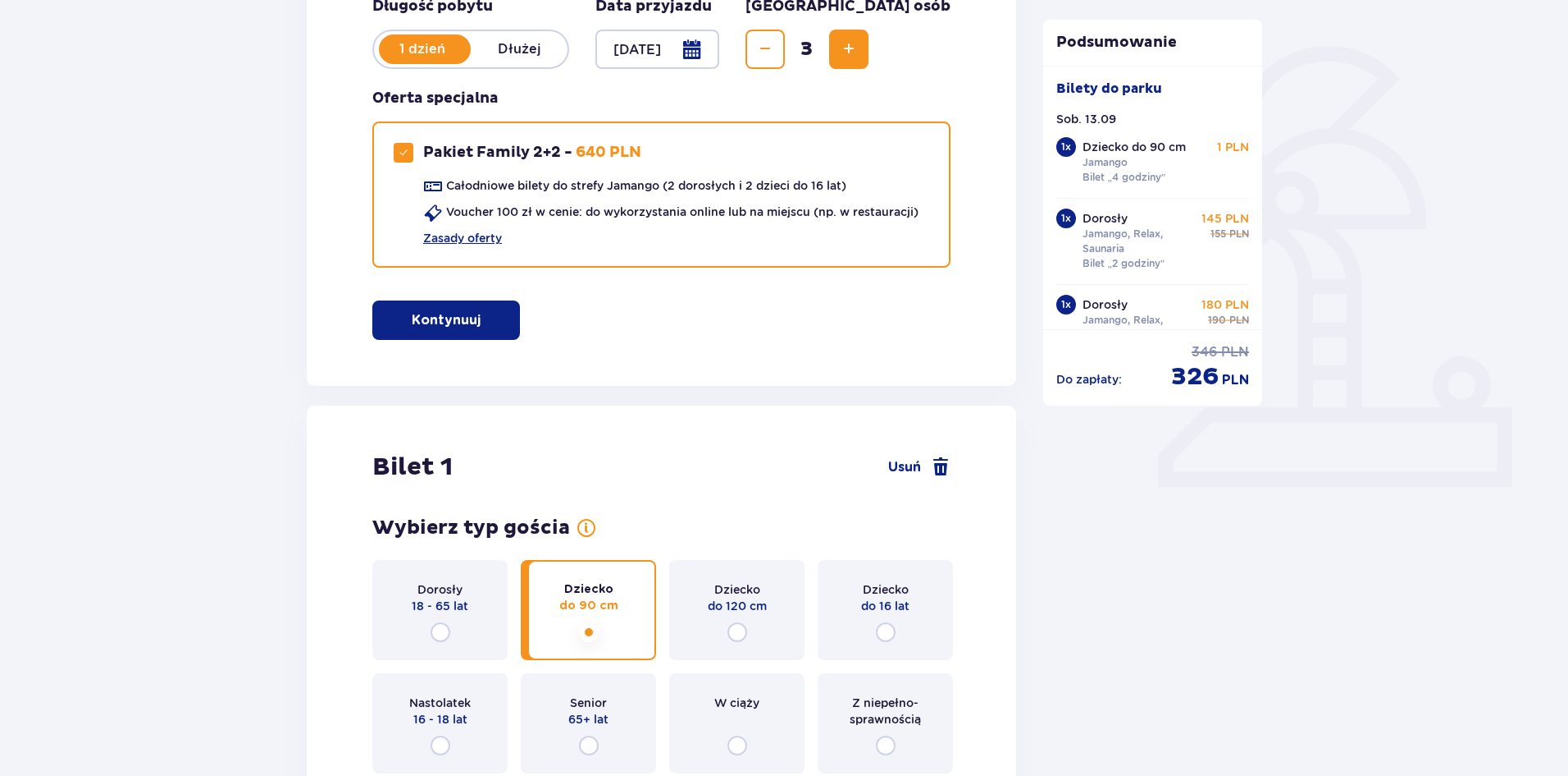
scroll to position [0, 0]
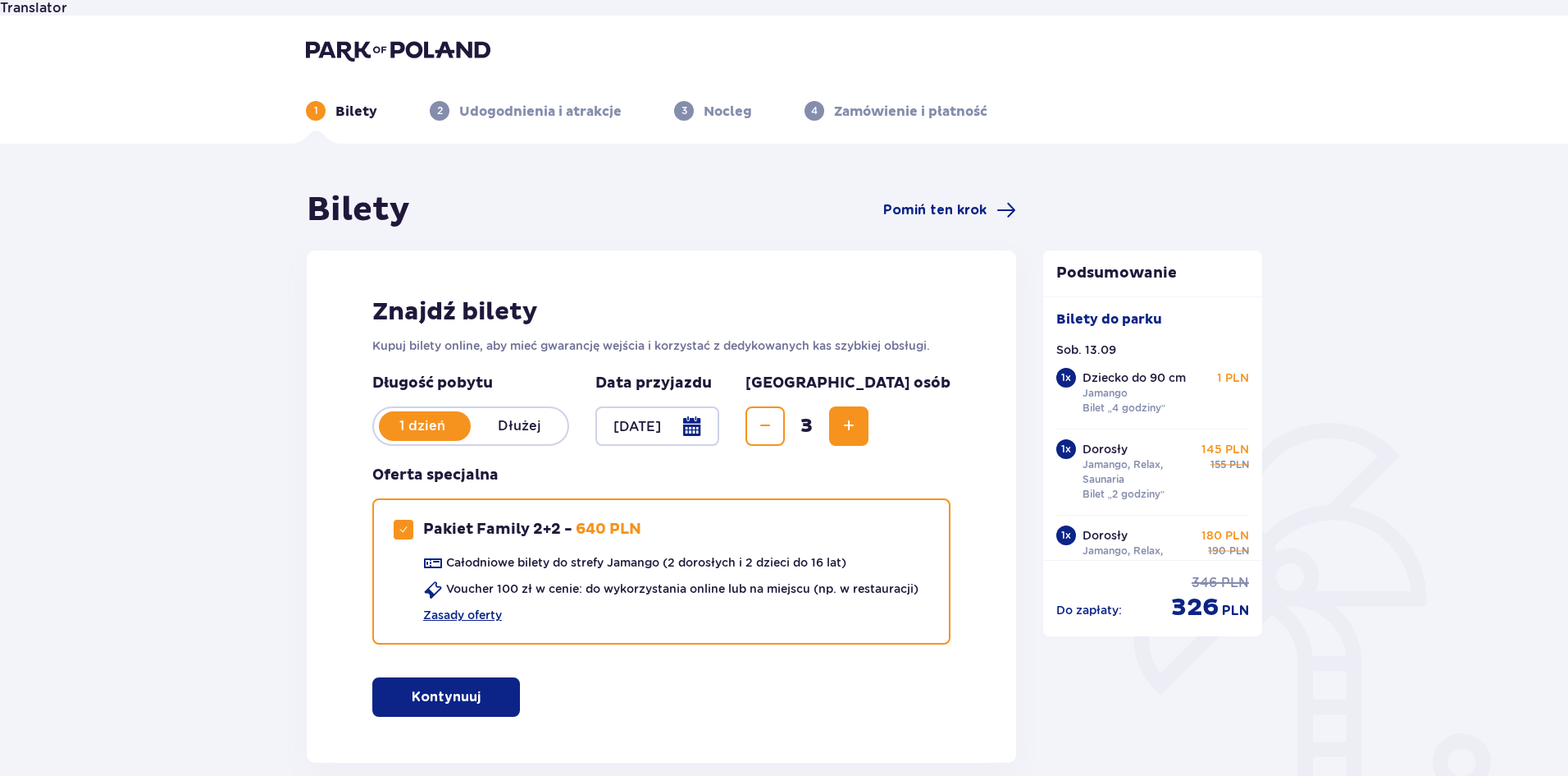
click at [776, 416] on span "Decrease" at bounding box center [766, 426] width 20 height 20
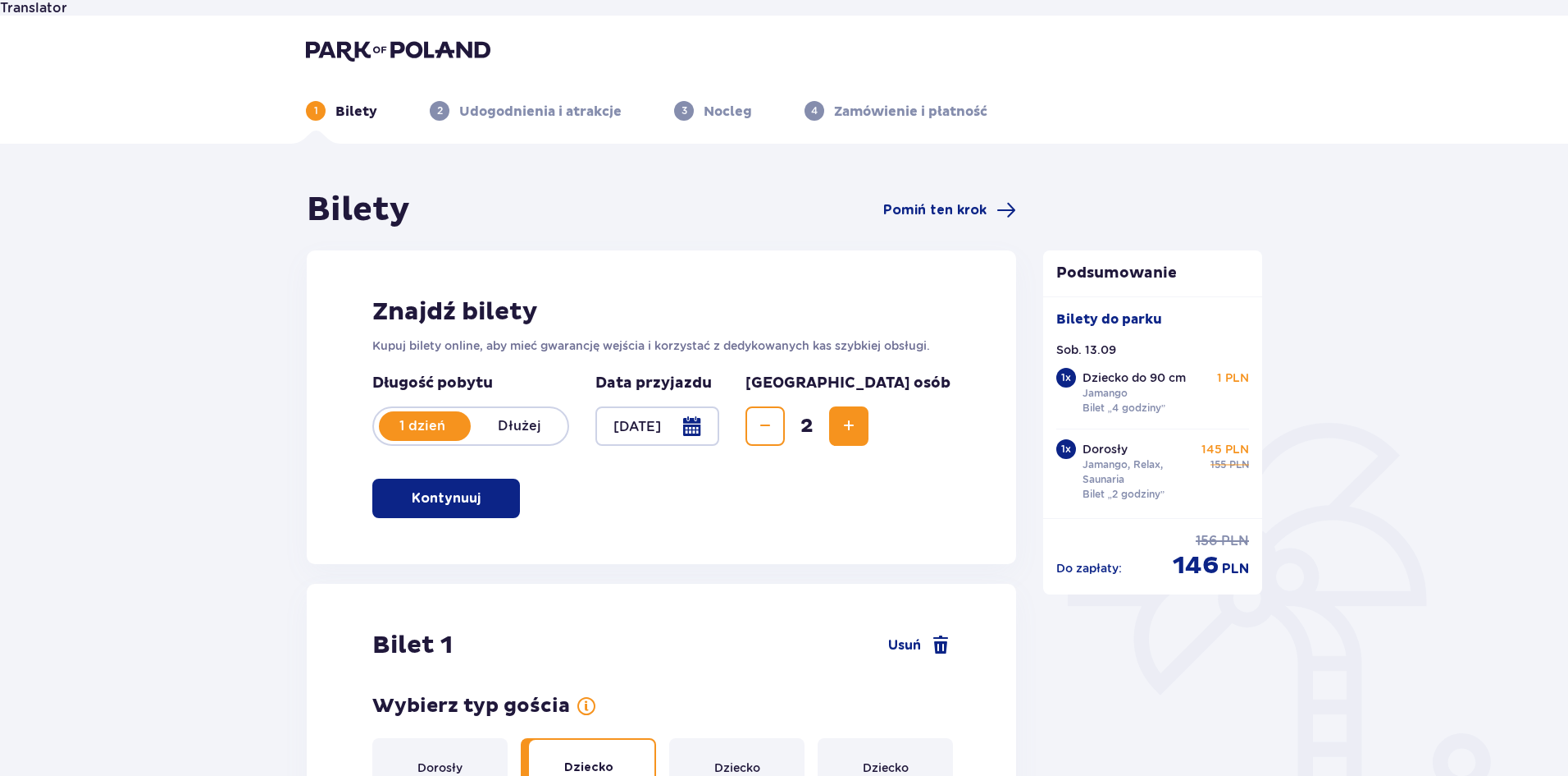
click at [859, 416] on span "Increase" at bounding box center [849, 426] width 20 height 20
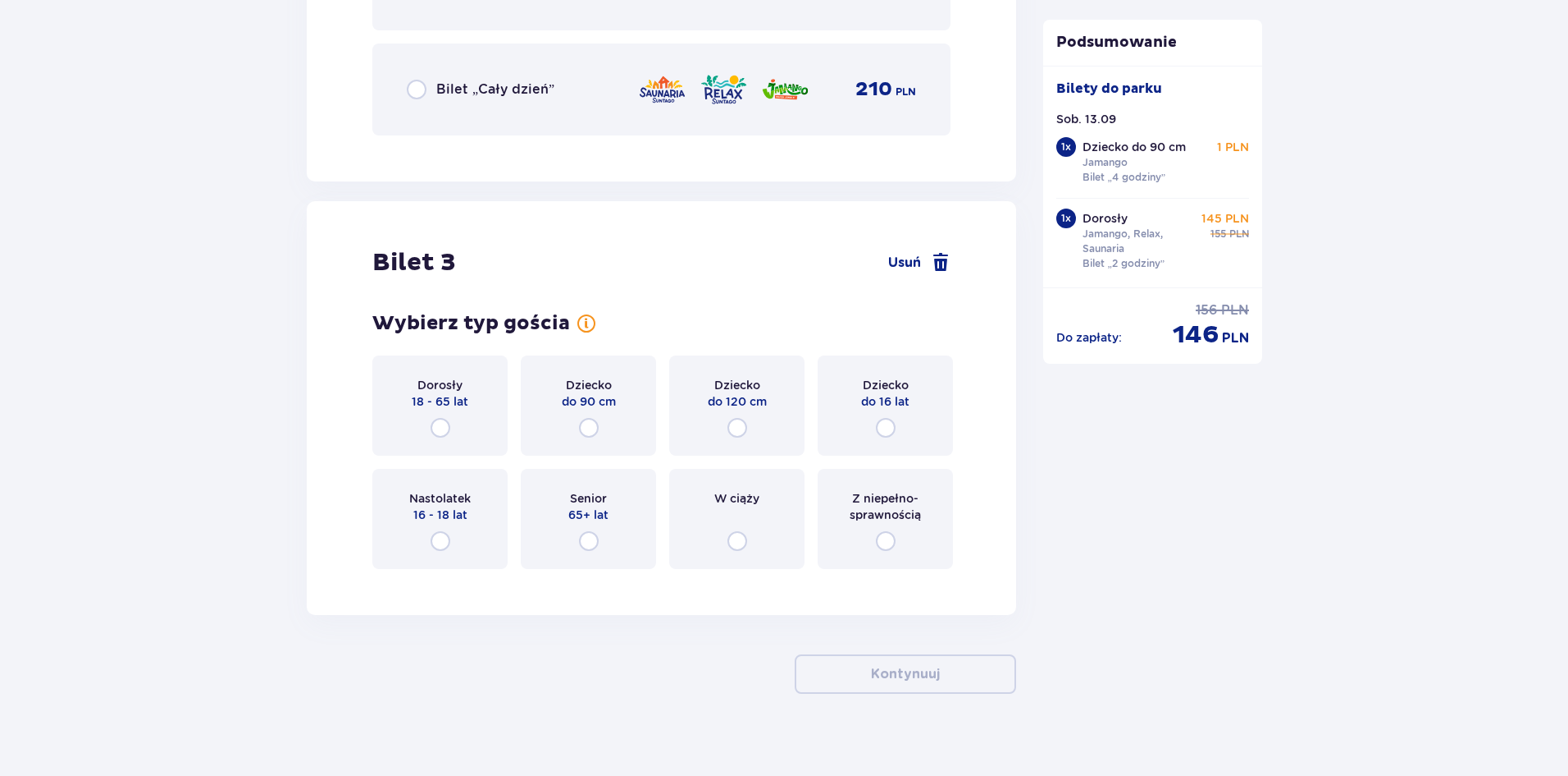
scroll to position [3017, 0]
click at [921, 252] on span "Usuń" at bounding box center [905, 261] width 33 height 18
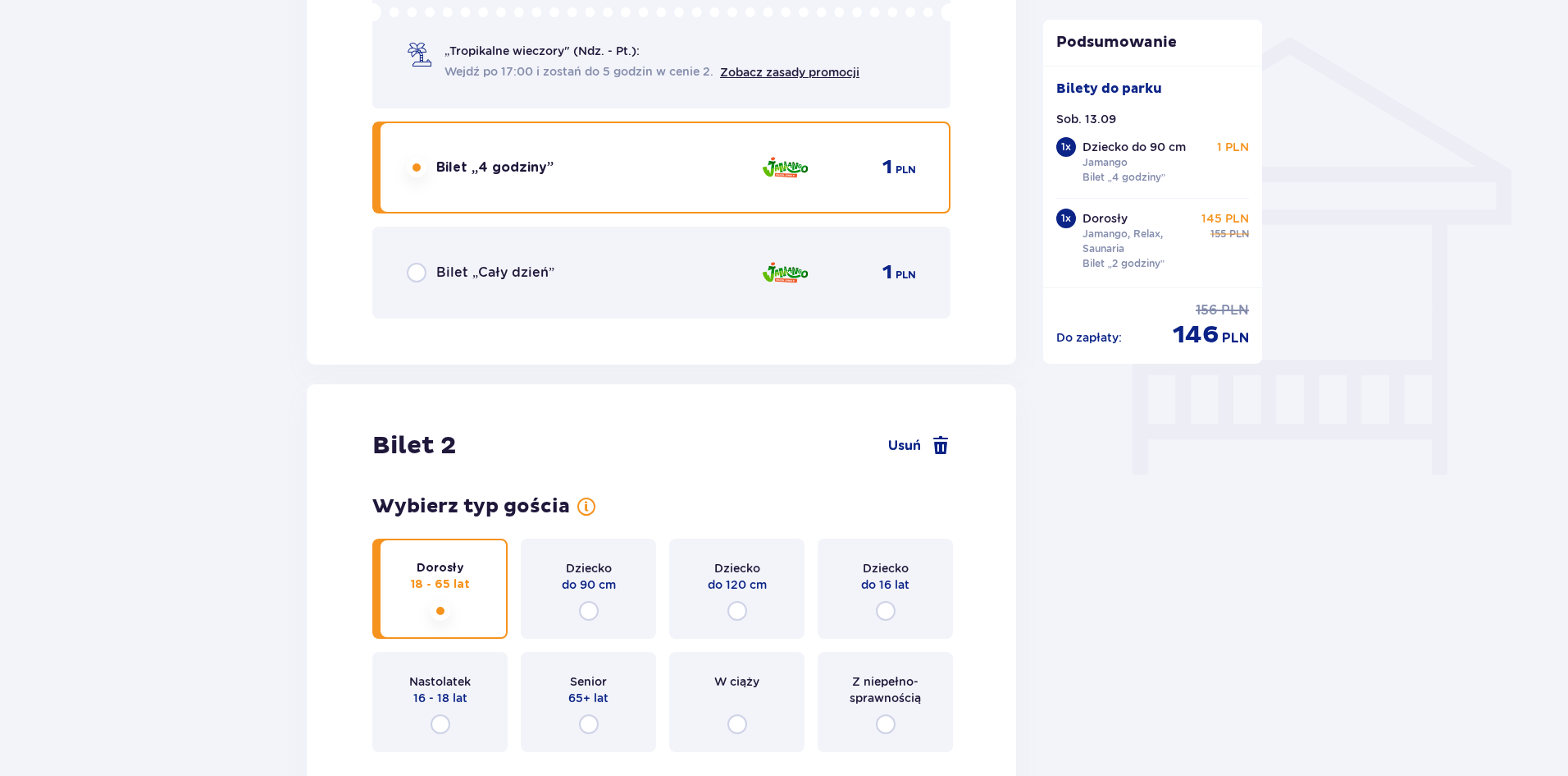
scroll to position [1320, 0]
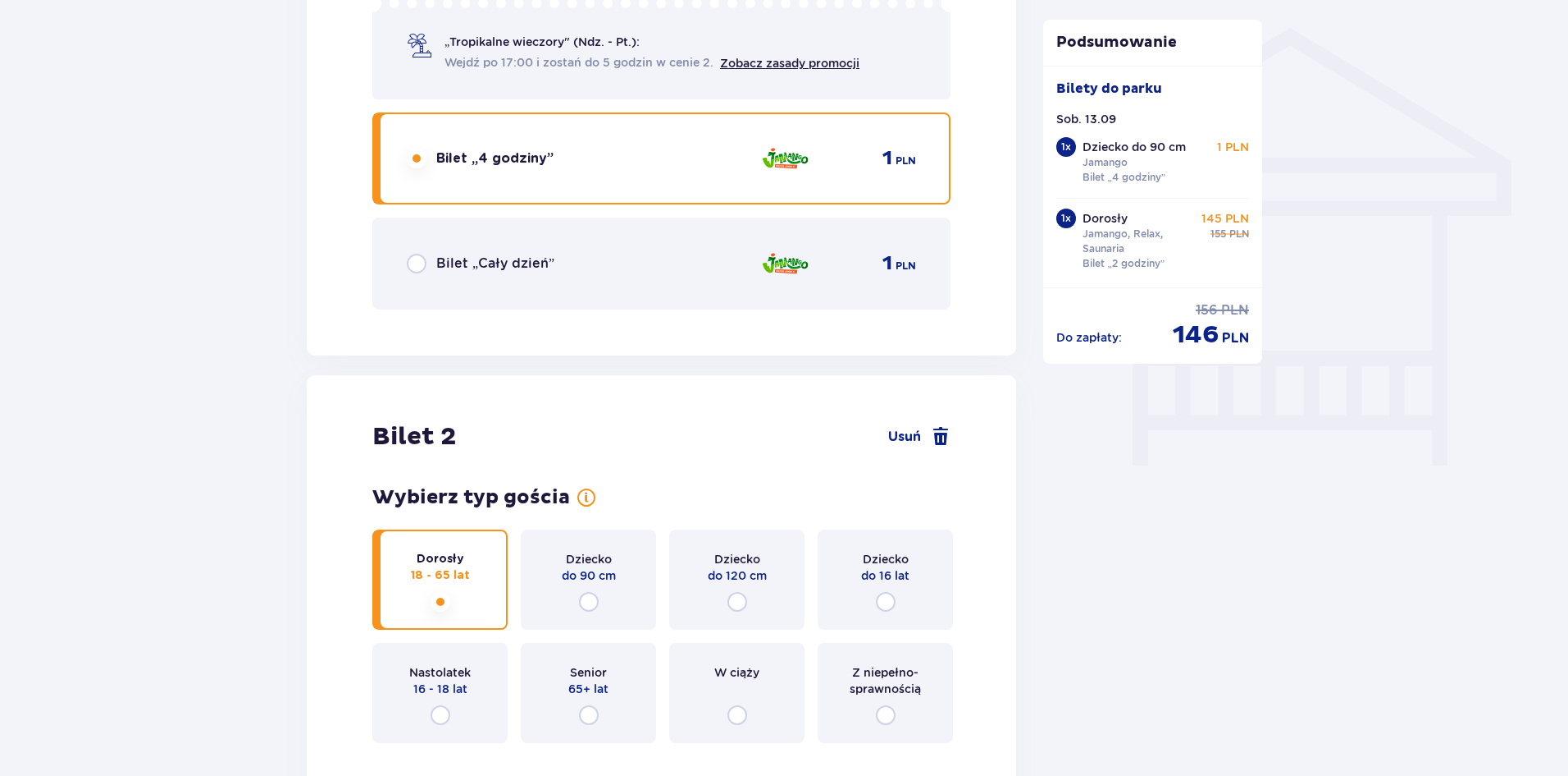
click at [905, 427] on span "Usuń" at bounding box center [905, 436] width 33 height 18
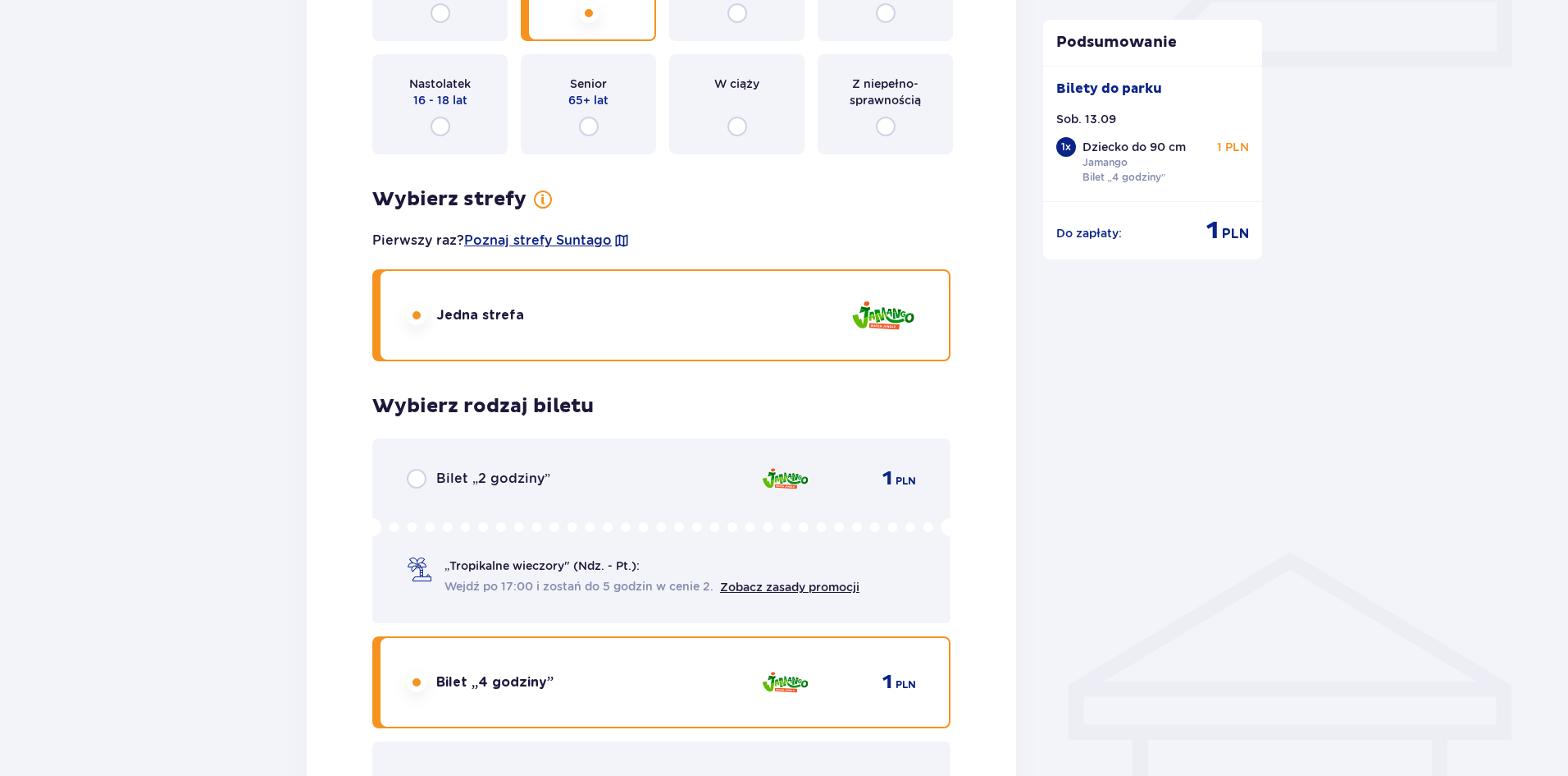
scroll to position [491, 0]
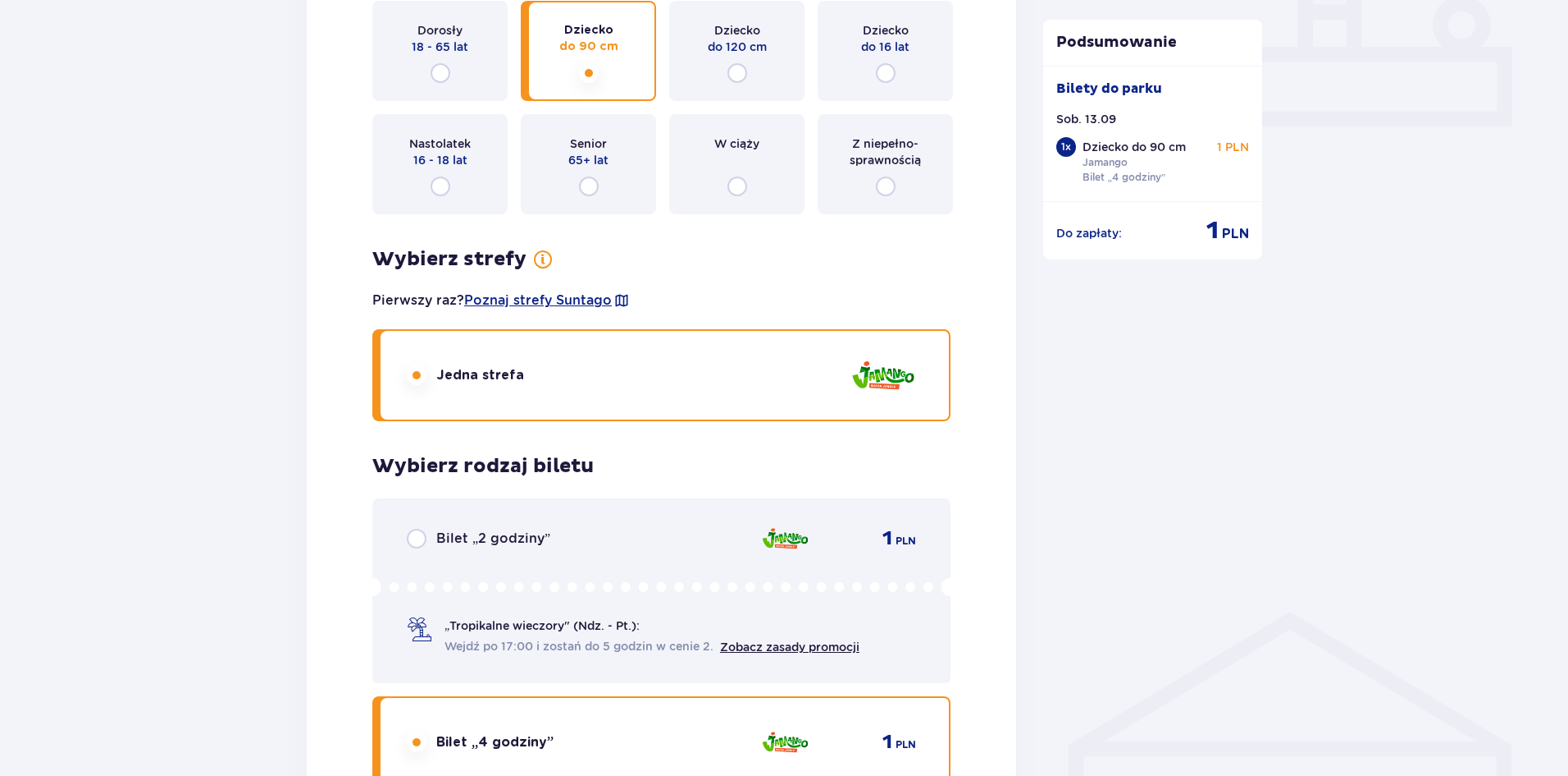
click at [882, 155] on div "Z niepełno­sprawnością" at bounding box center [886, 164] width 135 height 100
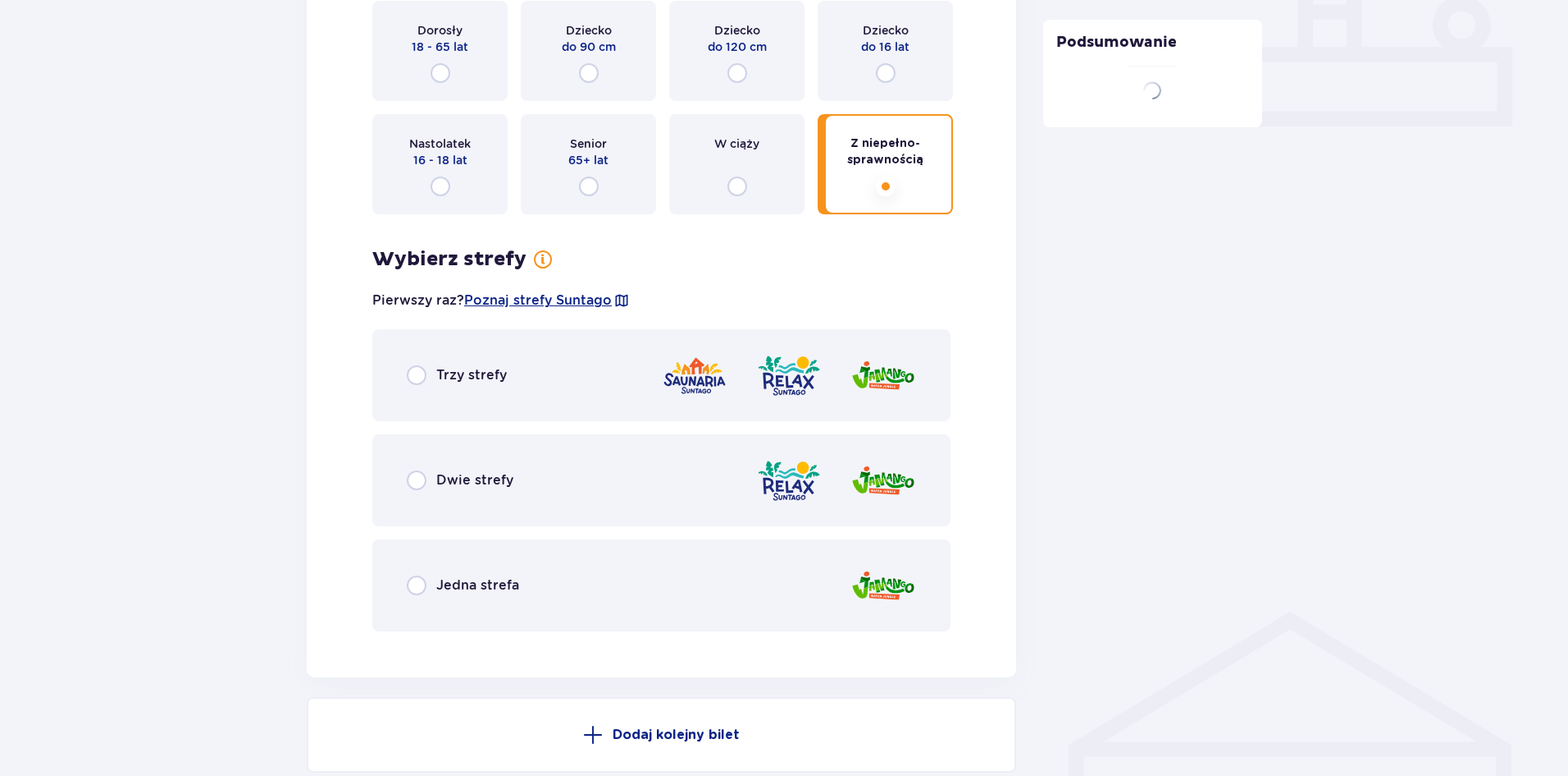
scroll to position [61, 0]
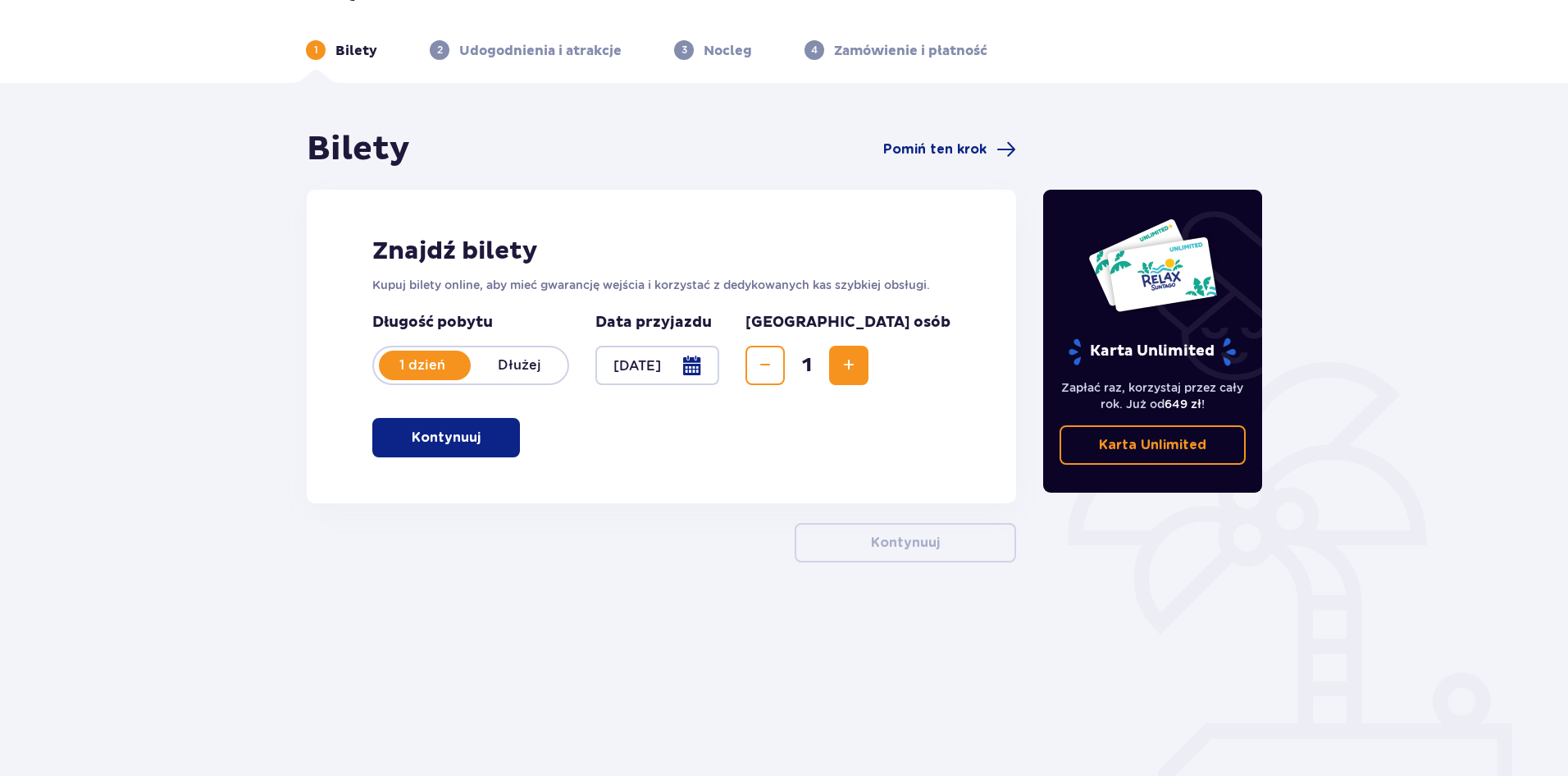
click at [859, 356] on span "Increase" at bounding box center [849, 366] width 20 height 20
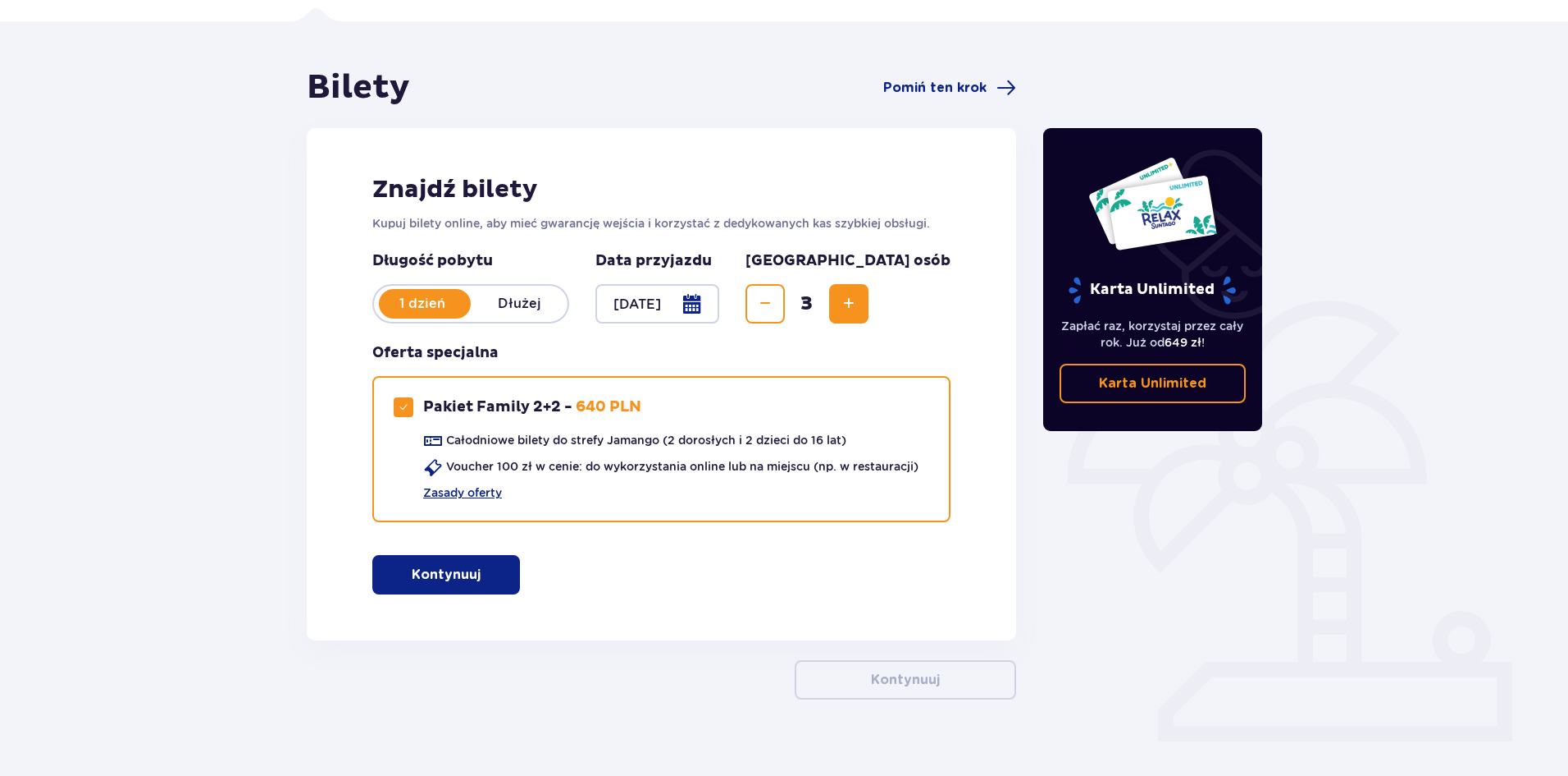
scroll to position [129, 0]
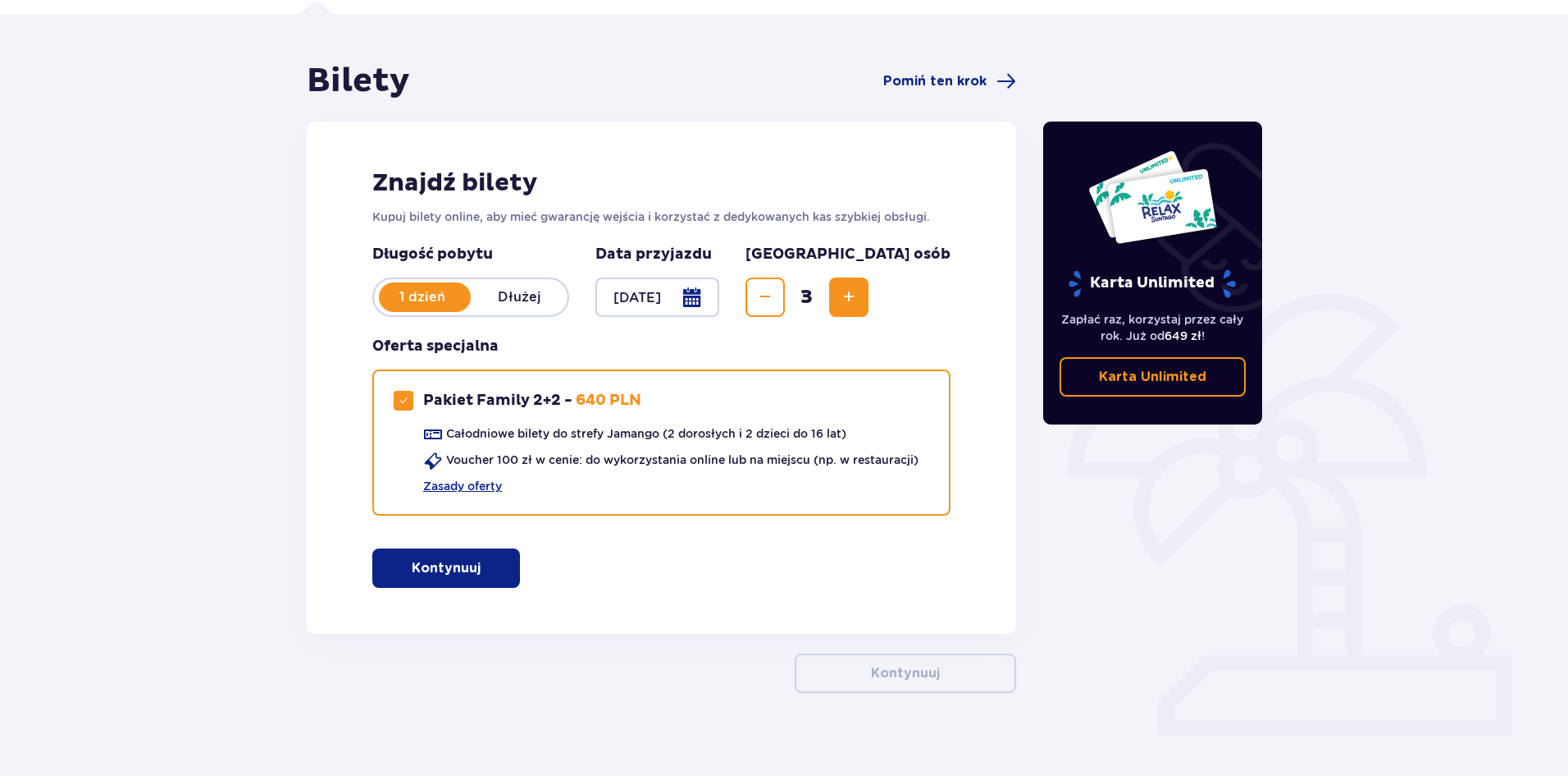
click at [530, 288] on p "Dłużej" at bounding box center [518, 297] width 96 height 18
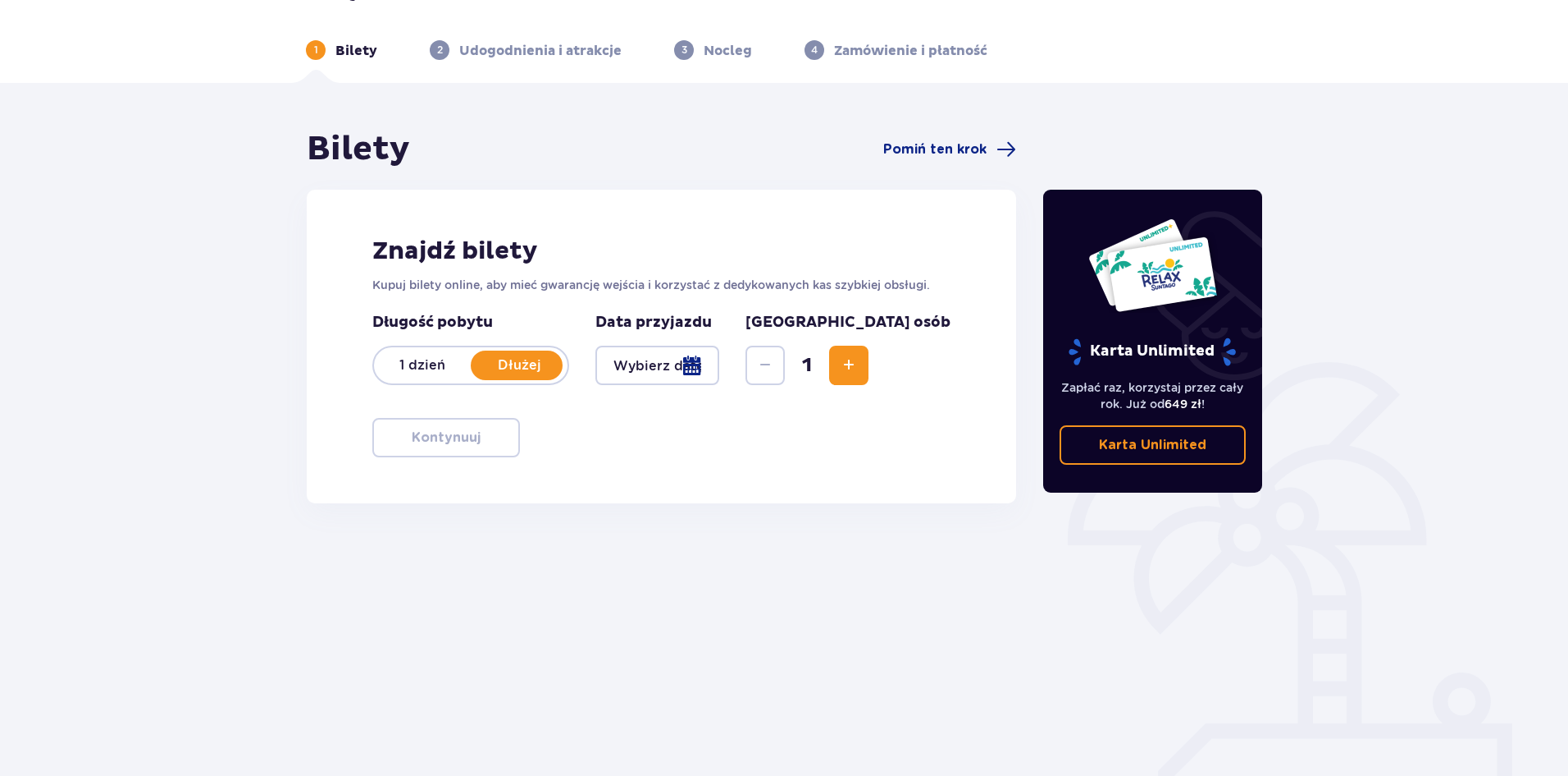
click at [431, 356] on p "1 dzień" at bounding box center [422, 365] width 96 height 18
click at [611, 361] on div at bounding box center [657, 366] width 124 height 40
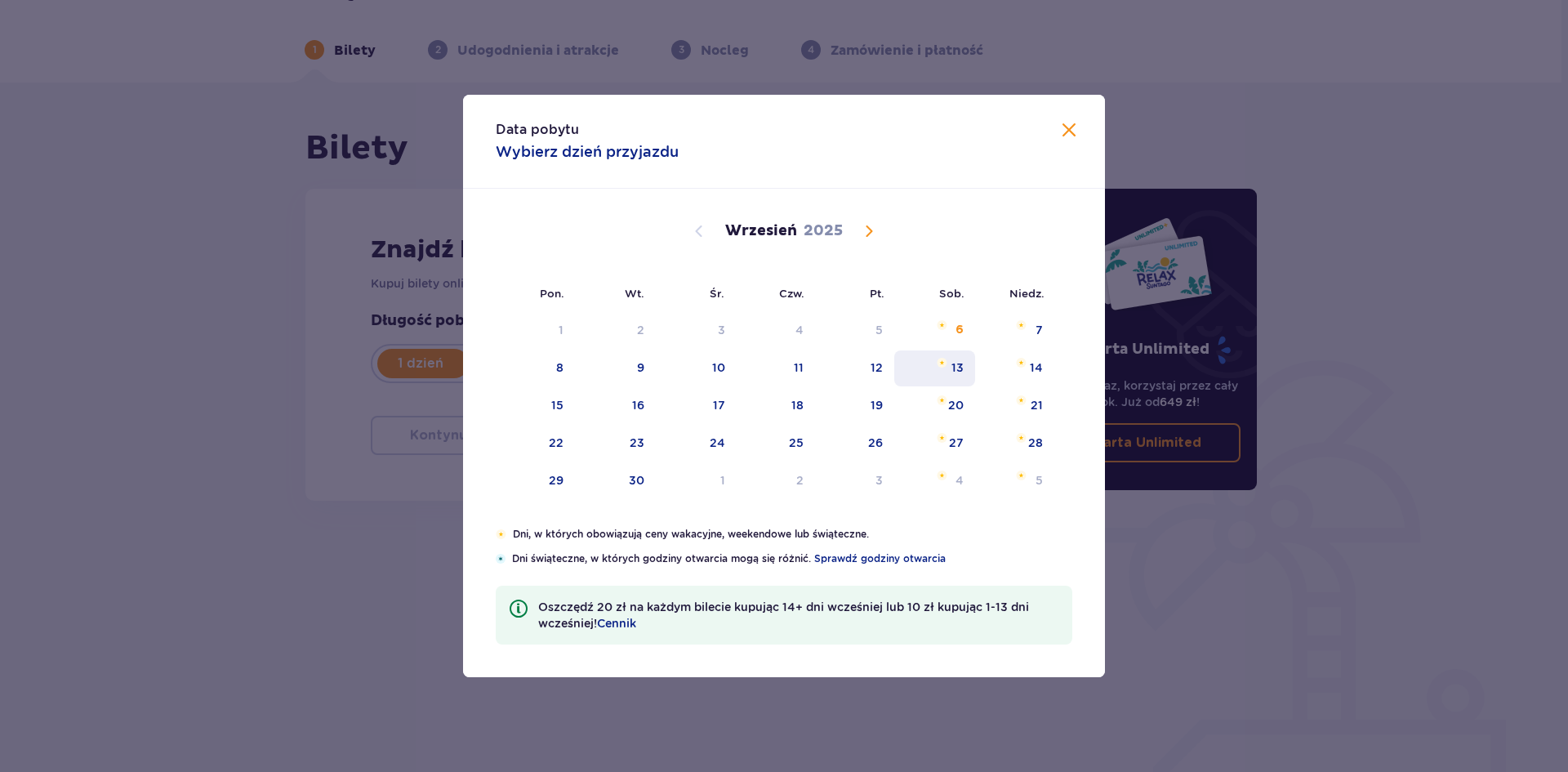
click at [956, 356] on div "13" at bounding box center [934, 368] width 81 height 36
type input "[DATE]"
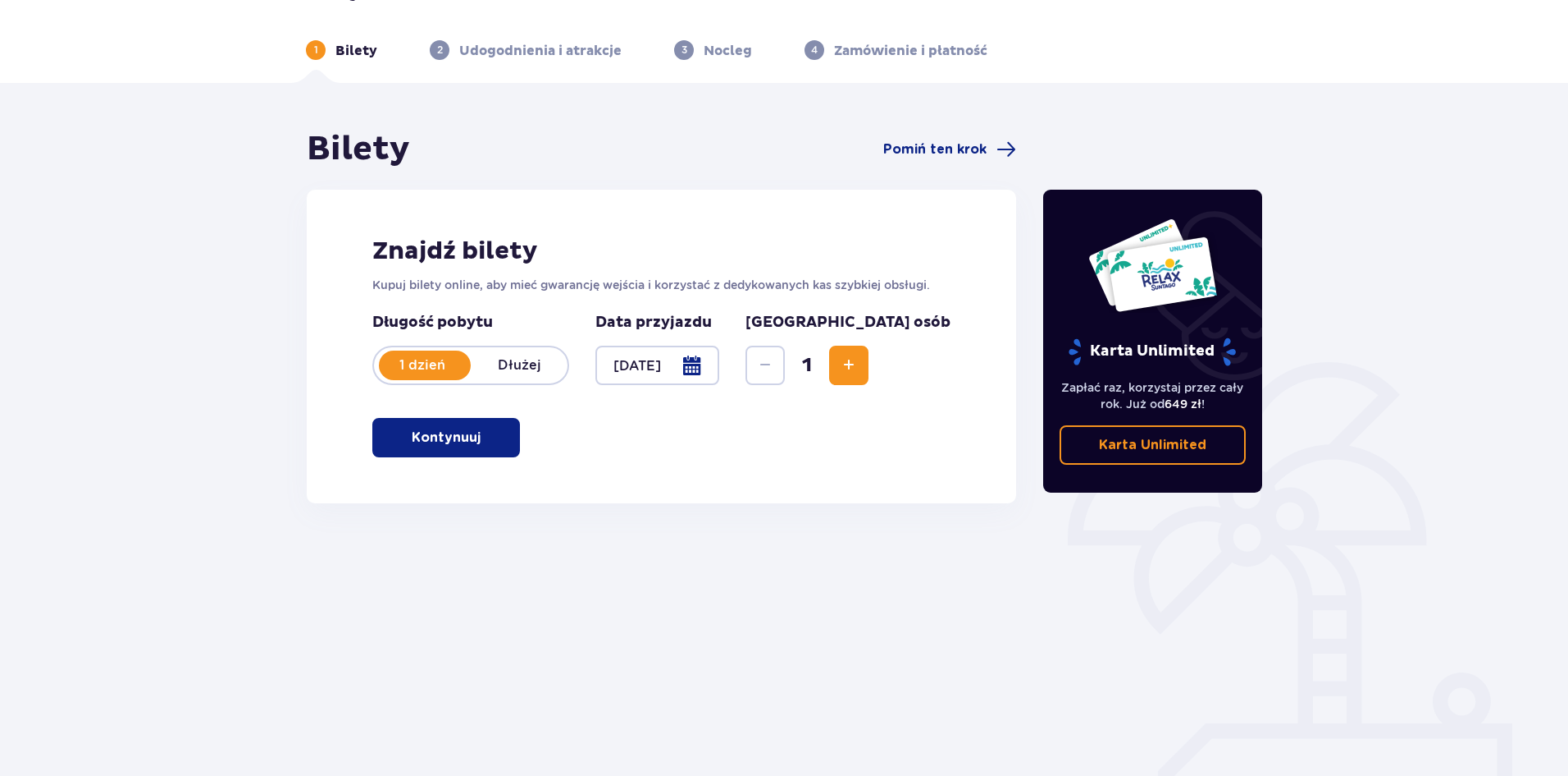
click at [859, 356] on span "Increase" at bounding box center [849, 366] width 20 height 20
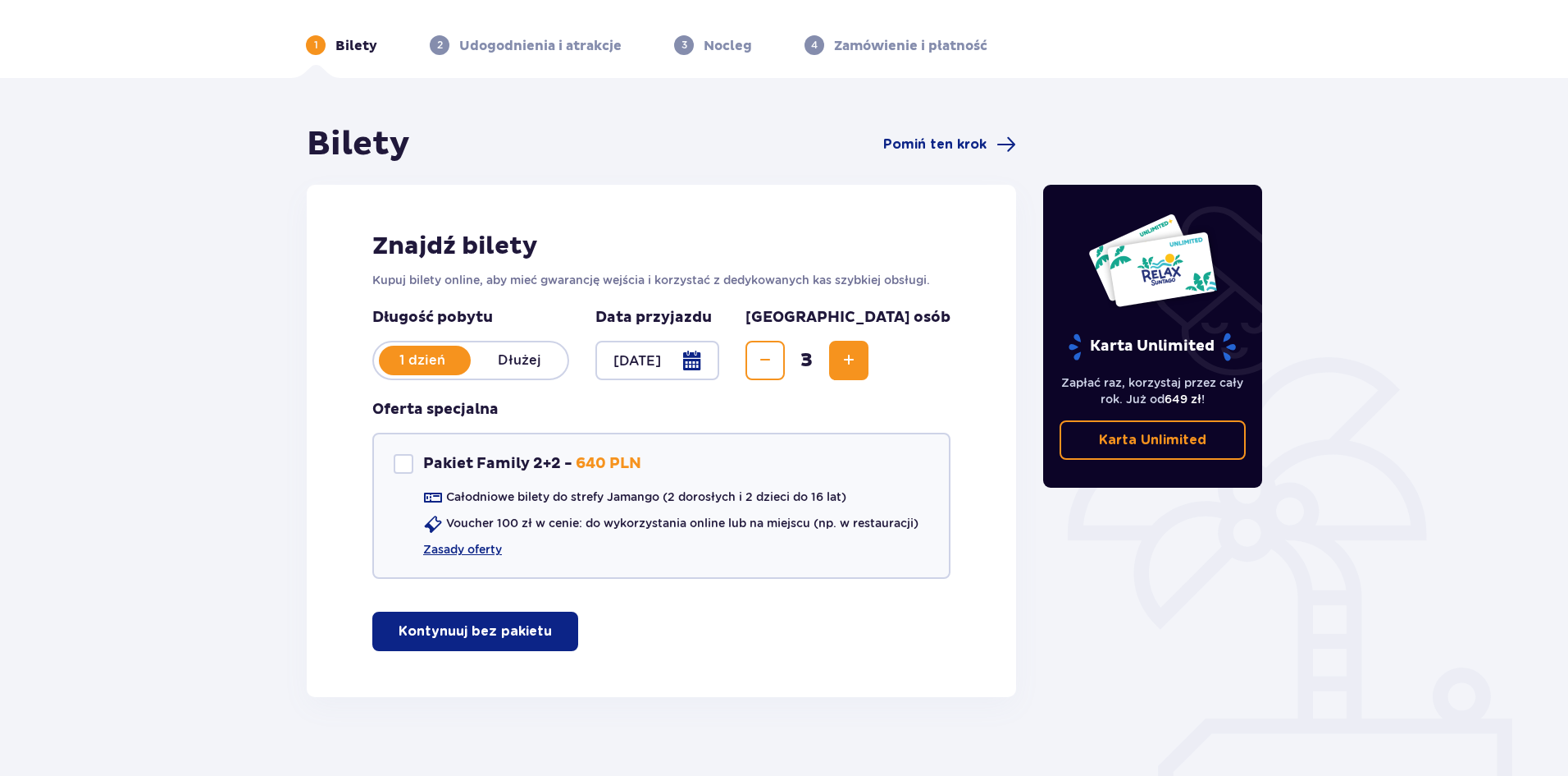
scroll to position [70, 0]
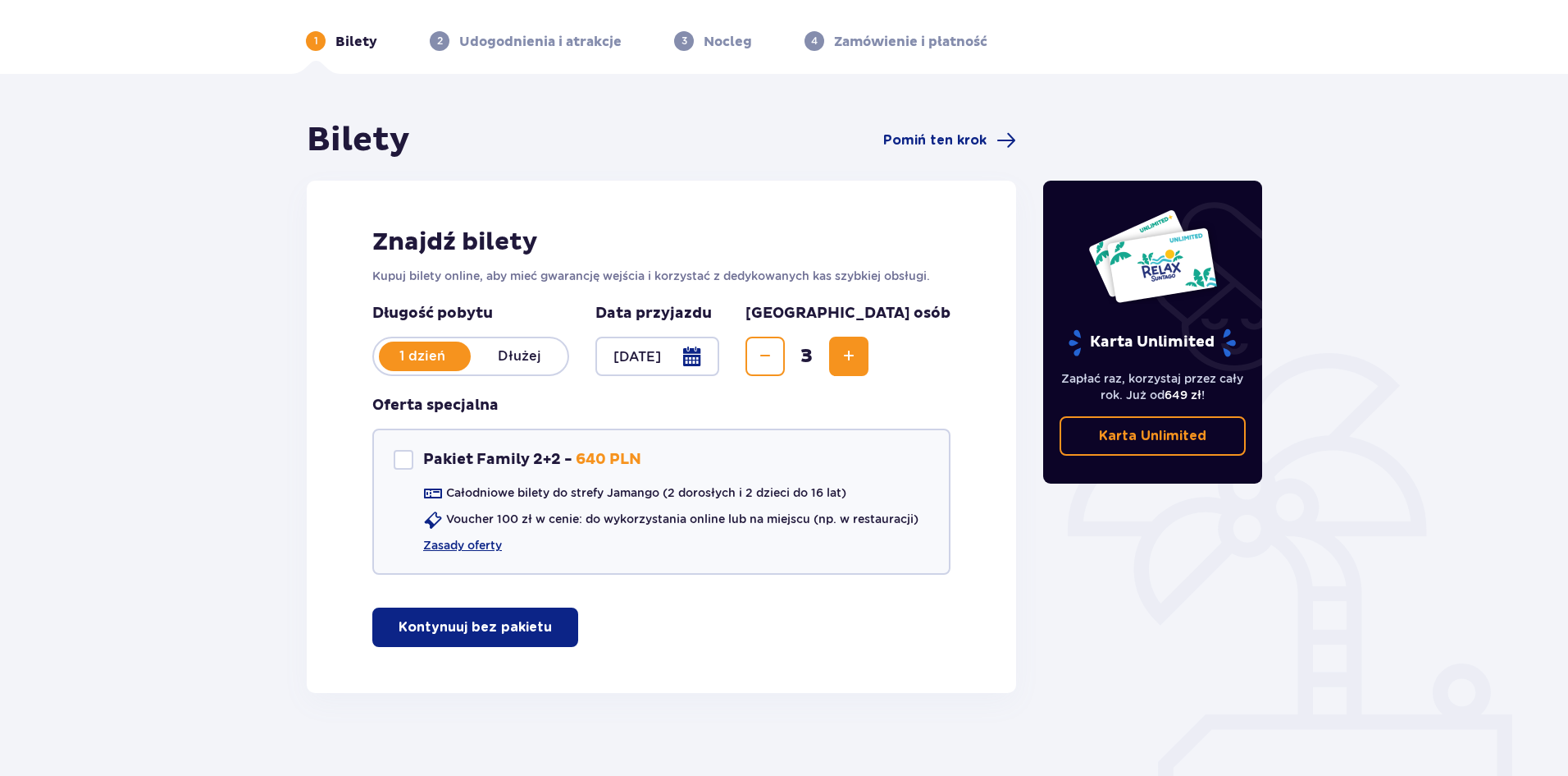
drag, startPoint x: 492, startPoint y: 611, endPoint x: 297, endPoint y: 542, distance: 206.8
click at [492, 618] on p "Kontynuuj bez pakietu" at bounding box center [475, 627] width 153 height 18
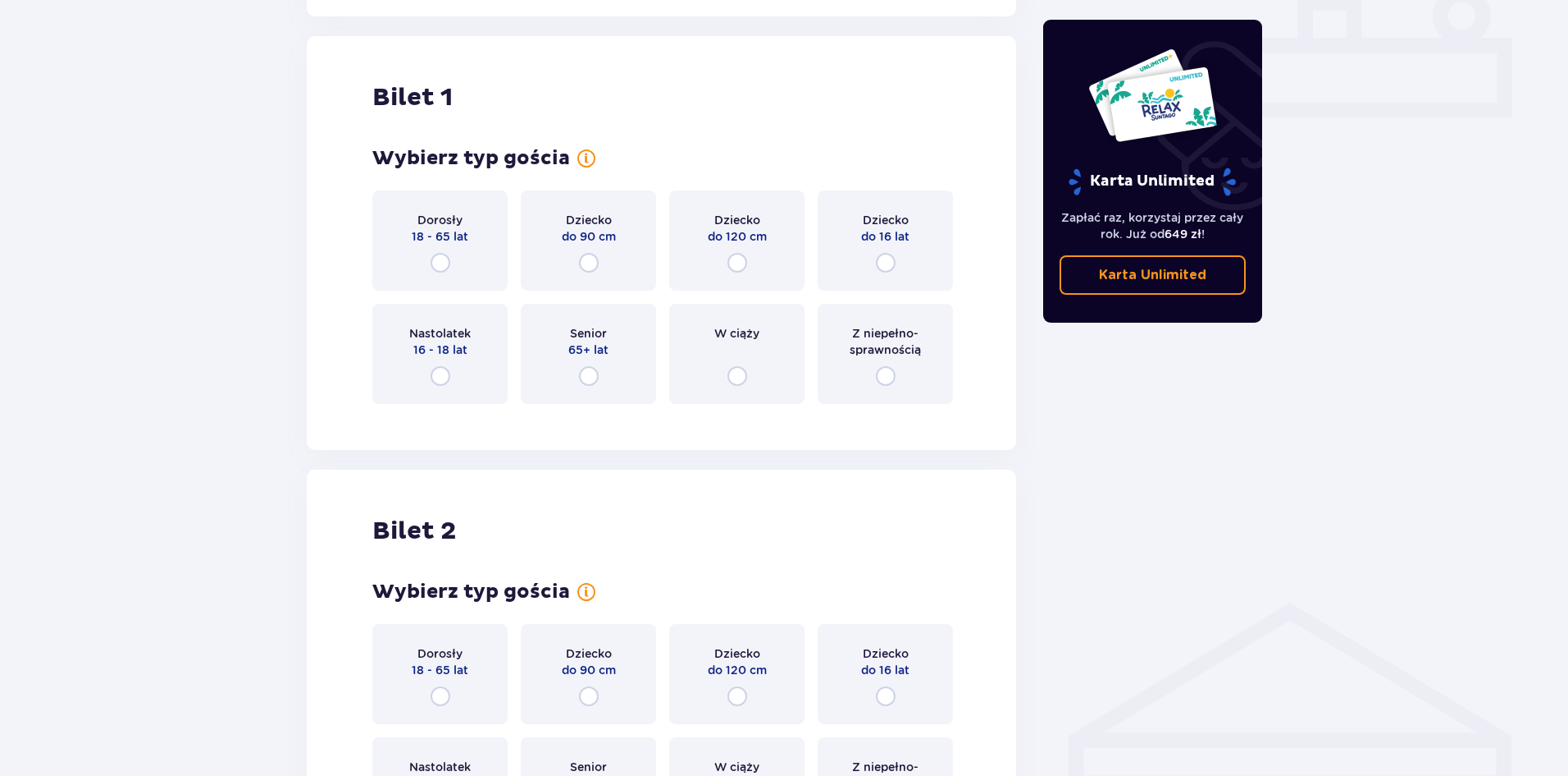
scroll to position [747, 0]
click at [921, 352] on div "Z niepełno­sprawnością" at bounding box center [886, 353] width 135 height 100
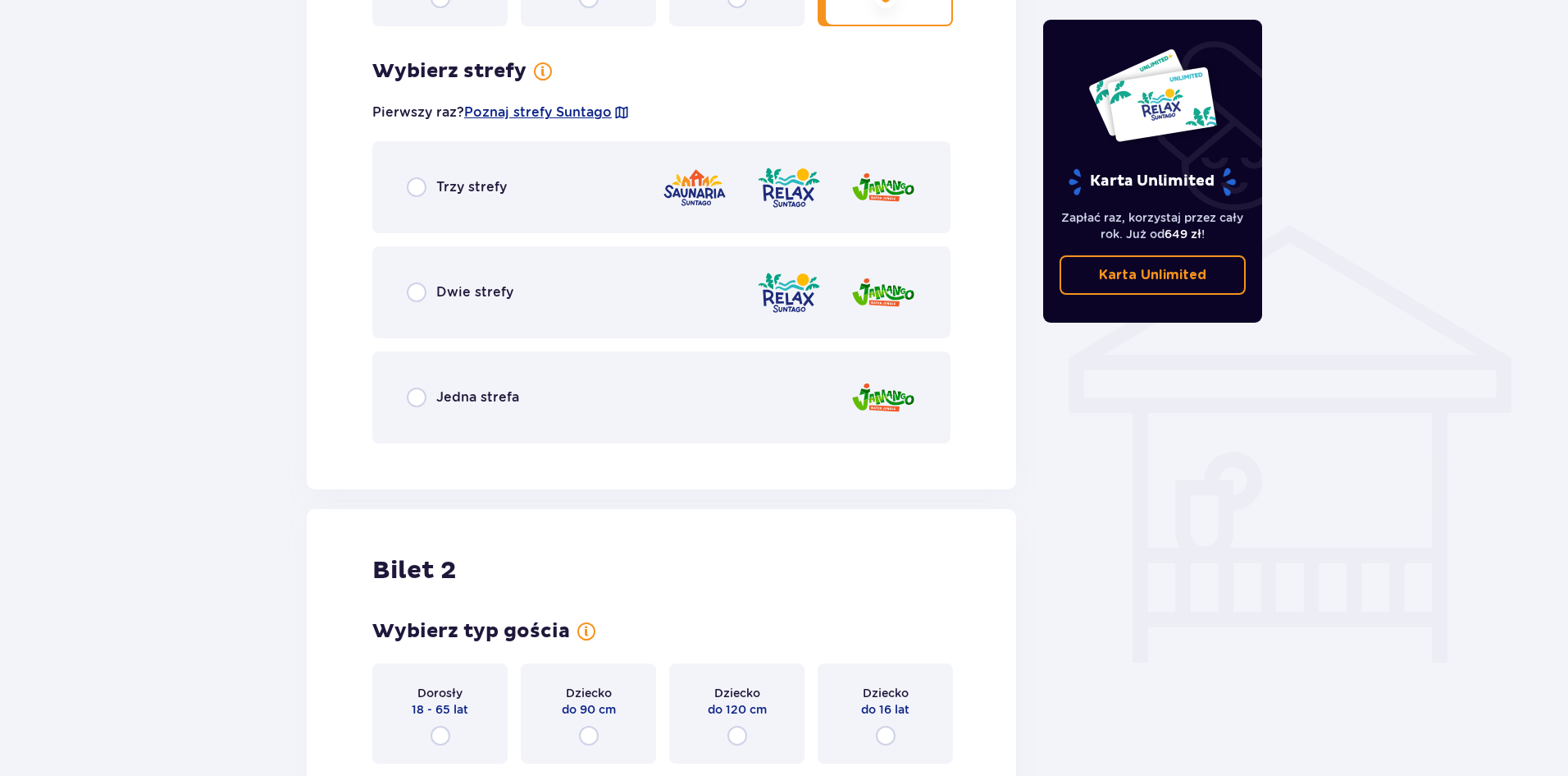
scroll to position [1148, 0]
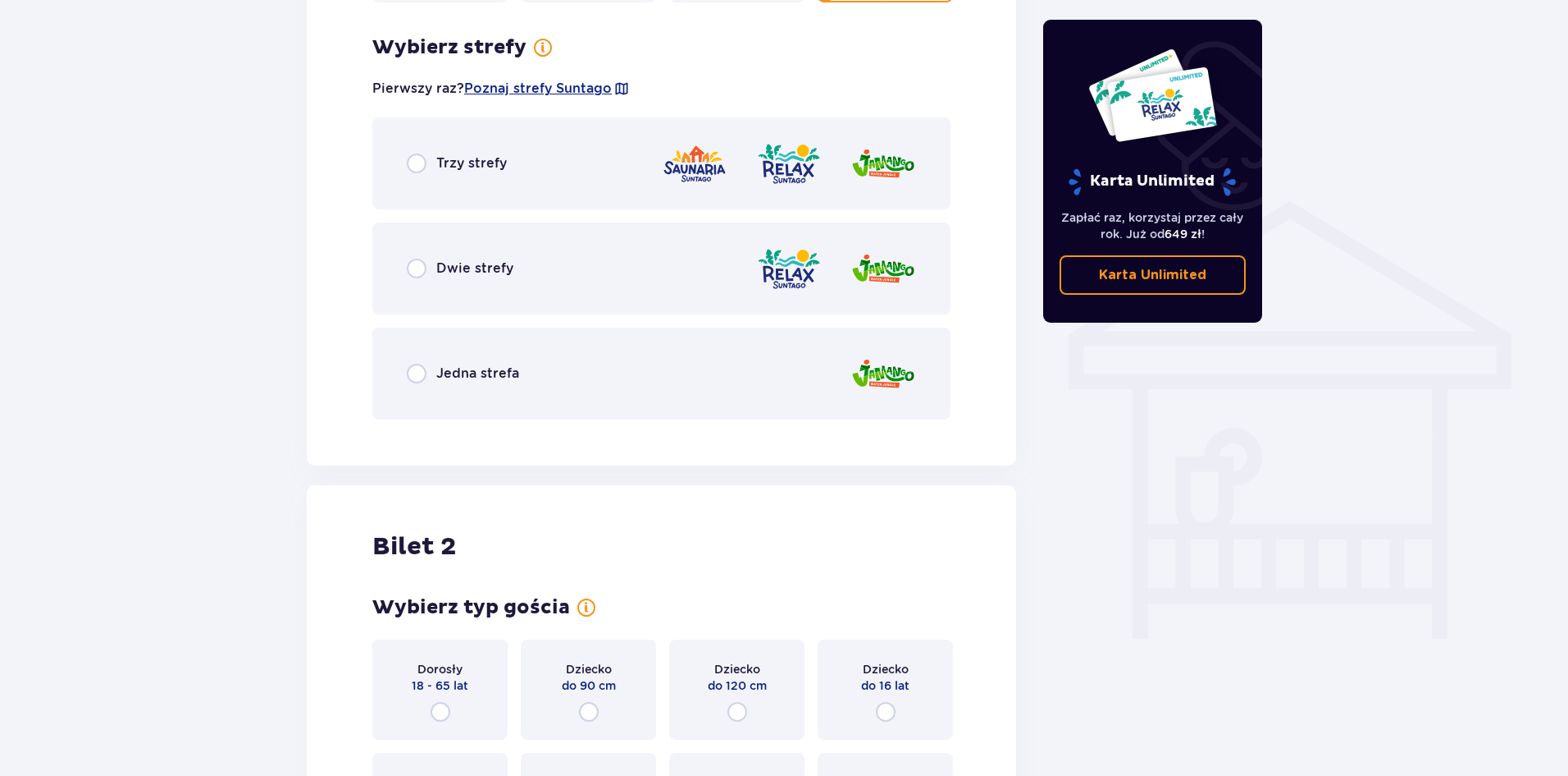
click at [477, 365] on p "Jedna strefa" at bounding box center [477, 374] width 82 height 18
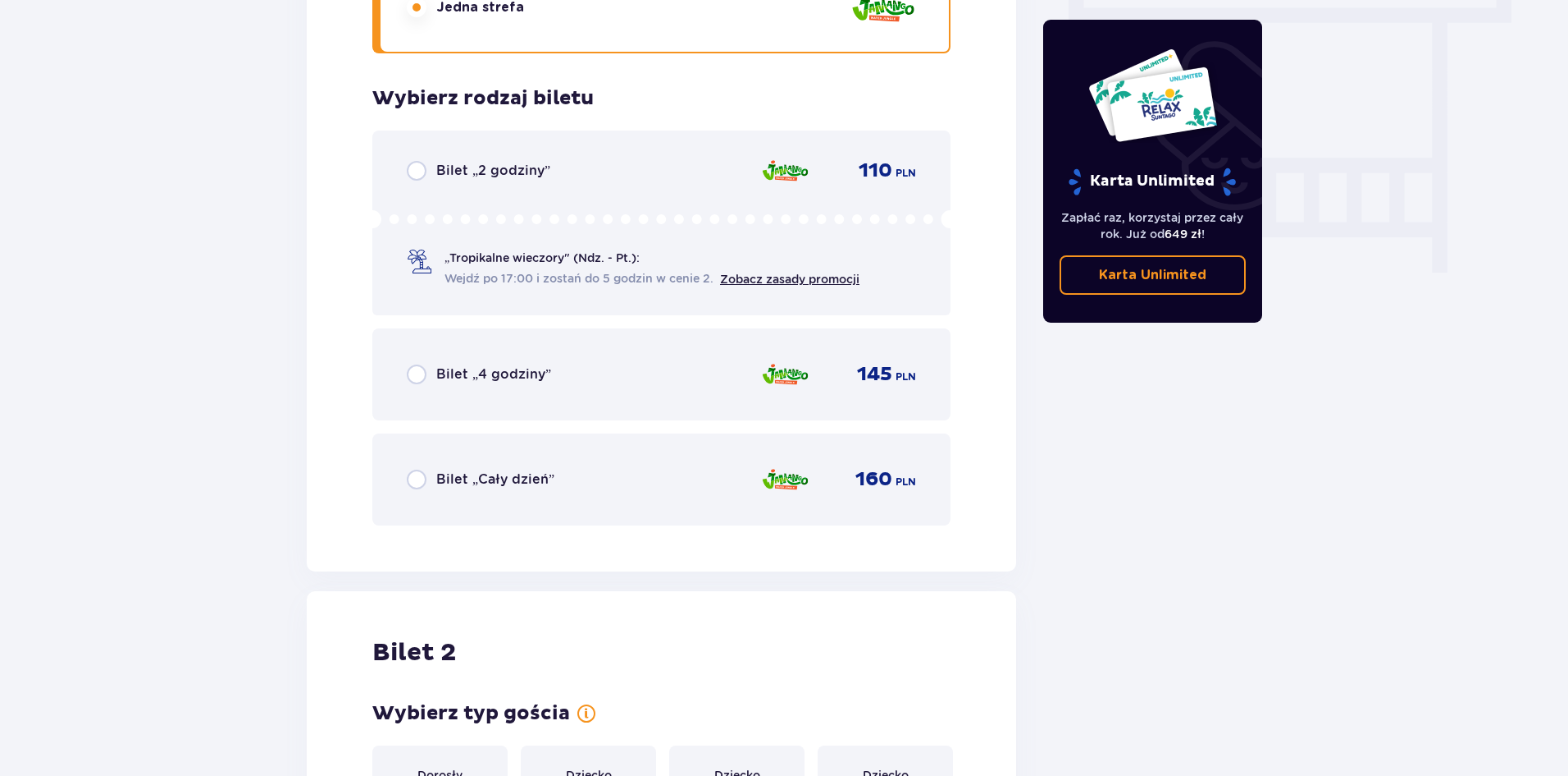
scroll to position [1154, 0]
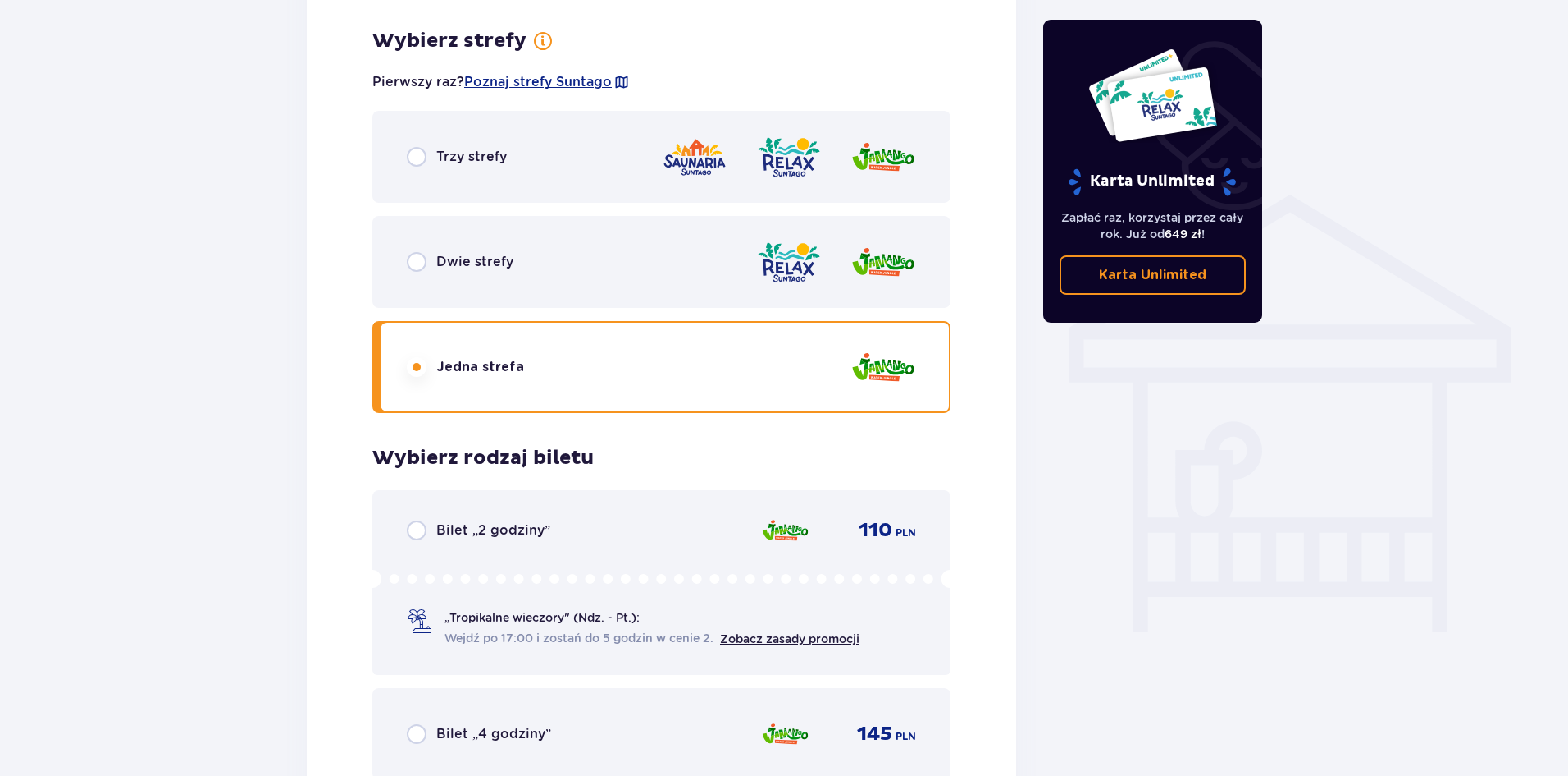
click at [478, 161] on div "Trzy strefy" at bounding box center [661, 157] width 578 height 92
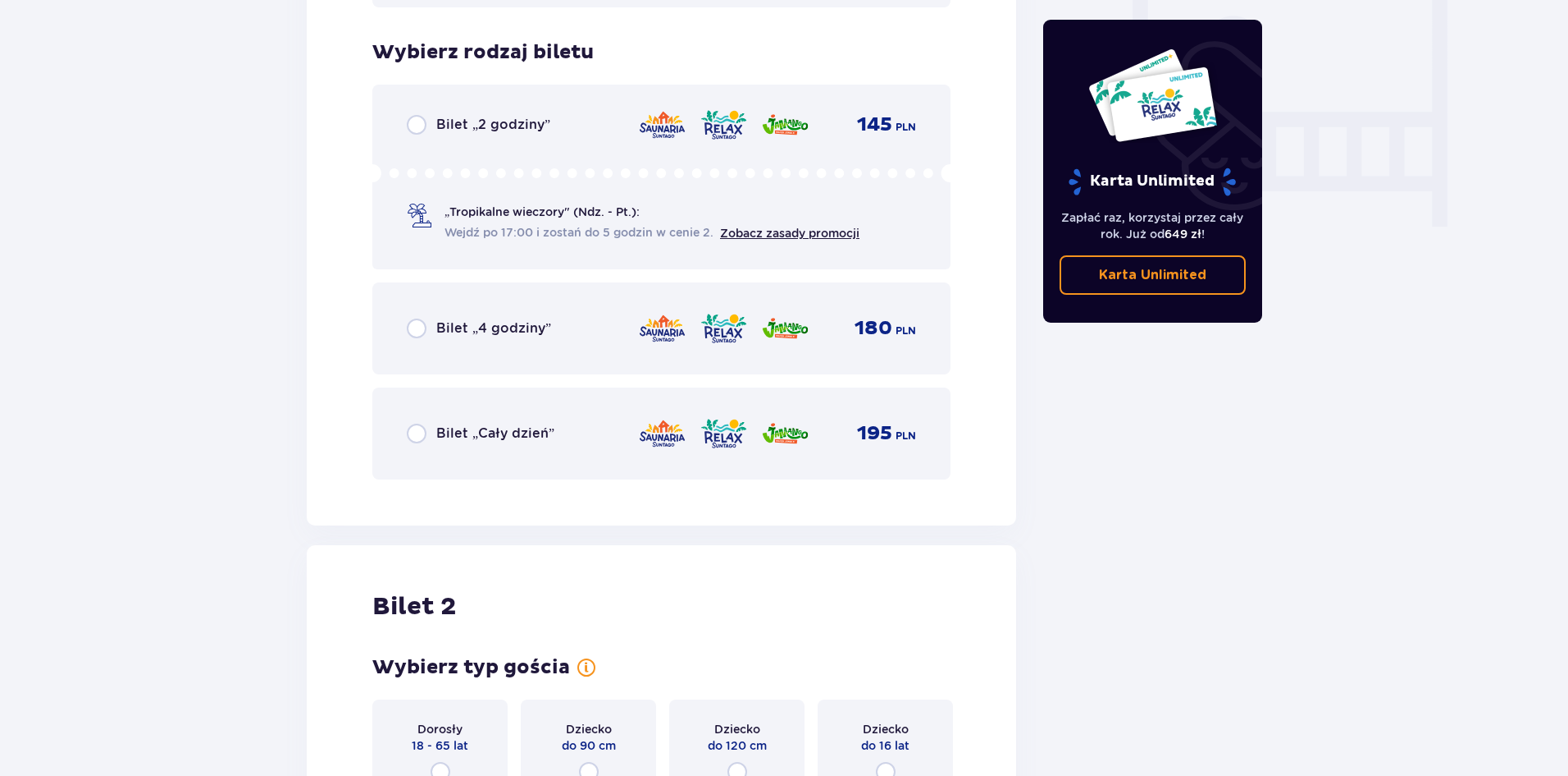
scroll to position [1564, 0]
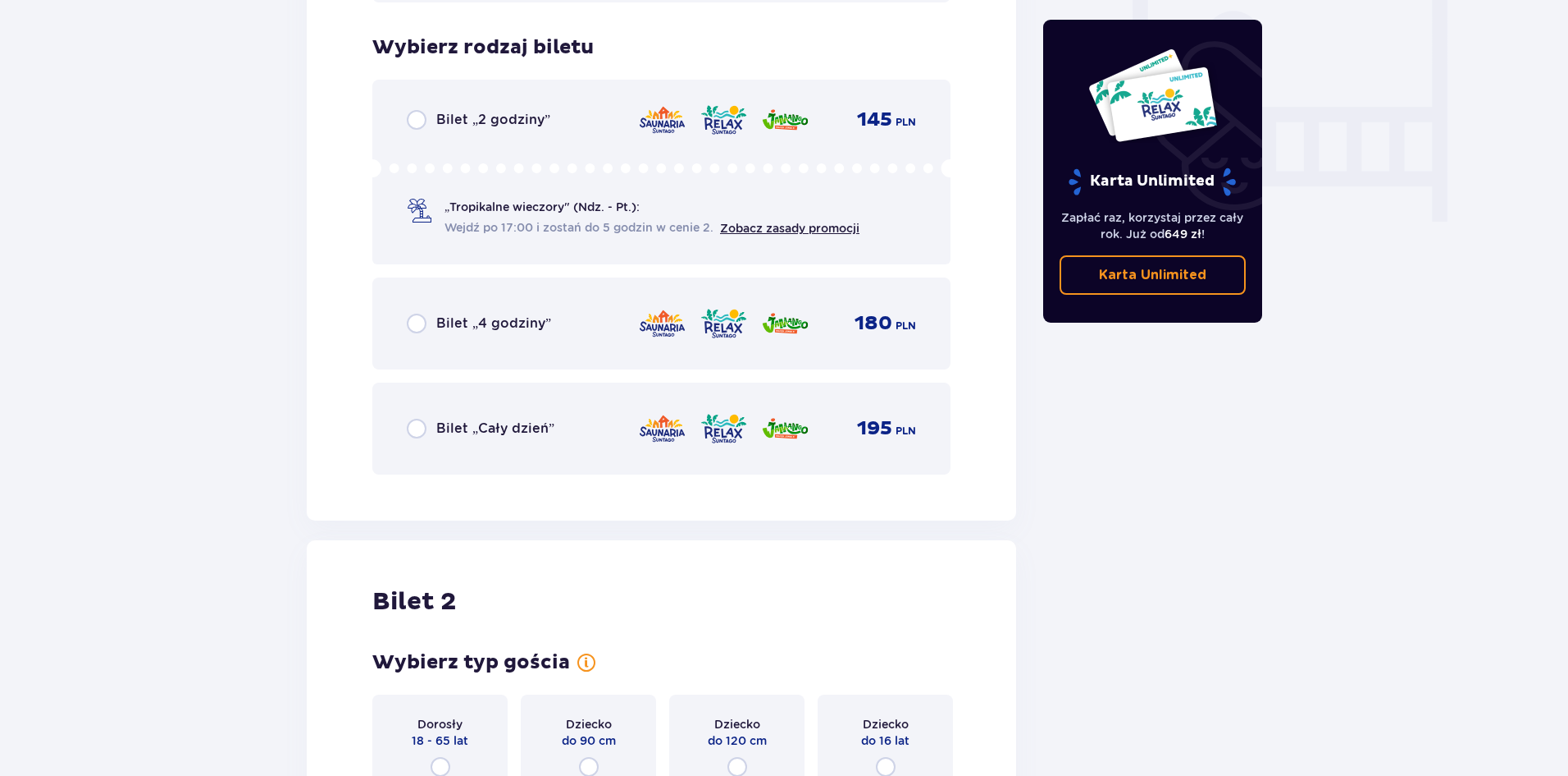
click at [516, 314] on p "Bilet „4 godziny”" at bounding box center [494, 323] width 115 height 18
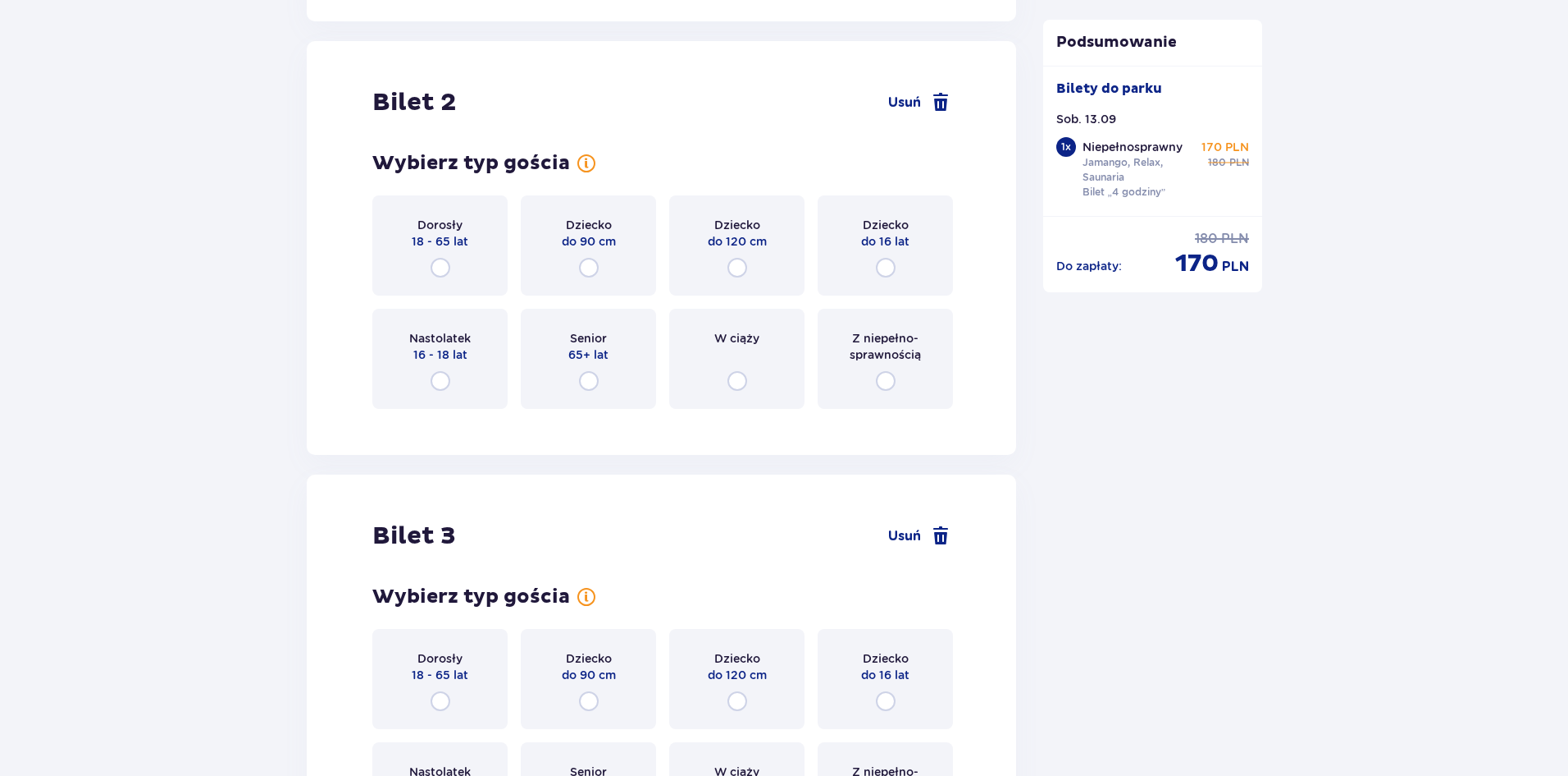
scroll to position [2069, 0]
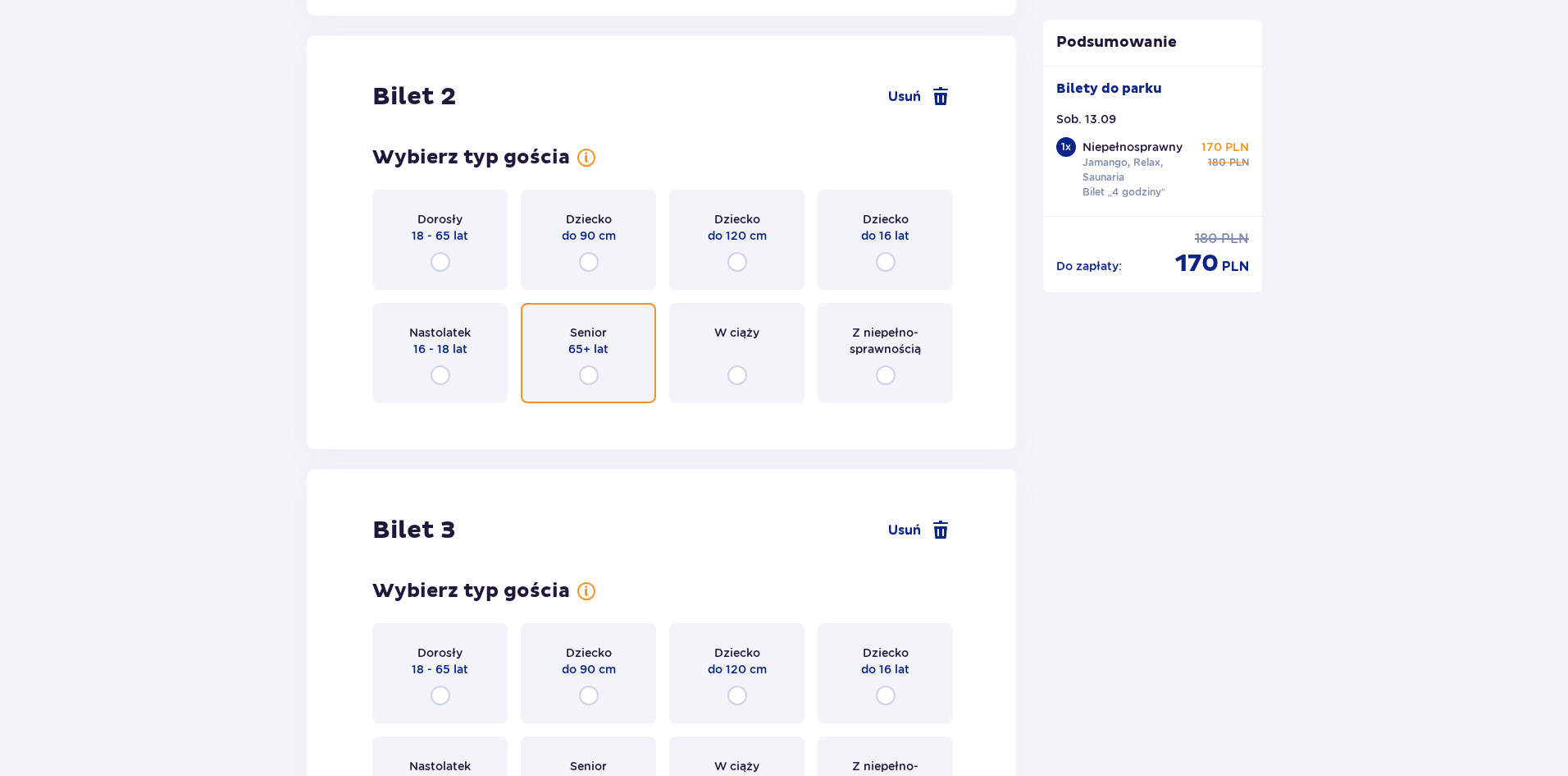
click at [583, 366] on input "radio" at bounding box center [589, 376] width 20 height 20
radio input "true"
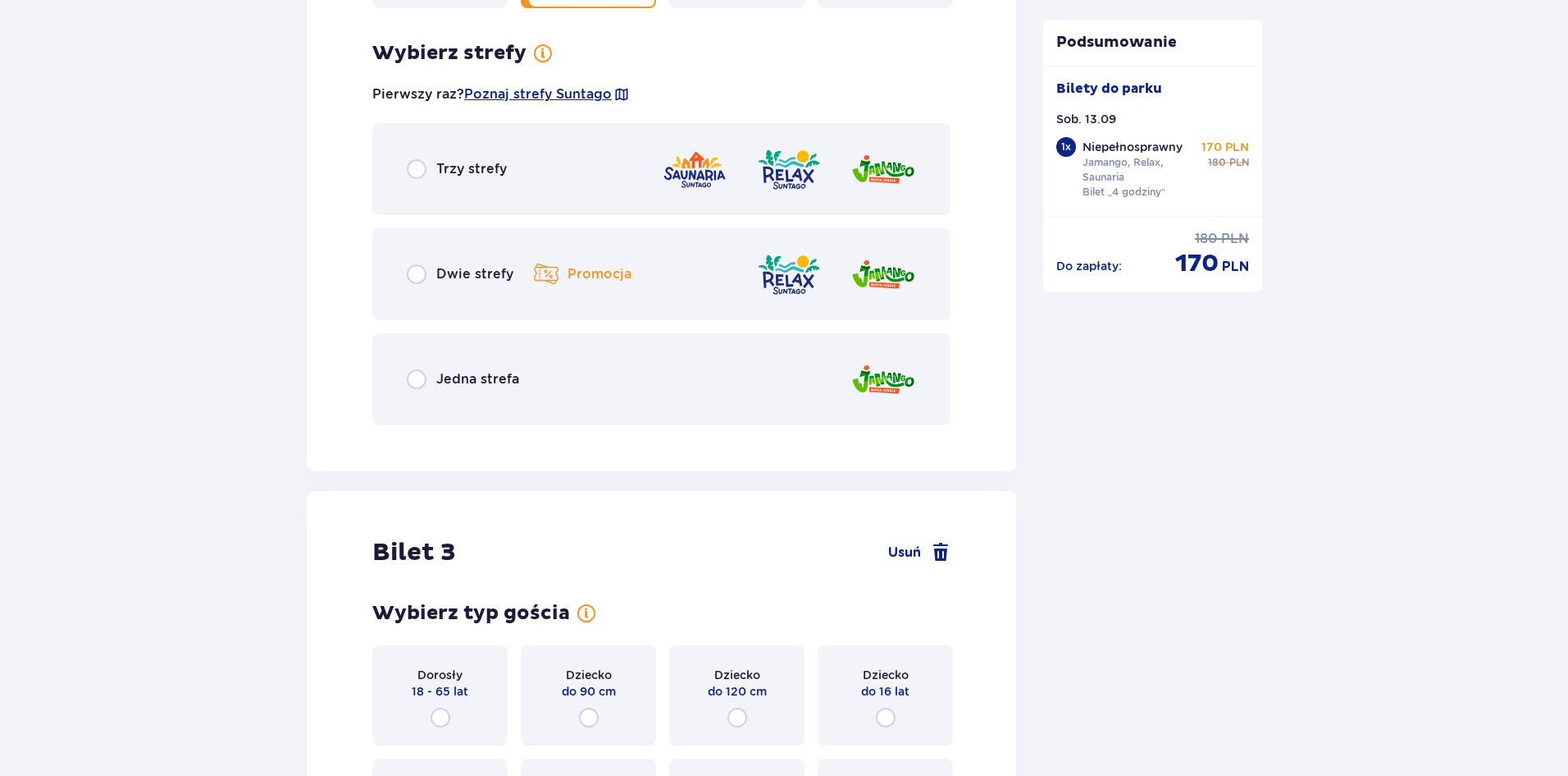
scroll to position [2469, 0]
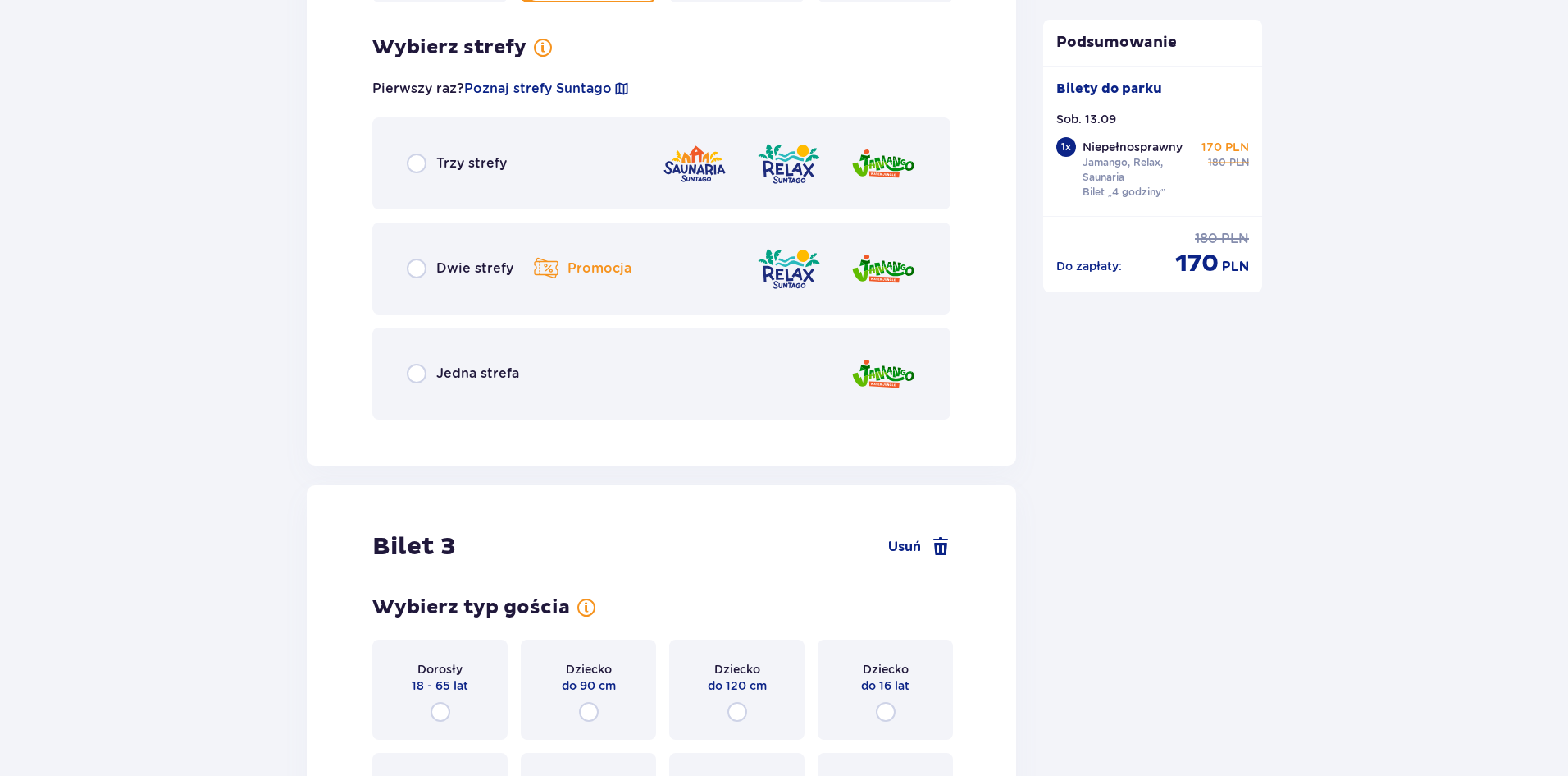
click at [450, 134] on div "Trzy strefy" at bounding box center [661, 163] width 578 height 92
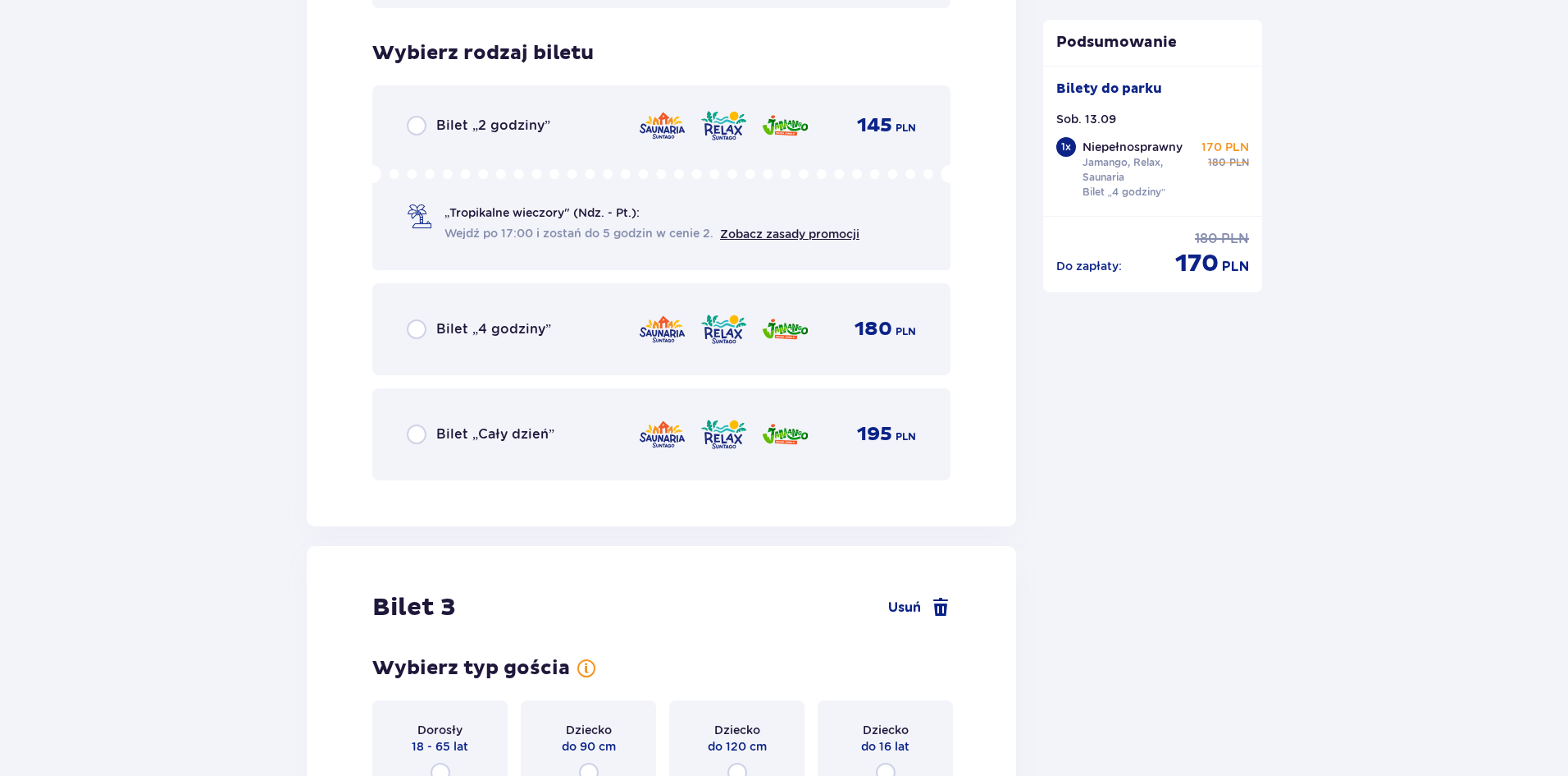
scroll to position [2886, 0]
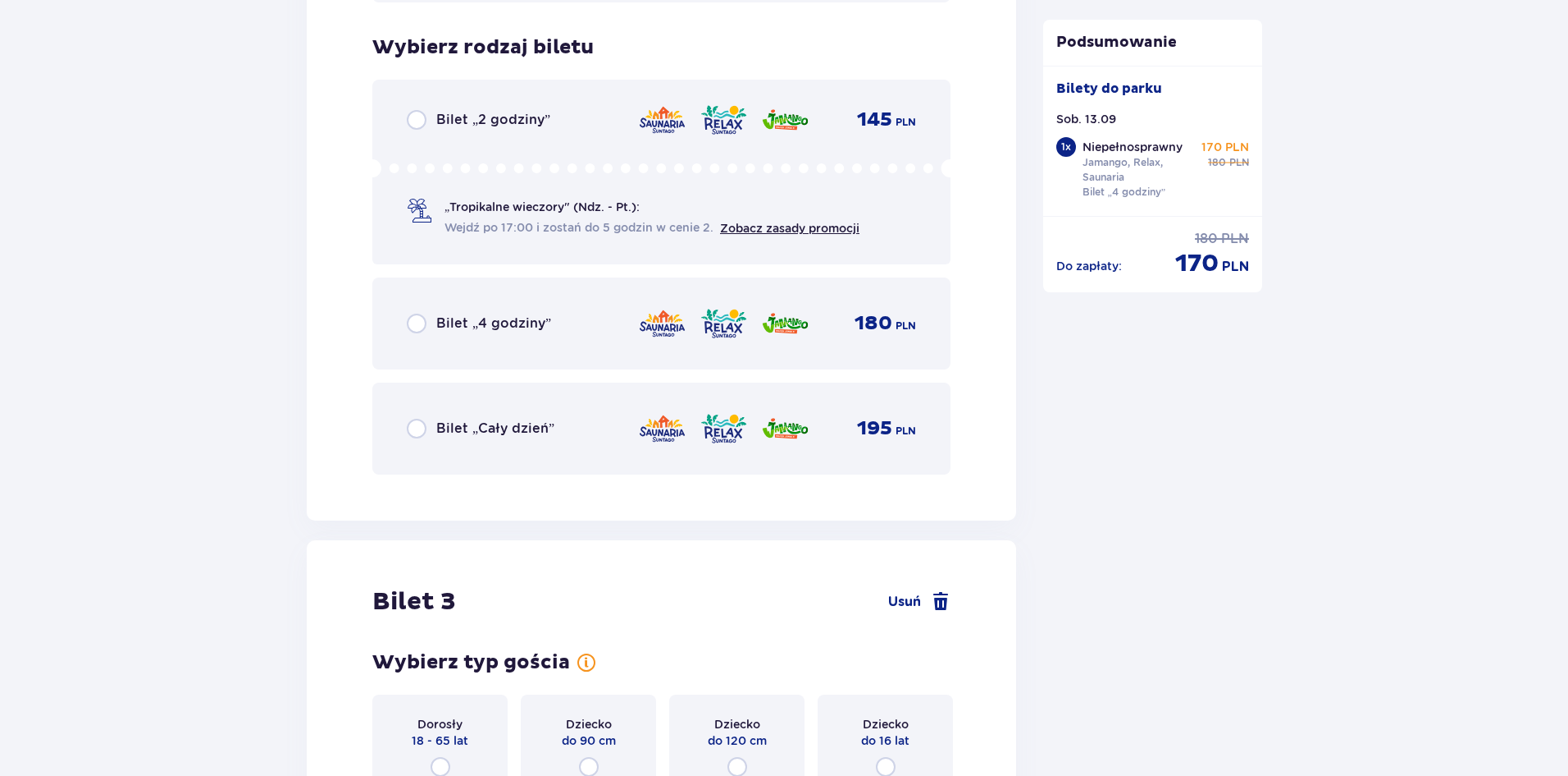
click at [488, 314] on p "Bilet „4 godziny”" at bounding box center [494, 323] width 115 height 18
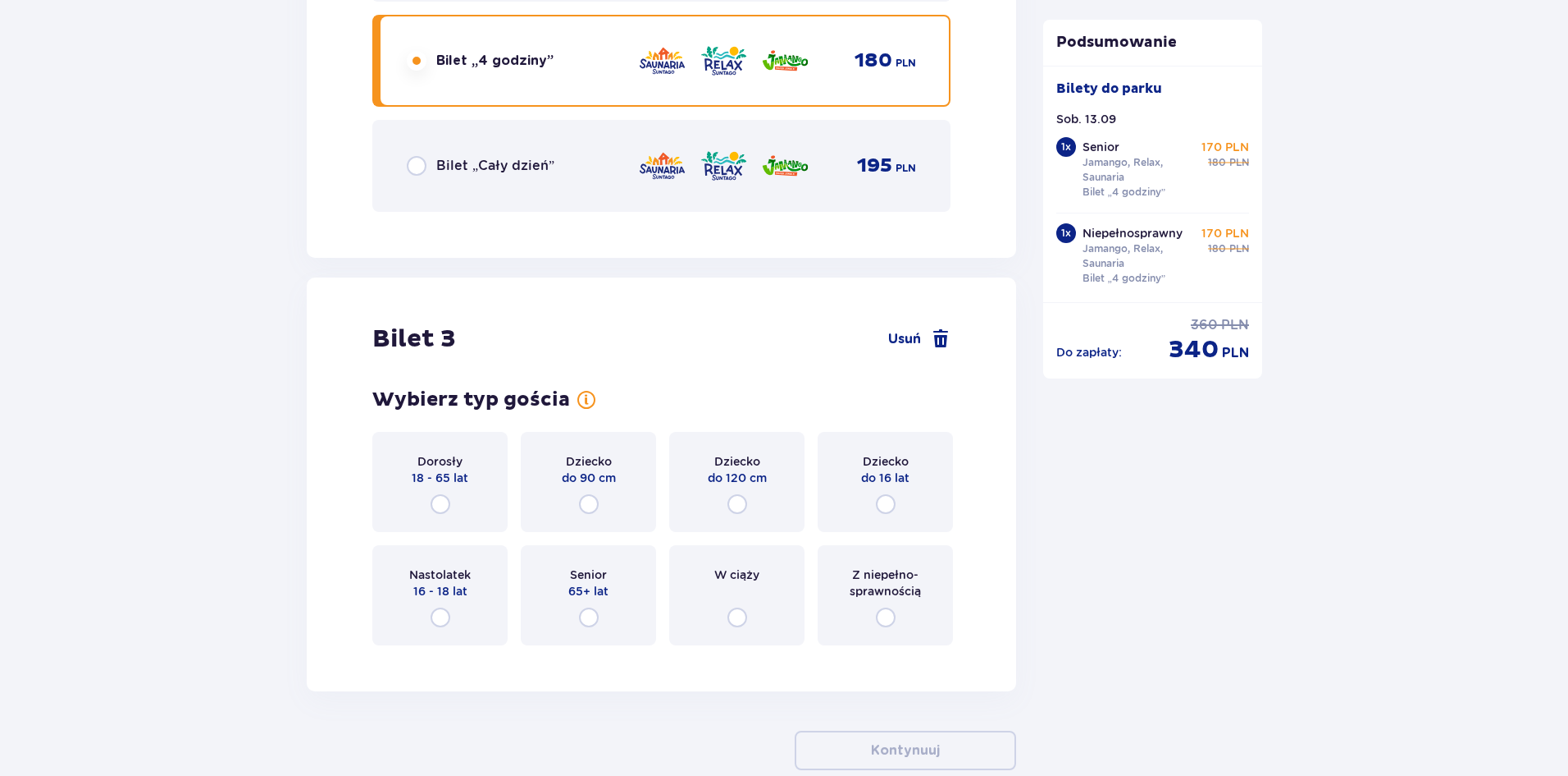
scroll to position [3226, 0]
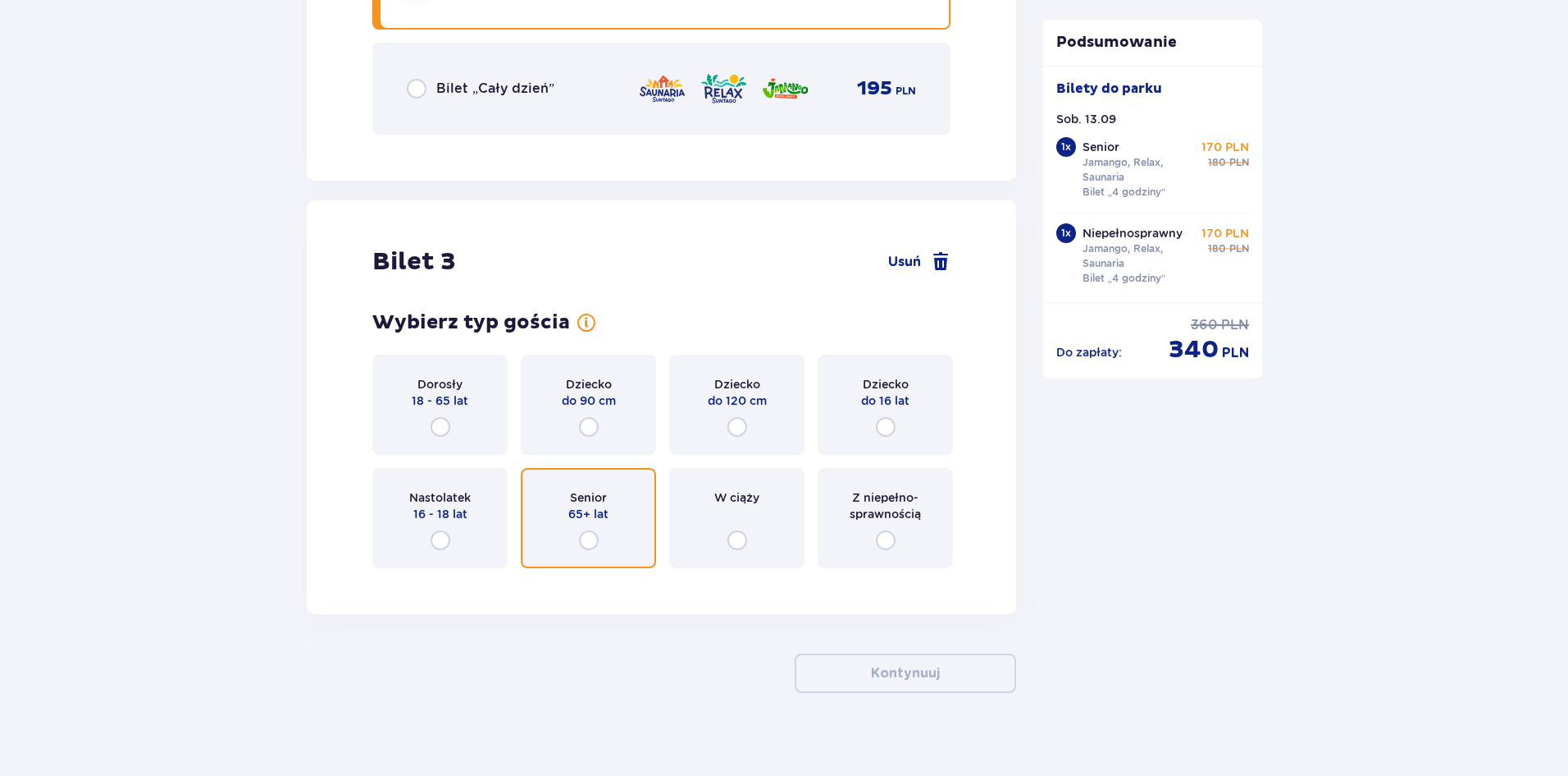
click at [596, 531] on input "radio" at bounding box center [589, 541] width 20 height 20
radio input "true"
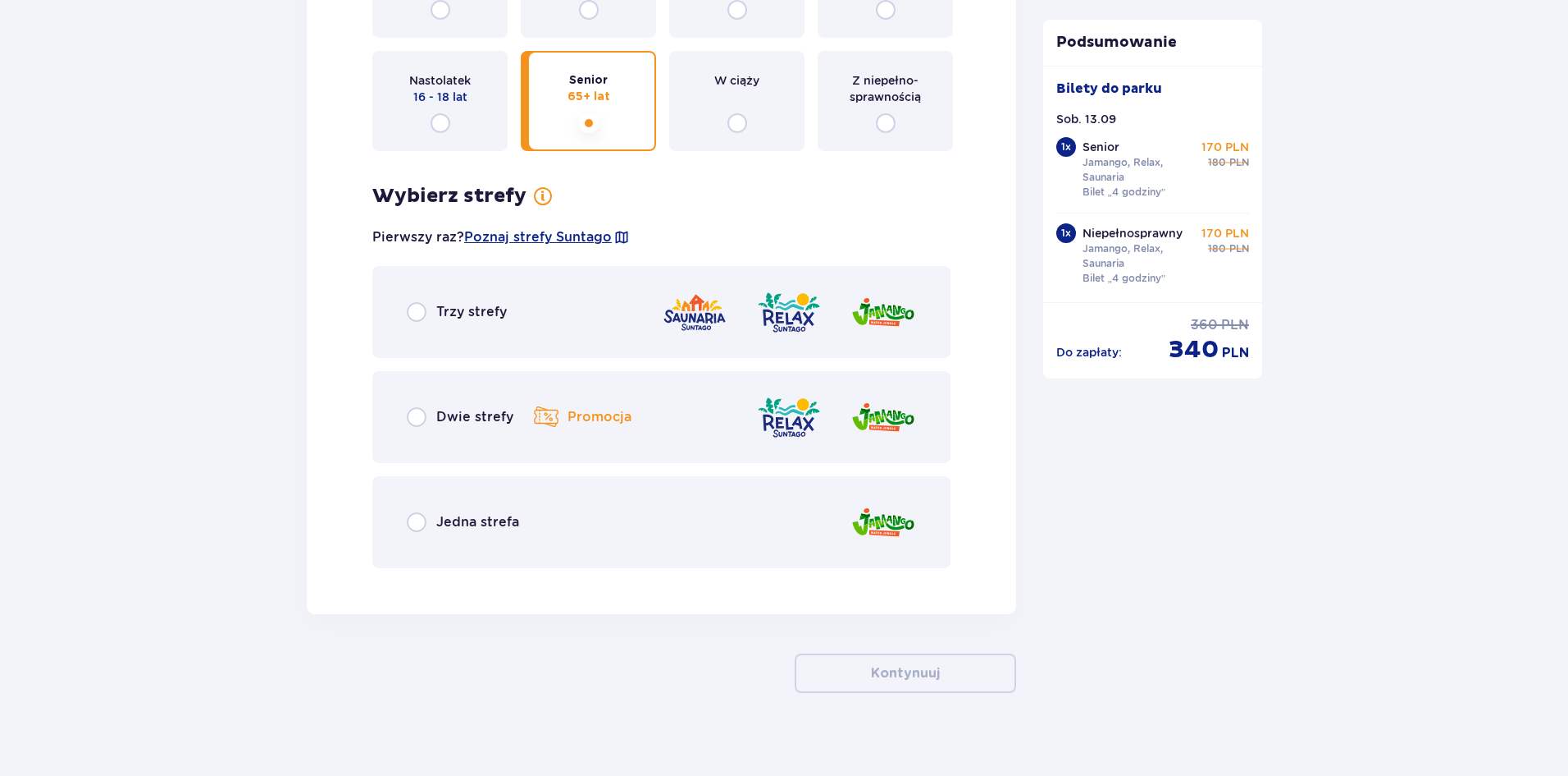
click at [455, 303] on p "Trzy strefy" at bounding box center [471, 312] width 71 height 18
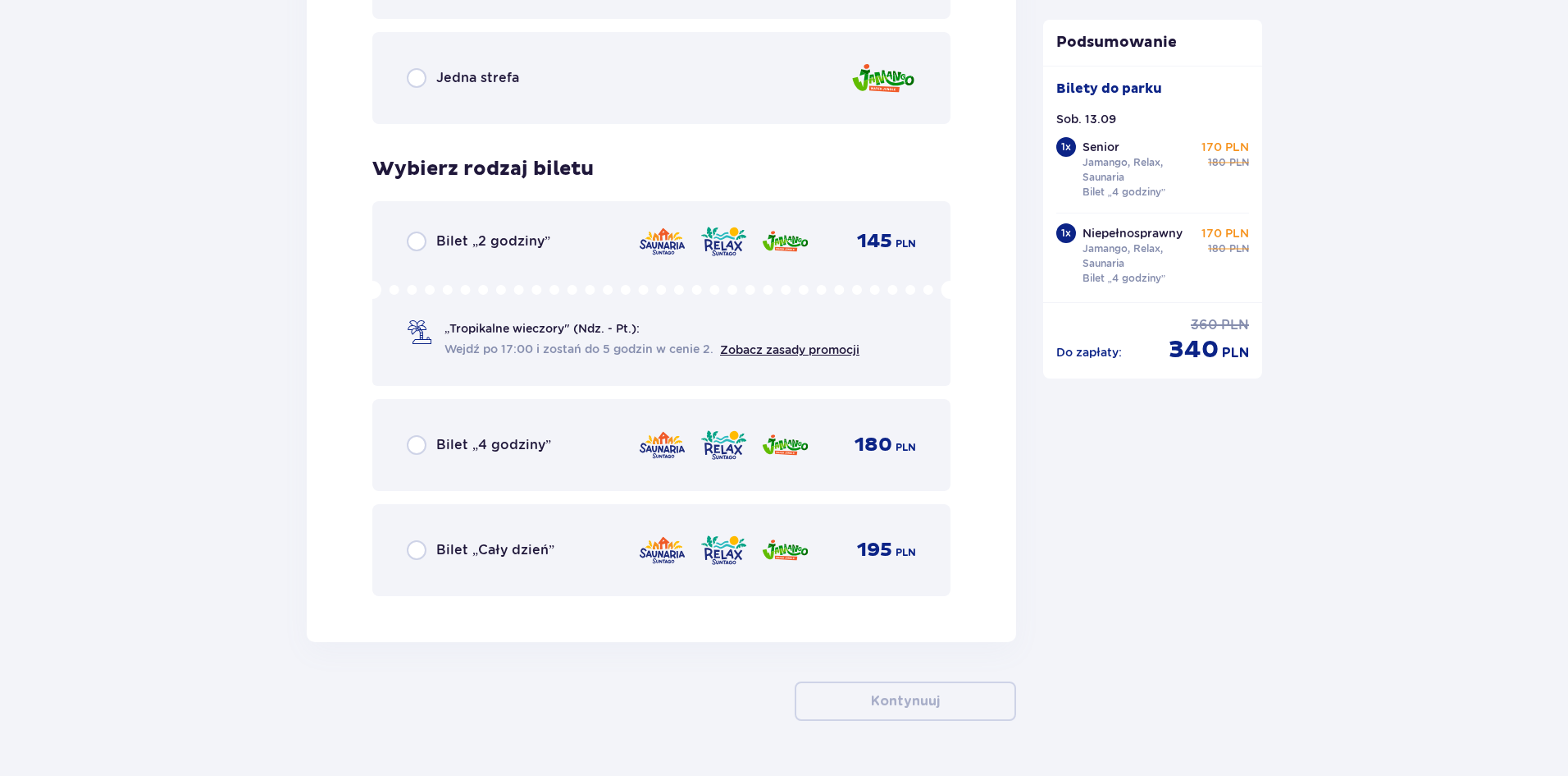
scroll to position [4115, 0]
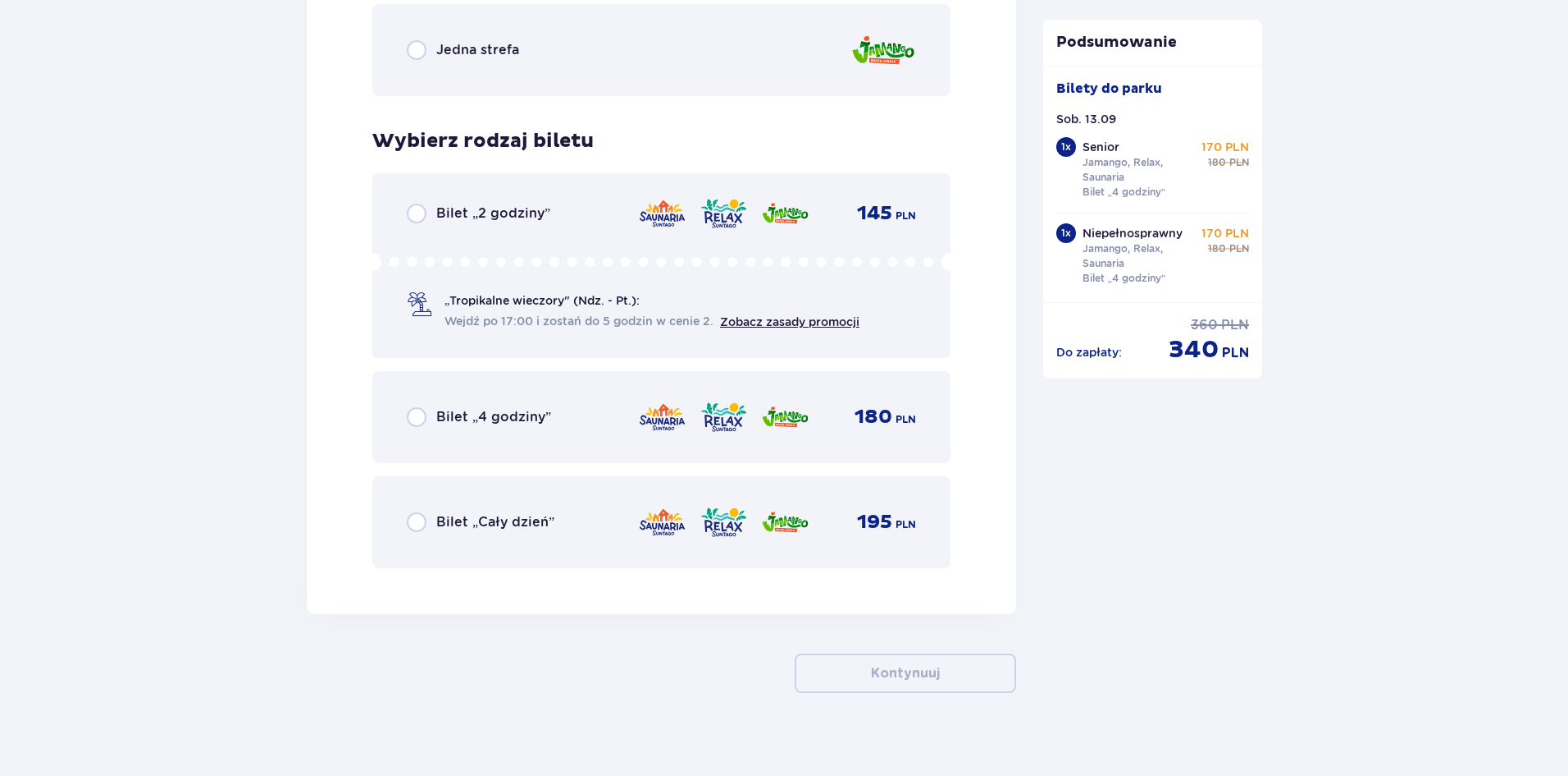
click at [519, 408] on p "Bilet „4 godziny”" at bounding box center [494, 417] width 115 height 18
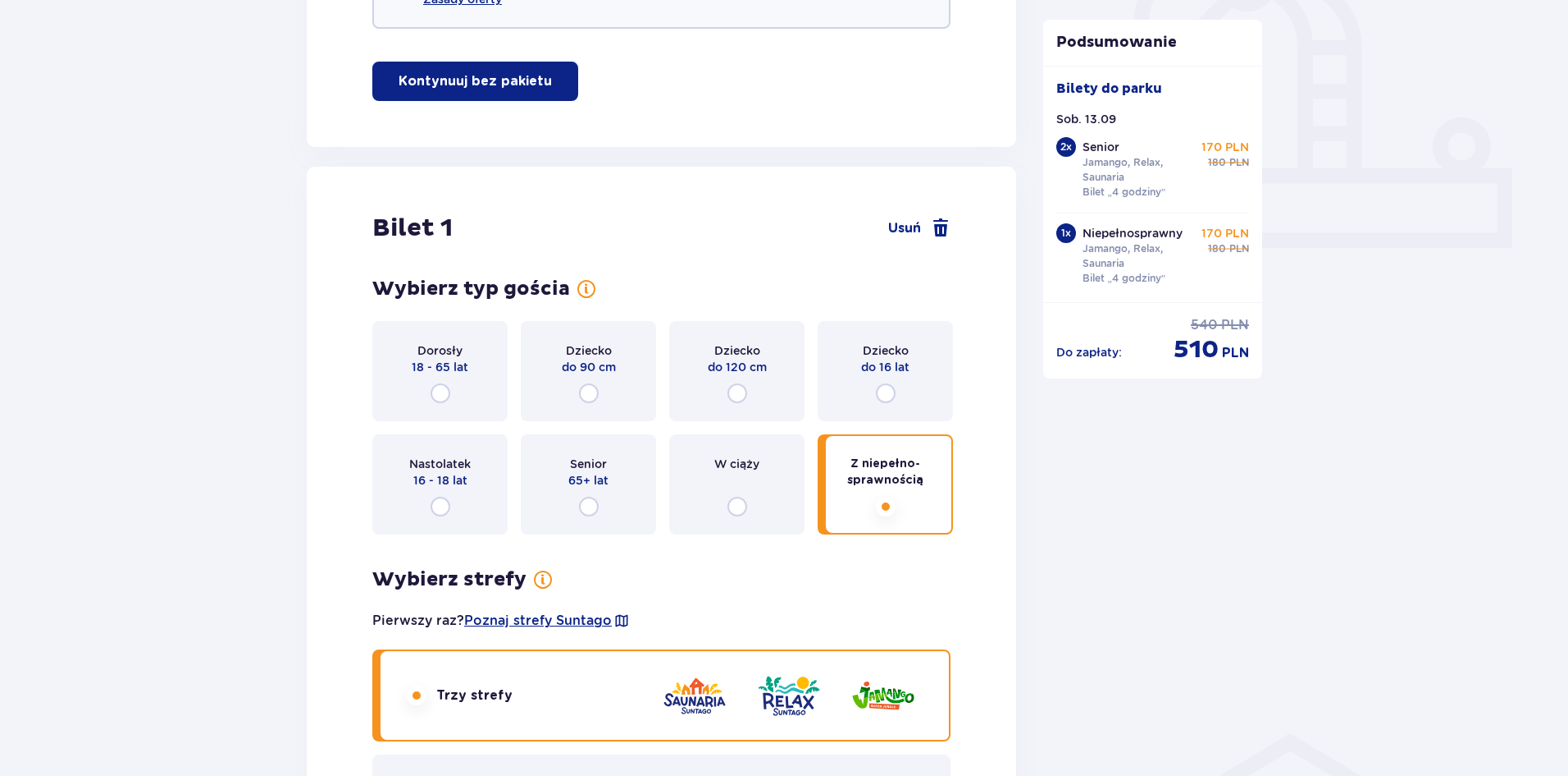
scroll to position [0, 0]
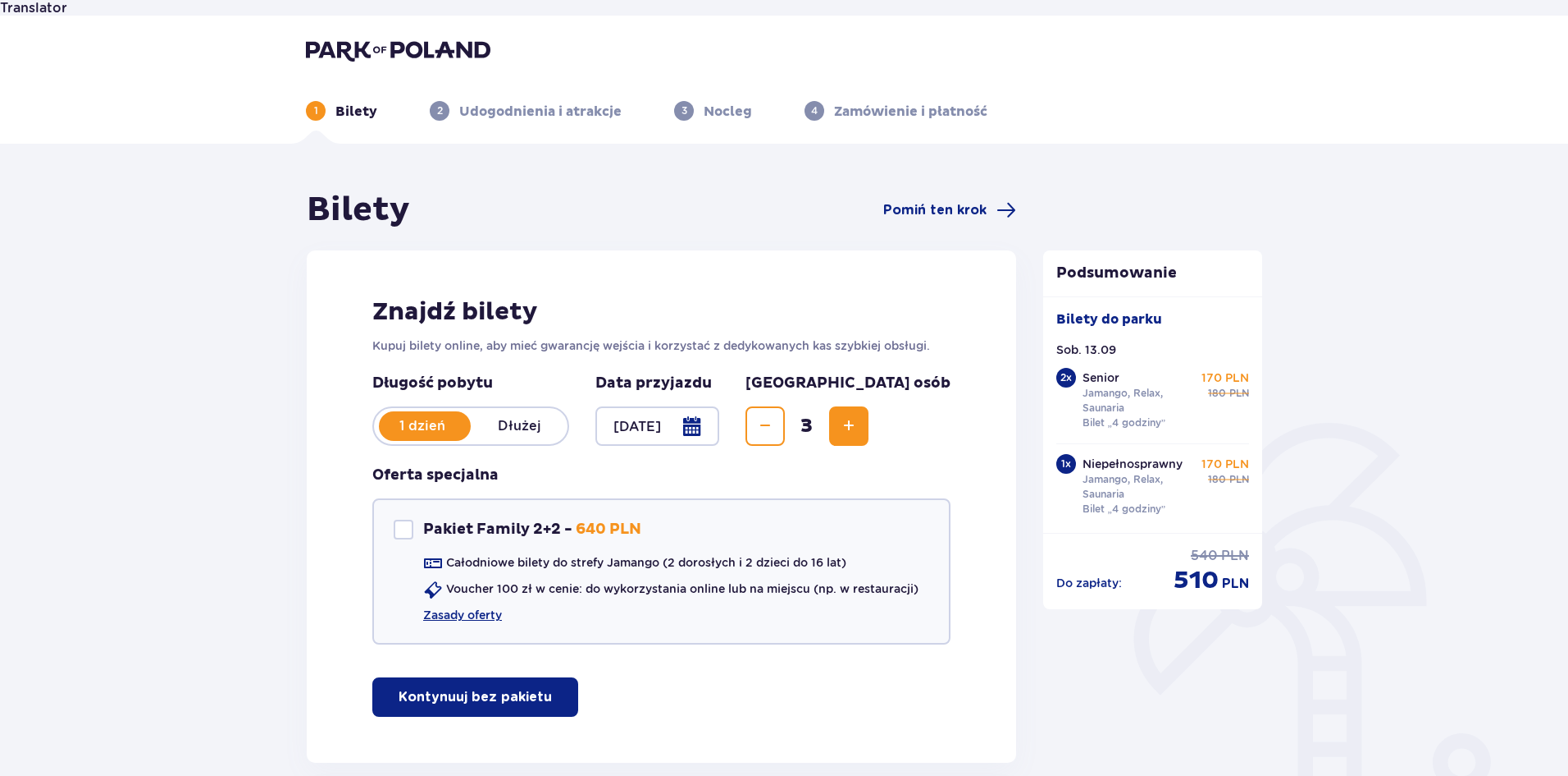
drag, startPoint x: 210, startPoint y: 636, endPoint x: 201, endPoint y: 450, distance: 186.2
